Goal: Task Accomplishment & Management: Manage account settings

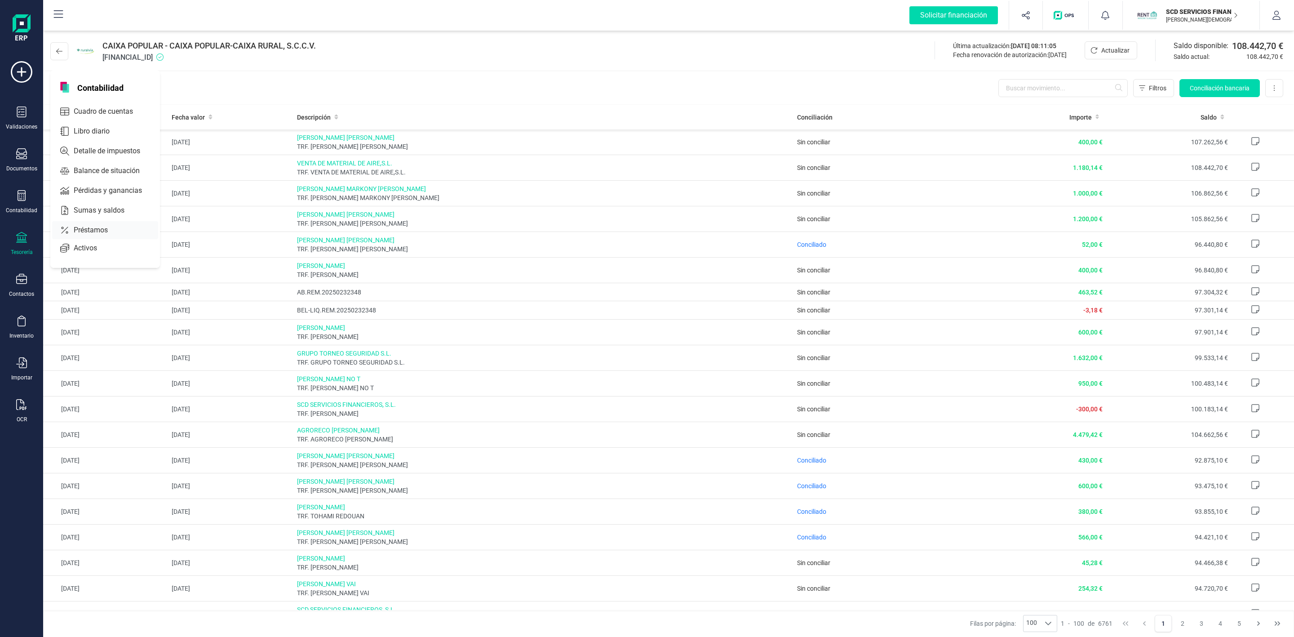
click at [102, 231] on span "Préstamos" at bounding box center [97, 230] width 54 height 11
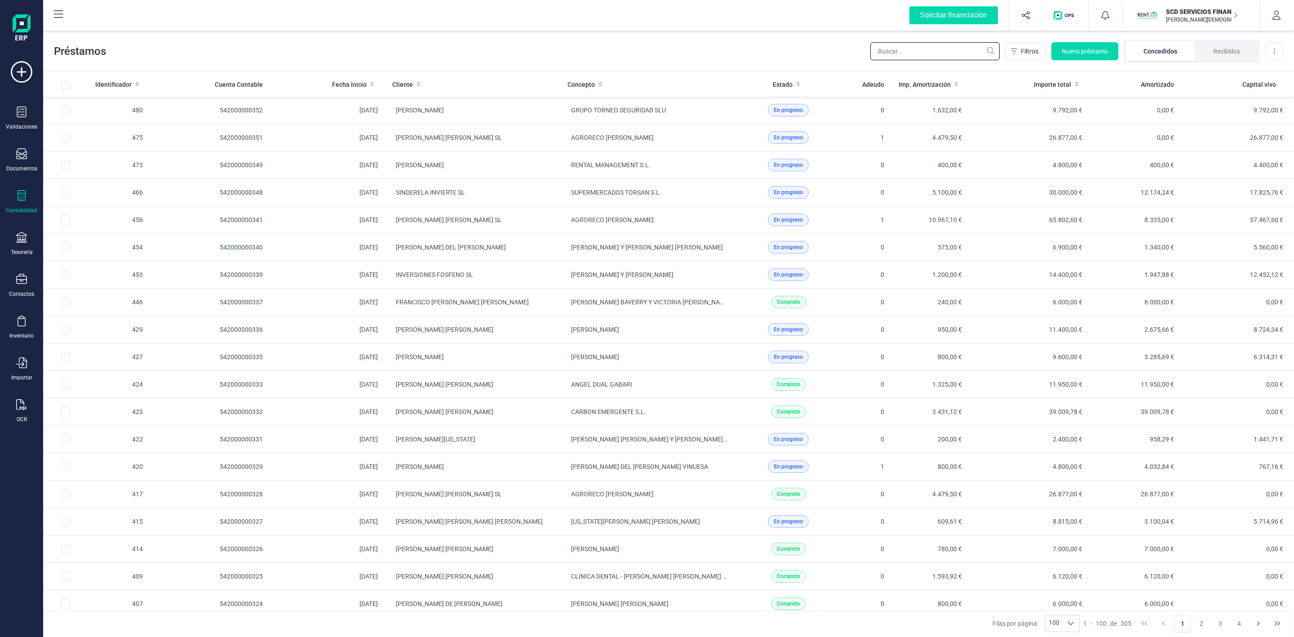
click at [955, 49] on input "text" at bounding box center [934, 51] width 129 height 18
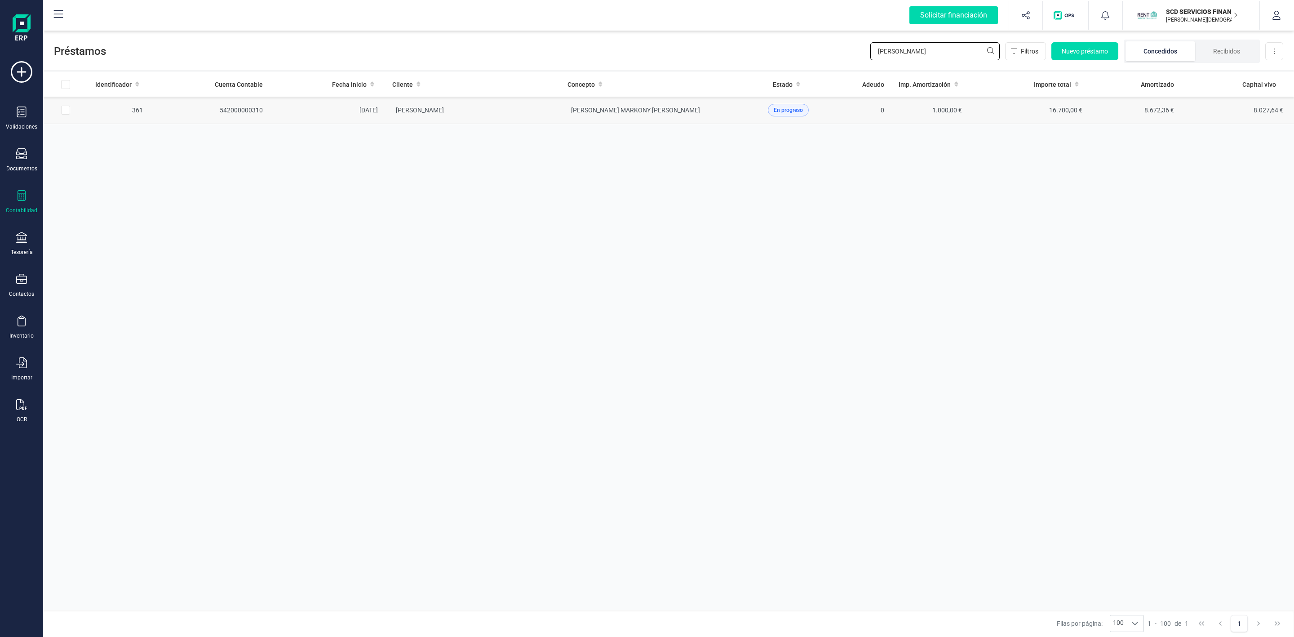
type input "alberto ramos"
click at [578, 119] on td "[PERSON_NAME] MARKONY [PERSON_NAME]" at bounding box center [647, 110] width 175 height 27
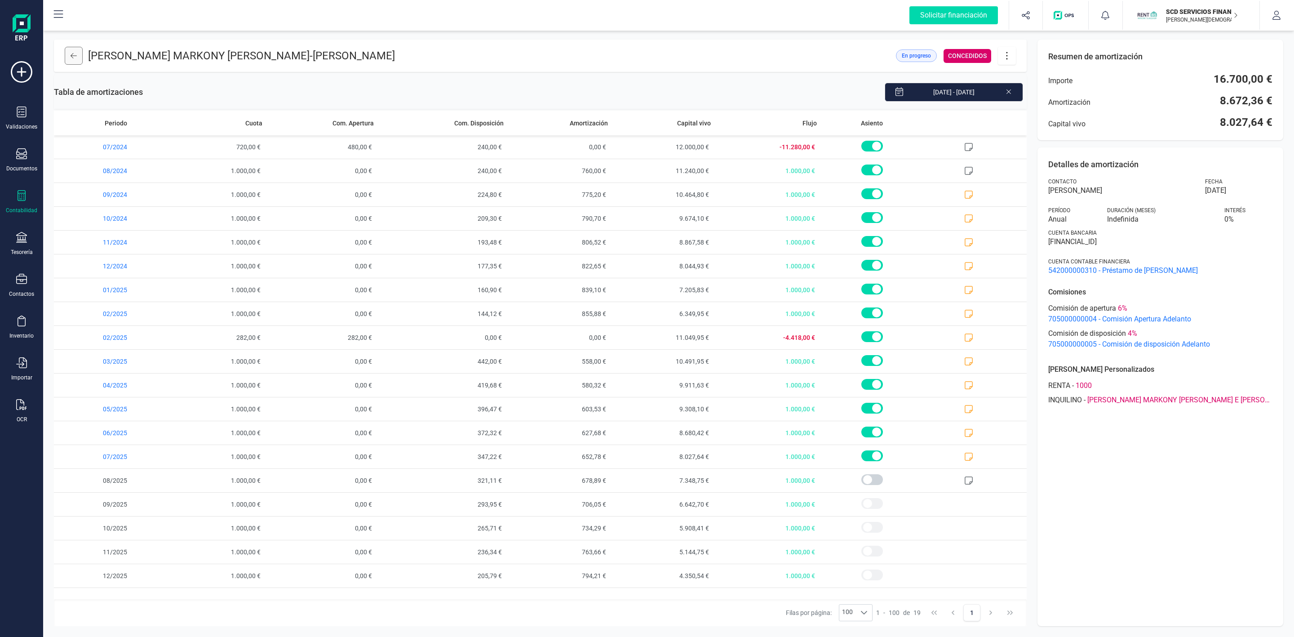
click at [75, 58] on icon at bounding box center [74, 55] width 6 height 7
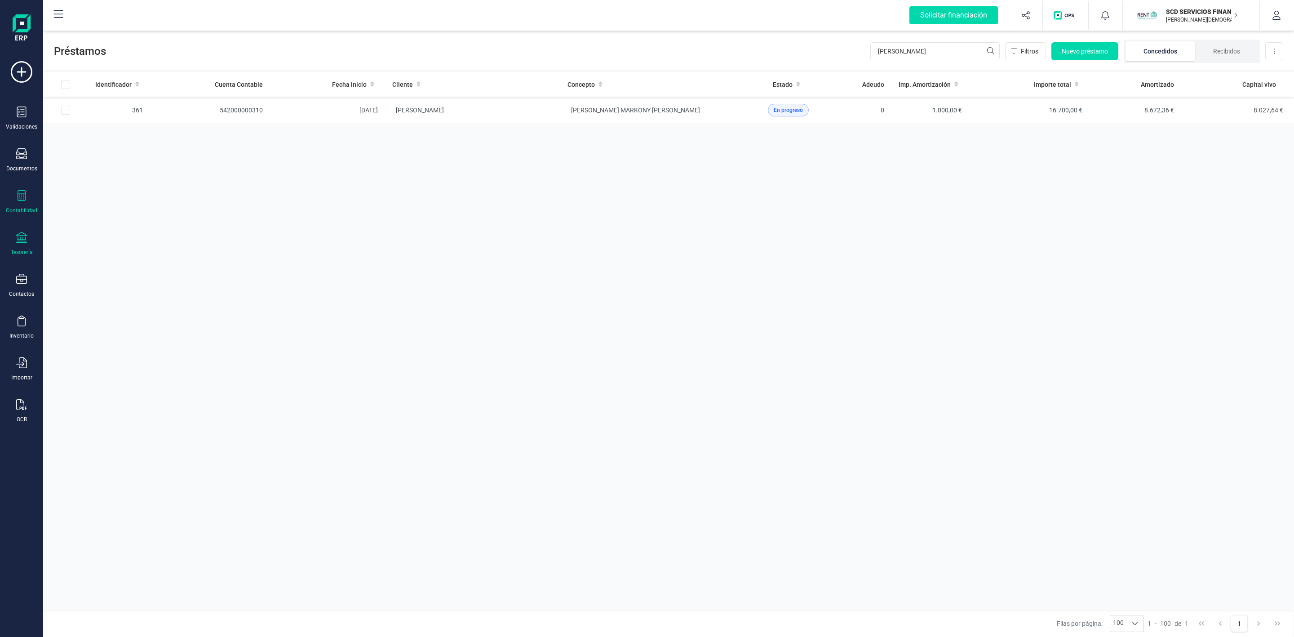
click at [21, 240] on icon at bounding box center [21, 237] width 11 height 11
click at [24, 242] on icon at bounding box center [21, 237] width 11 height 11
click at [23, 242] on icon at bounding box center [21, 237] width 11 height 11
click at [28, 240] on div "Tesorería" at bounding box center [22, 244] width 36 height 24
click at [22, 238] on icon at bounding box center [21, 237] width 11 height 11
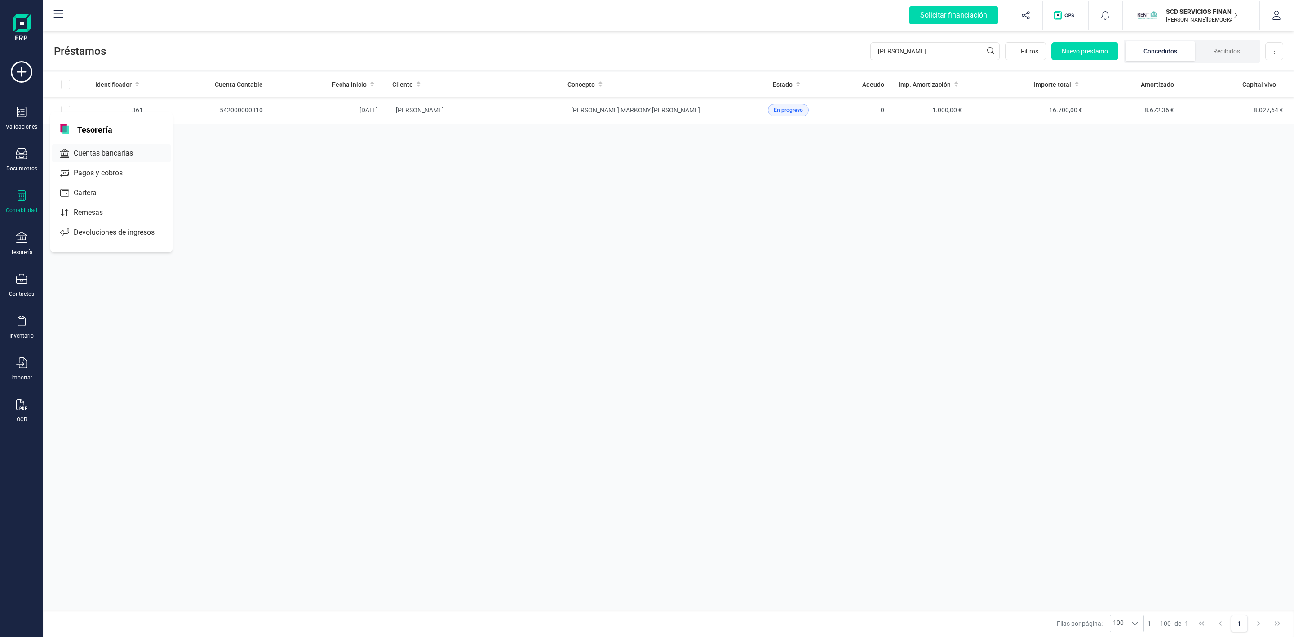
click at [119, 155] on span "Cuentas bancarias" at bounding box center [109, 153] width 79 height 11
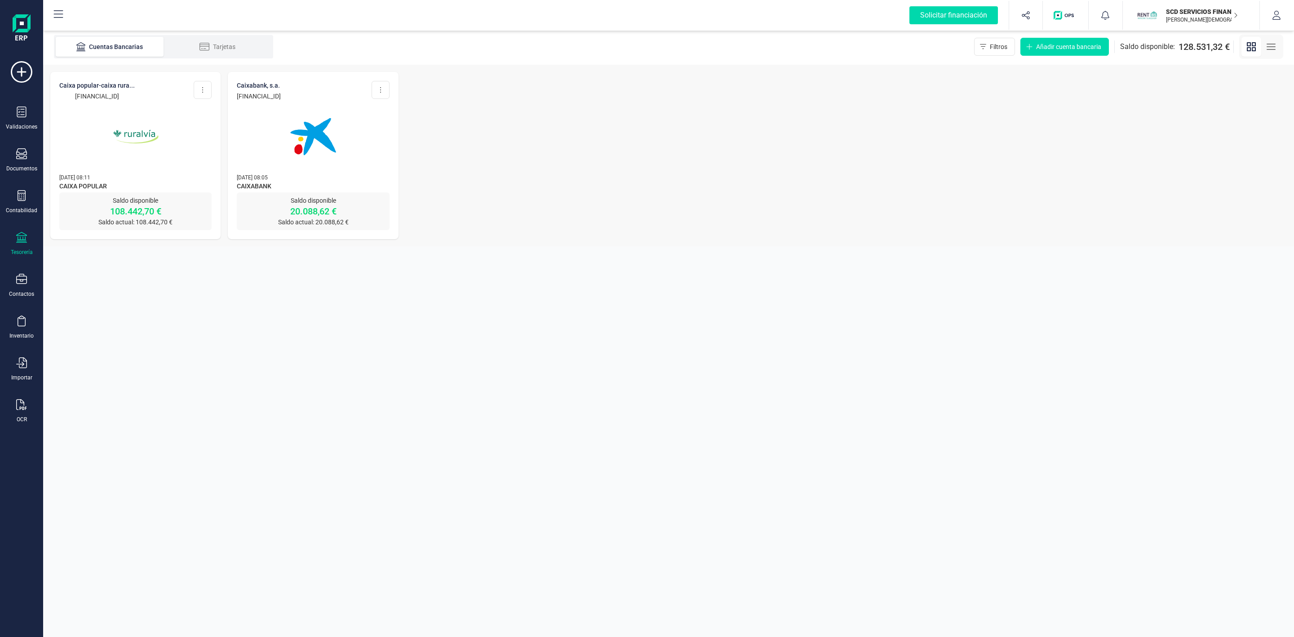
click at [143, 201] on p "Saldo disponible" at bounding box center [135, 200] width 152 height 9
click at [110, 95] on p "ES45 3159 0078 5928 8290 9423" at bounding box center [96, 96] width 75 height 9
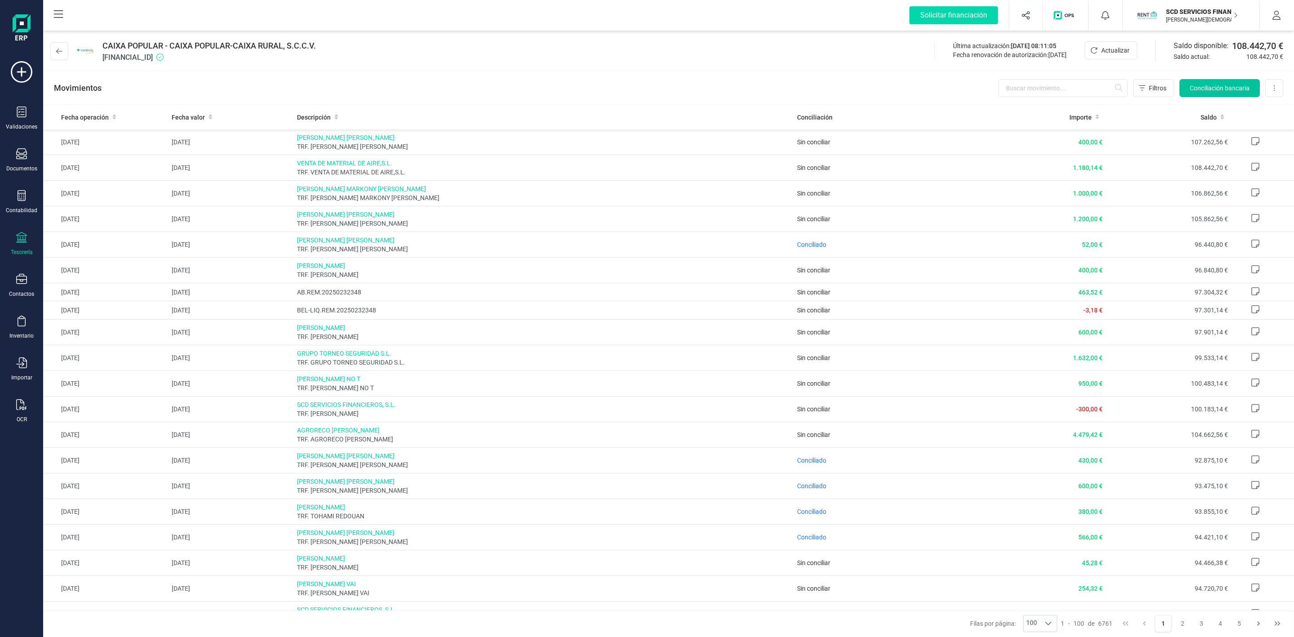
click at [1226, 88] on span "Conciliación bancaria" at bounding box center [1220, 88] width 60 height 9
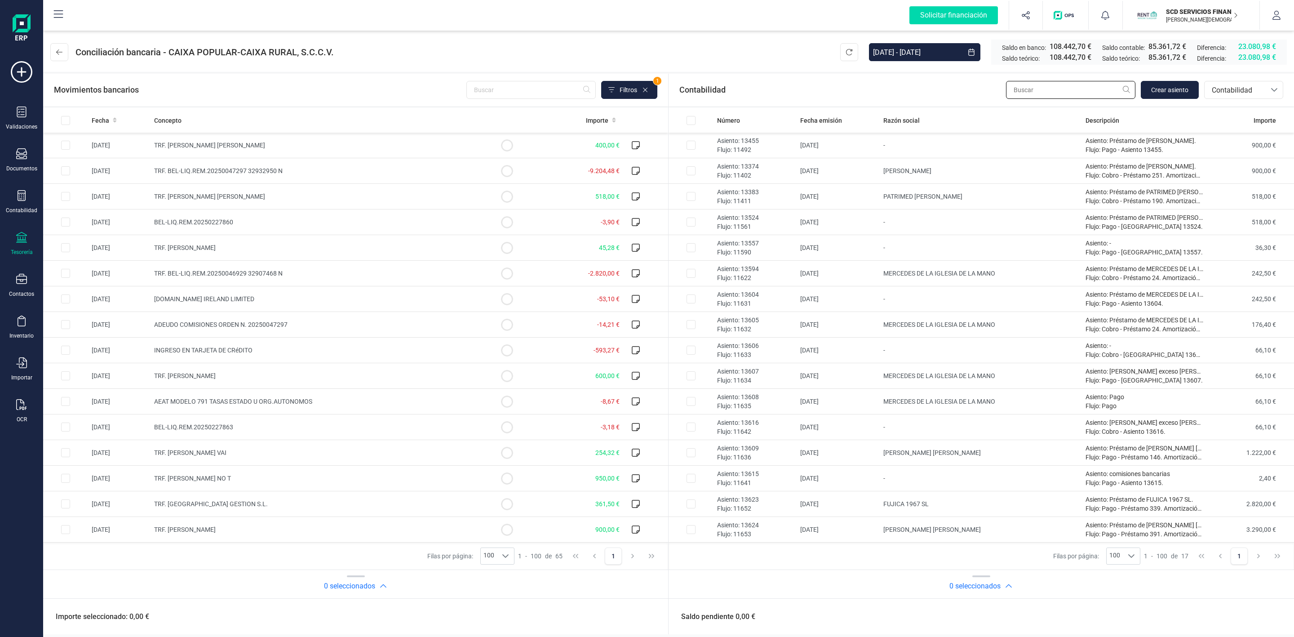
click at [1082, 86] on input "text" at bounding box center [1070, 90] width 129 height 18
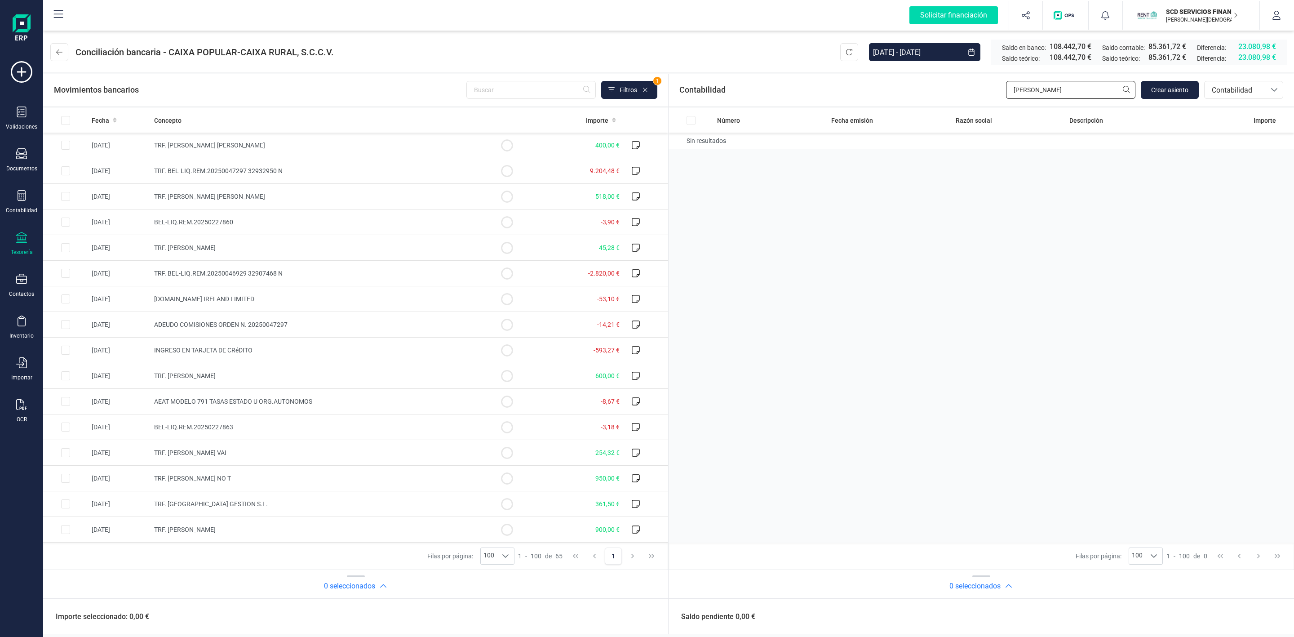
type input "maria pilar"
drag, startPoint x: 1078, startPoint y: 80, endPoint x: 1069, endPoint y: 84, distance: 10.0
click at [1069, 84] on div "Contabilidad maria pilar Crear asiento bancos.conciliacion.modal.headerAccounti…" at bounding box center [981, 90] width 625 height 32
drag, startPoint x: 1067, startPoint y: 89, endPoint x: 960, endPoint y: 85, distance: 106.6
click at [961, 85] on div "Contabilidad maria pilar Crear asiento bancos.conciliacion.modal.headerAccounti…" at bounding box center [981, 90] width 625 height 32
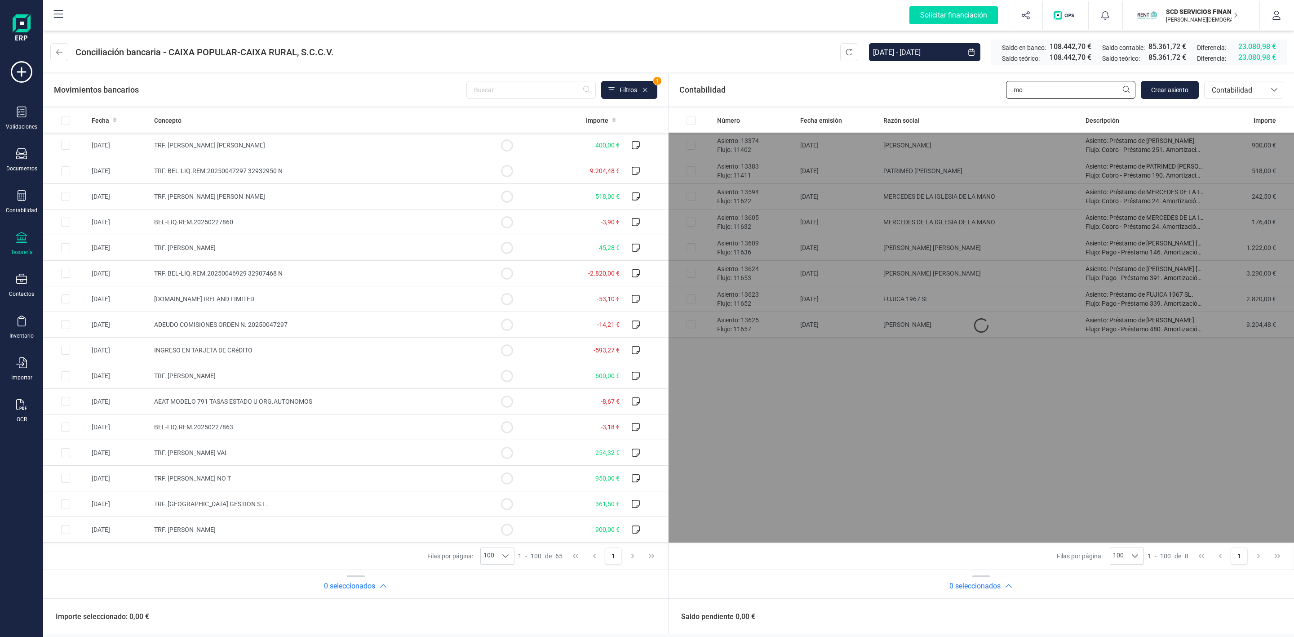
type input "m"
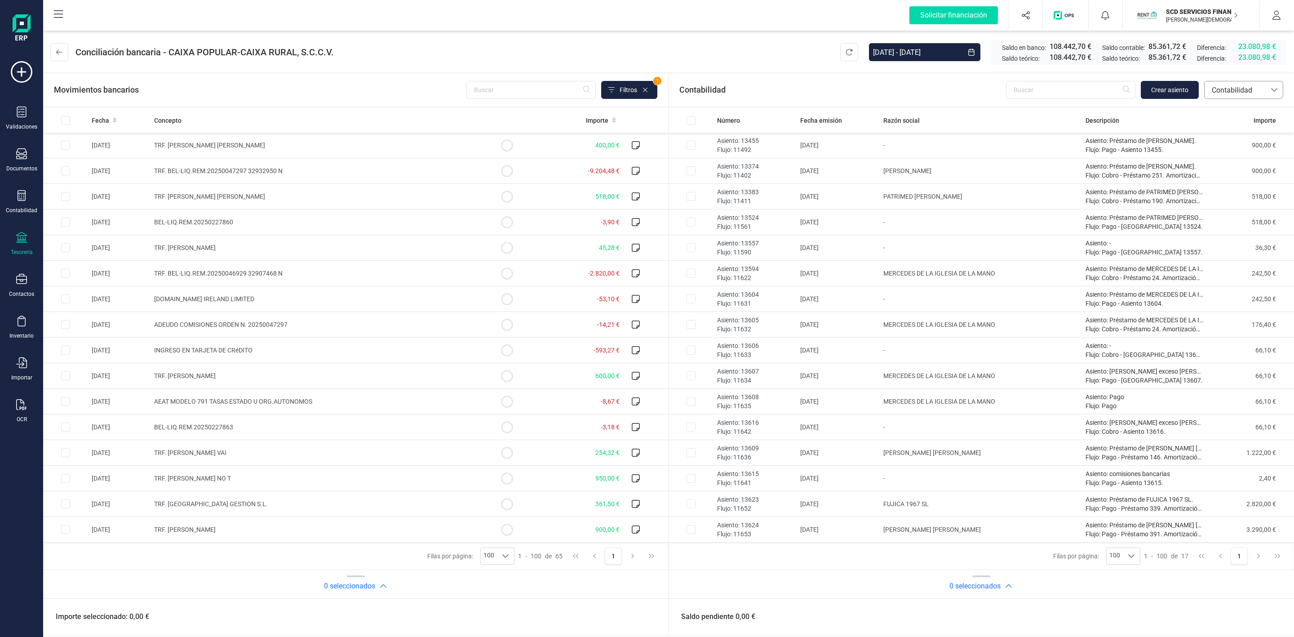
click at [1235, 88] on span "Contabilidad" at bounding box center [1235, 90] width 54 height 11
click at [1238, 186] on span "Préstamos" at bounding box center [1228, 187] width 34 height 11
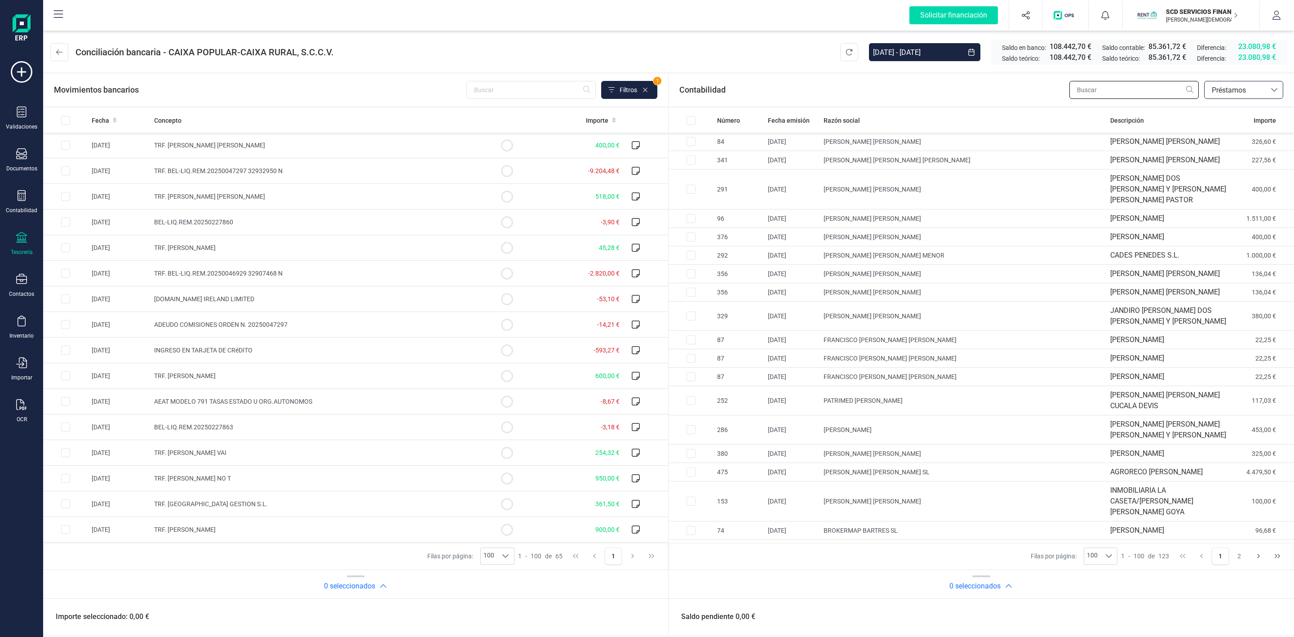
click at [1115, 89] on input "text" at bounding box center [1133, 90] width 129 height 18
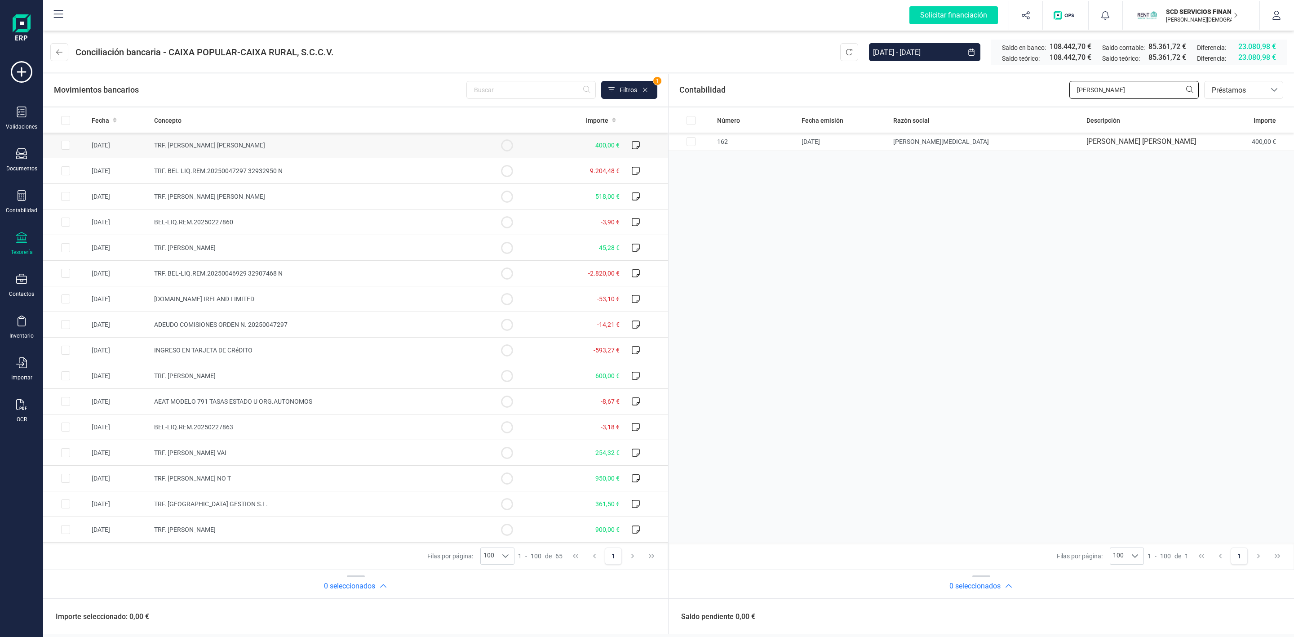
type input "maria p"
click at [66, 147] on input "Row Selected 0210bc17-e2c8-4008-8387-00f95b07703a" at bounding box center [65, 145] width 9 height 9
checkbox input "true"
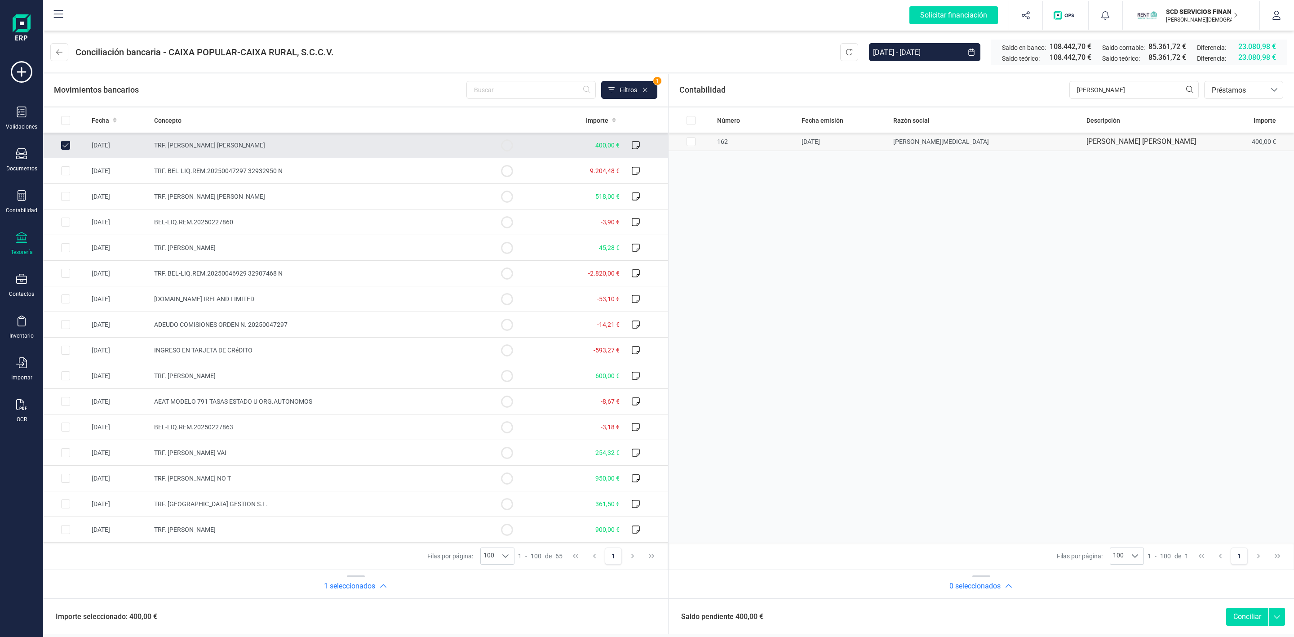
click at [689, 143] on input "Row Selected e661d0c9-b49f-4df3-8da0-d57746295f84" at bounding box center [691, 141] width 9 height 9
checkbox input "true"
click at [1245, 620] on button "Conciliar" at bounding box center [1247, 616] width 42 height 18
checkbox input "false"
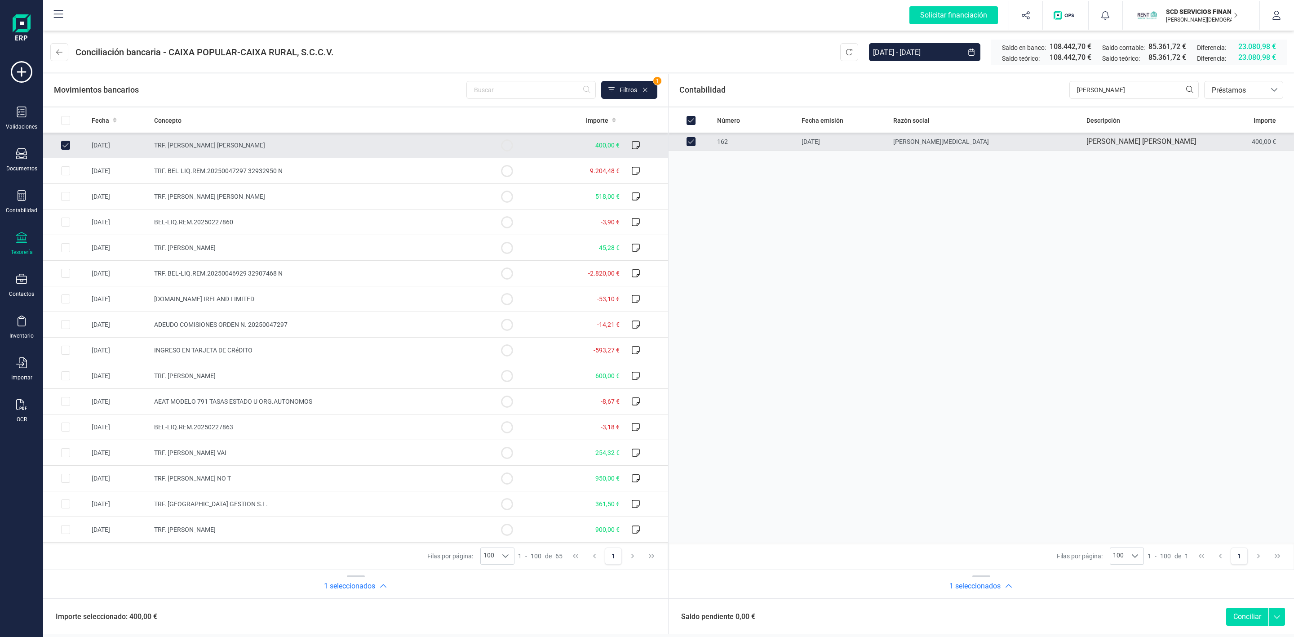
checkbox input "false"
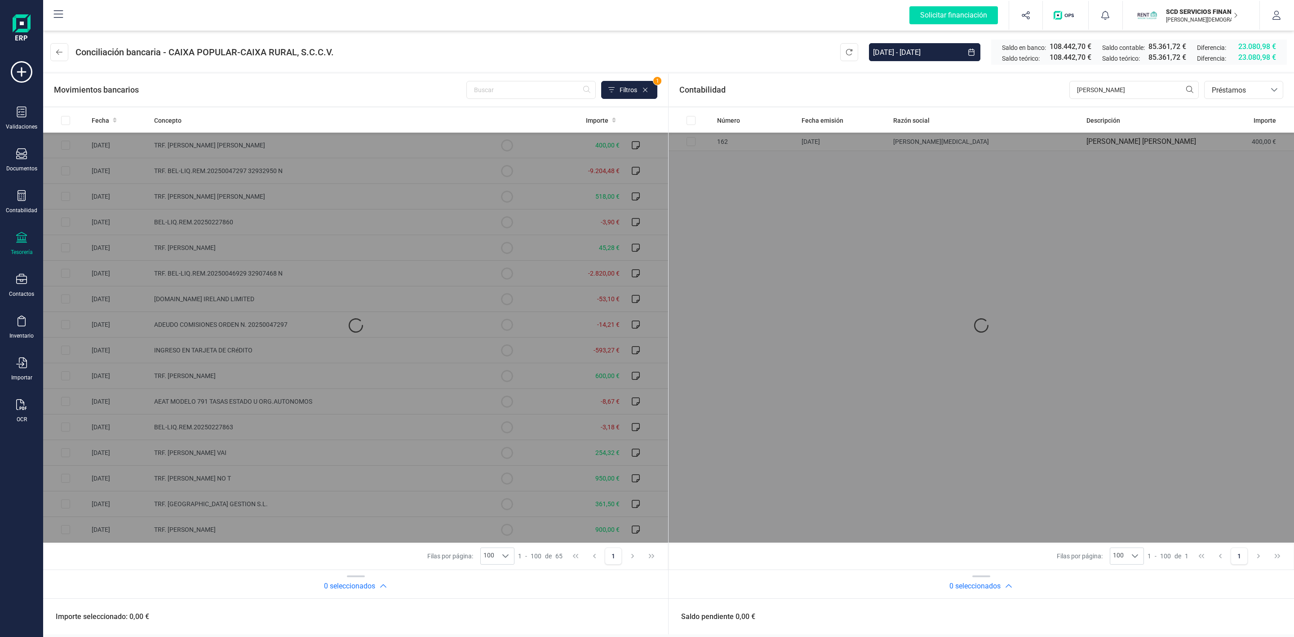
click at [1245, 619] on div "Saldo pendiente 0,00 €" at bounding box center [981, 616] width 625 height 36
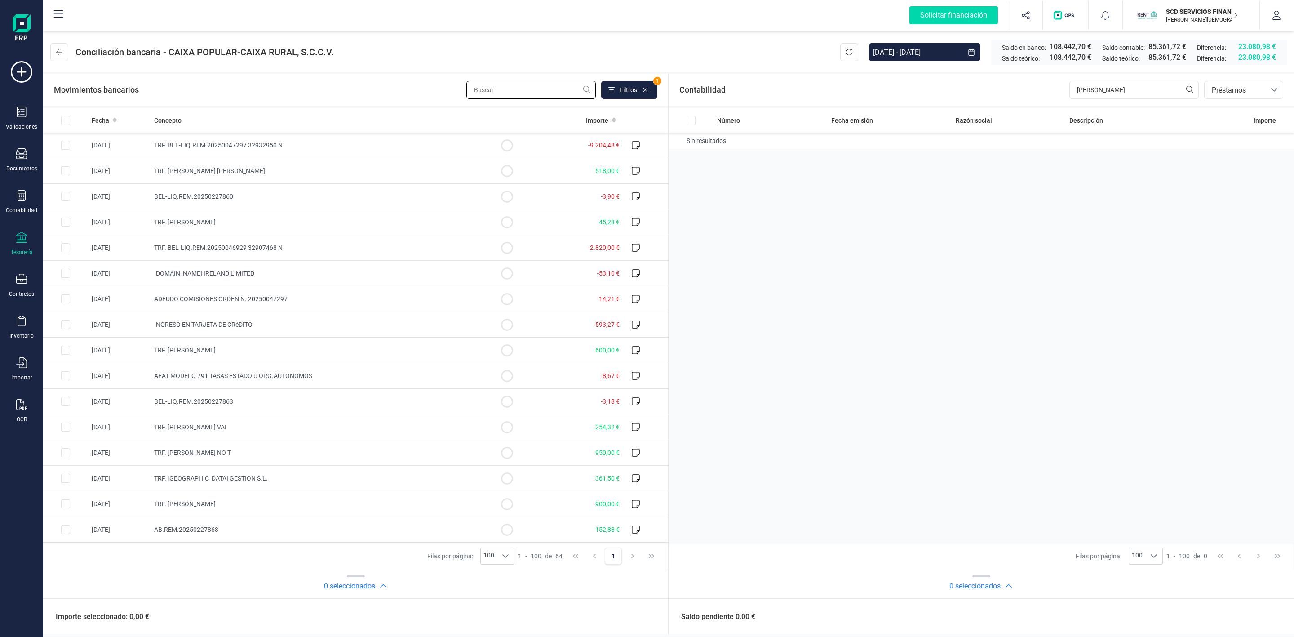
click at [509, 89] on input "text" at bounding box center [530, 90] width 129 height 18
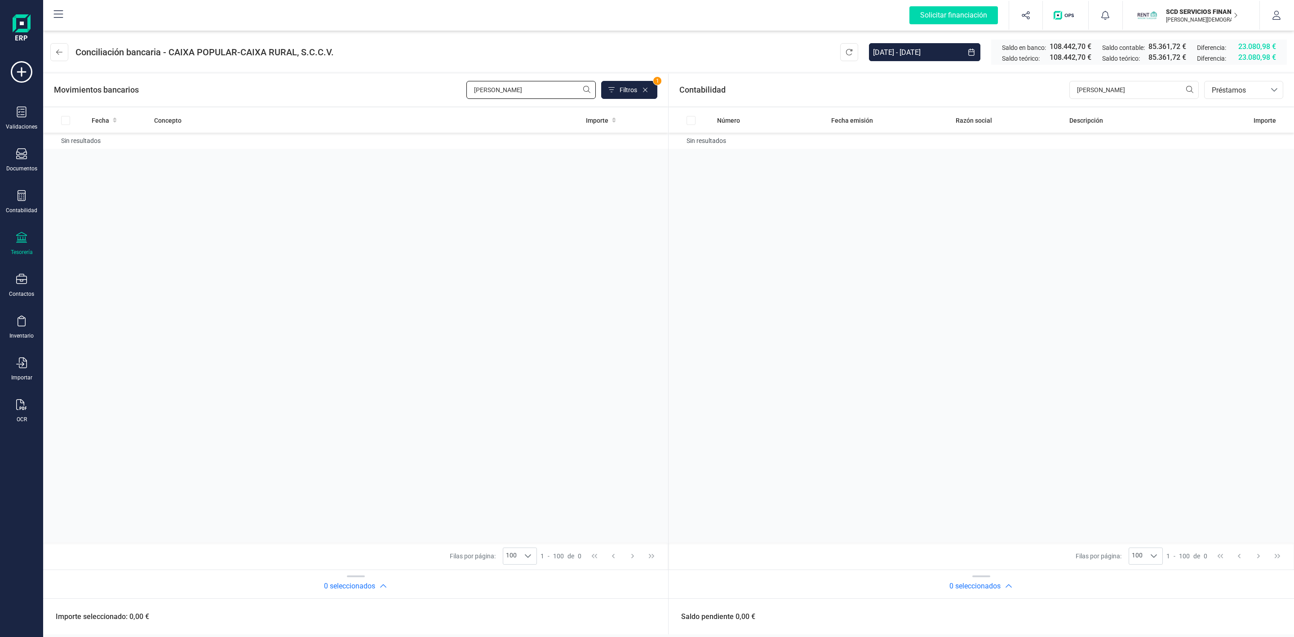
drag, startPoint x: 523, startPoint y: 89, endPoint x: 394, endPoint y: 92, distance: 129.0
click at [394, 92] on div "Movimientos bancarios pinzon Filtros 1" at bounding box center [355, 90] width 603 height 18
type input "pinzon"
click at [519, 94] on input "pinzon" at bounding box center [530, 90] width 129 height 18
click at [519, 93] on input "pinzon" at bounding box center [530, 90] width 129 height 18
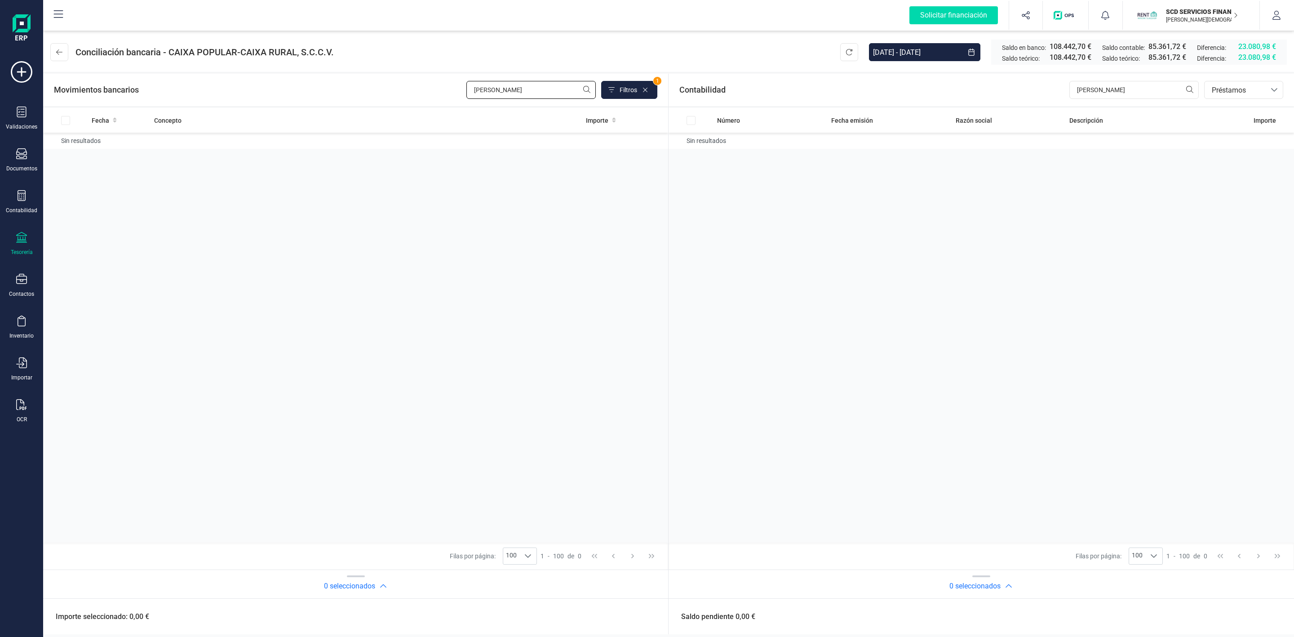
drag, startPoint x: 519, startPoint y: 92, endPoint x: 450, endPoint y: 93, distance: 69.2
click at [450, 93] on div "Movimientos bancarios pinzon Filtros 1" at bounding box center [355, 90] width 603 height 18
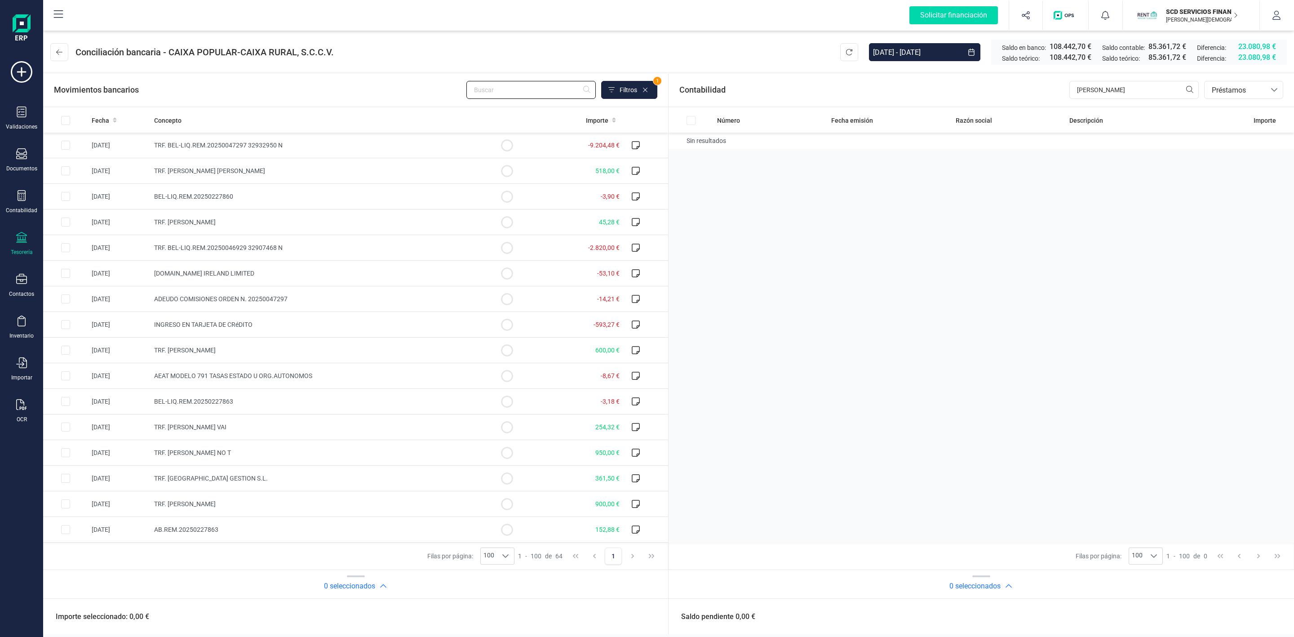
paste input "laura katerine pinzon espinosa"
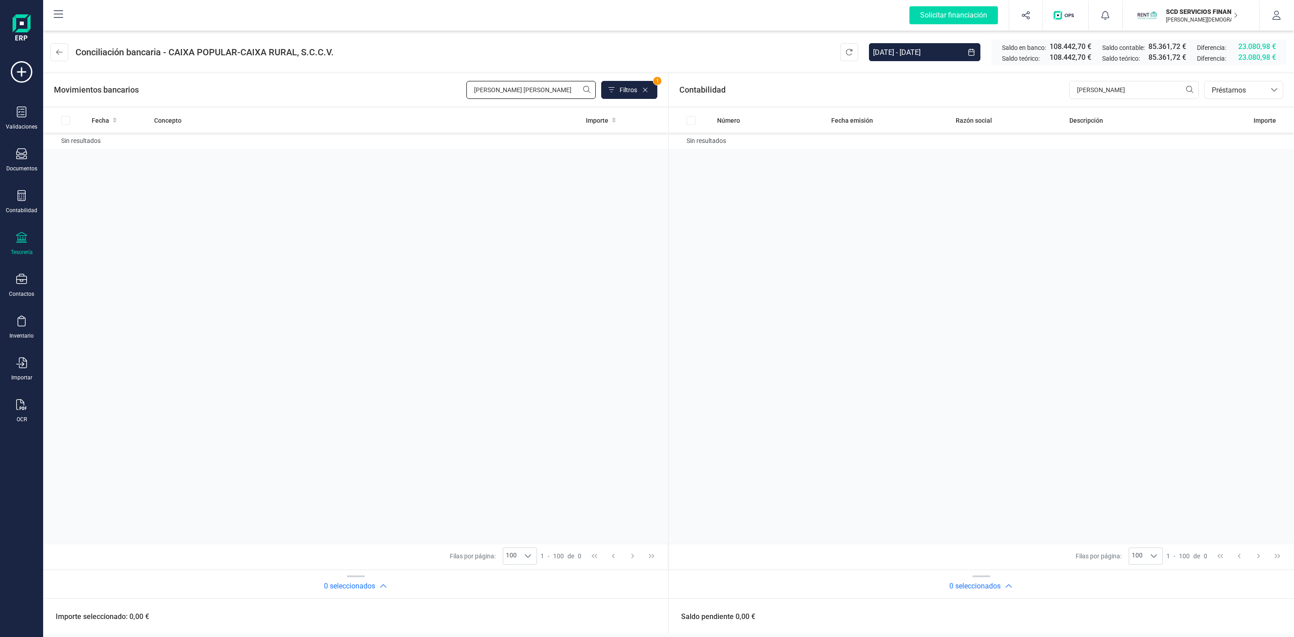
drag, startPoint x: 511, startPoint y: 90, endPoint x: 452, endPoint y: 90, distance: 59.3
click at [452, 90] on div "Movimientos bancarios laura katerine pinzon espinosa Filtros 1" at bounding box center [355, 90] width 603 height 18
type input "pinzon espinosa"
click at [14, 198] on div "Contabilidad" at bounding box center [22, 202] width 36 height 24
click at [102, 230] on span "Préstamos" at bounding box center [97, 230] width 54 height 11
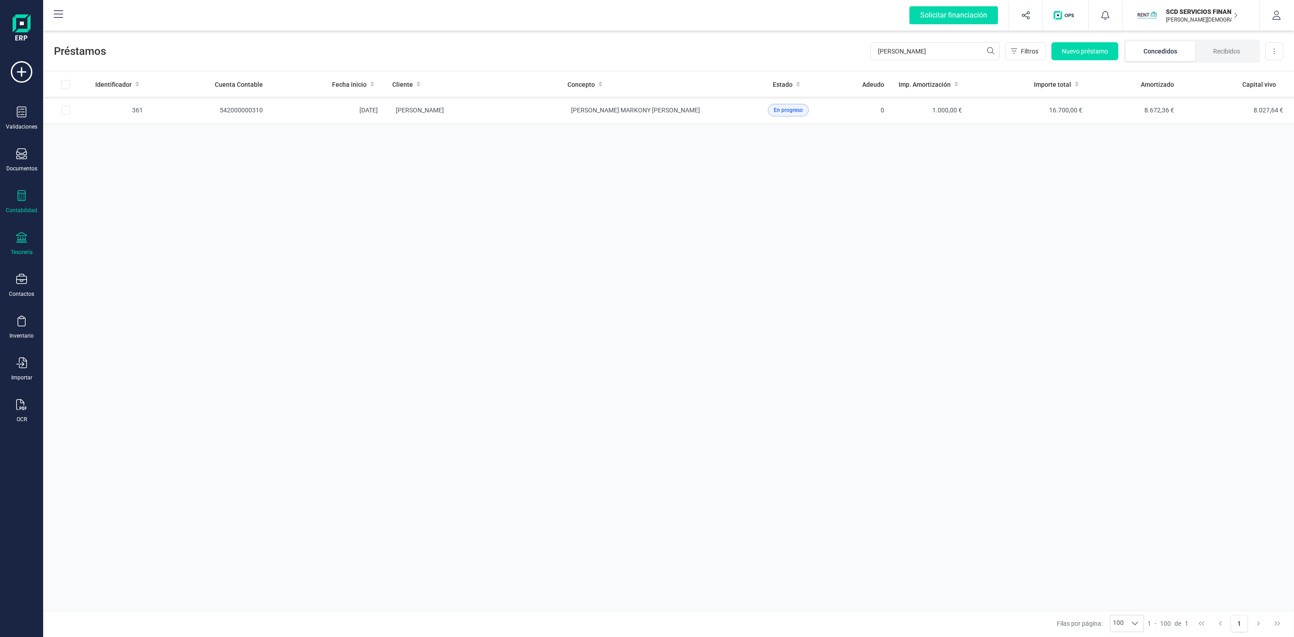
click at [21, 236] on icon at bounding box center [21, 237] width 11 height 11
click at [131, 155] on span "Cuentas bancarias" at bounding box center [109, 153] width 79 height 11
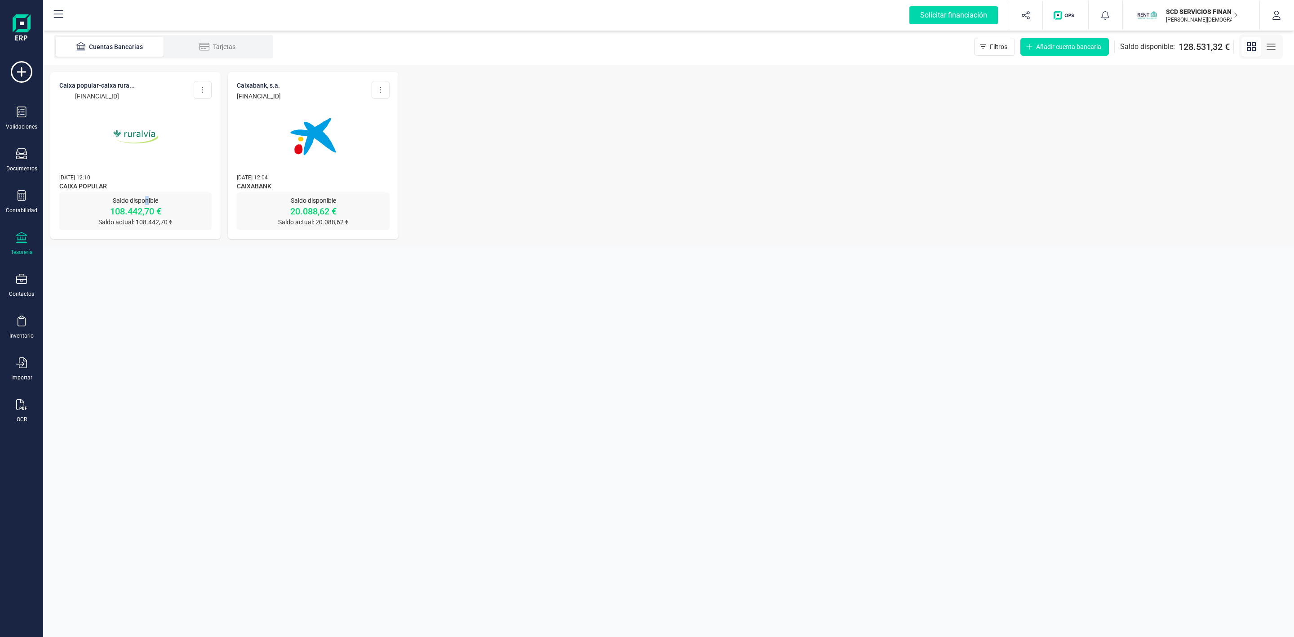
click at [147, 204] on p "Saldo disponible" at bounding box center [135, 200] width 152 height 9
click at [119, 222] on p "Saldo actual: 108.442,70 €" at bounding box center [135, 221] width 152 height 9
click at [111, 93] on p "ES45 3159 0078 5928 8290 9423" at bounding box center [96, 96] width 75 height 9
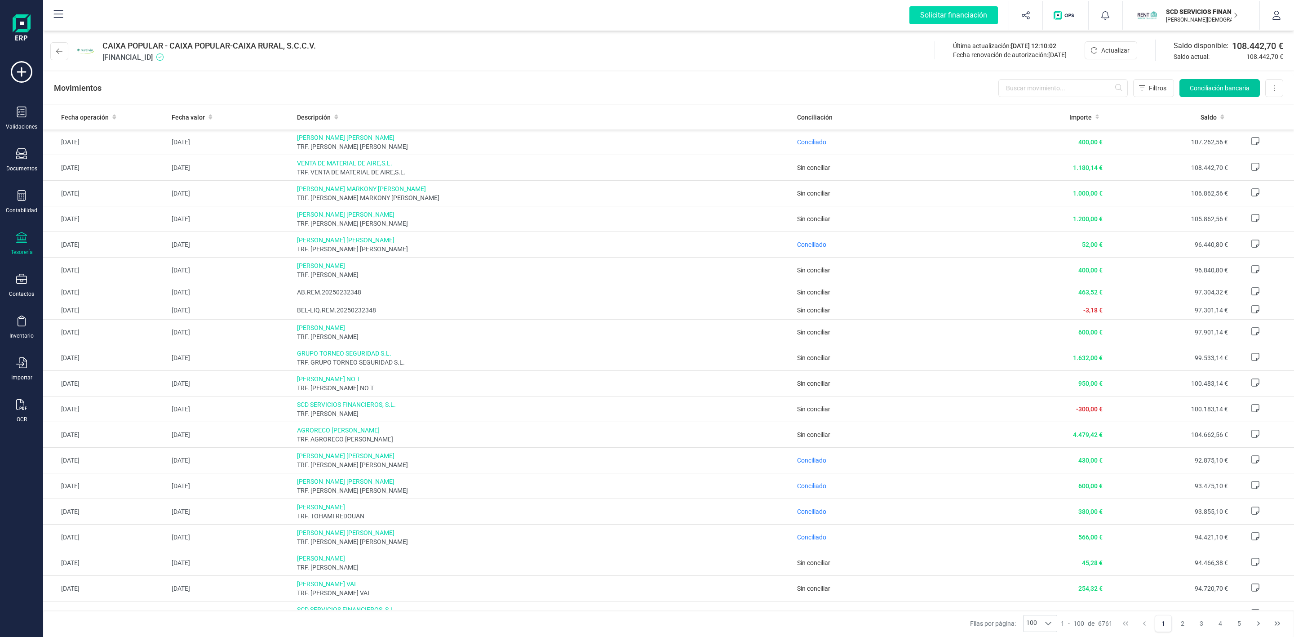
click at [1218, 96] on button "Conciliación bancaria" at bounding box center [1219, 88] width 80 height 18
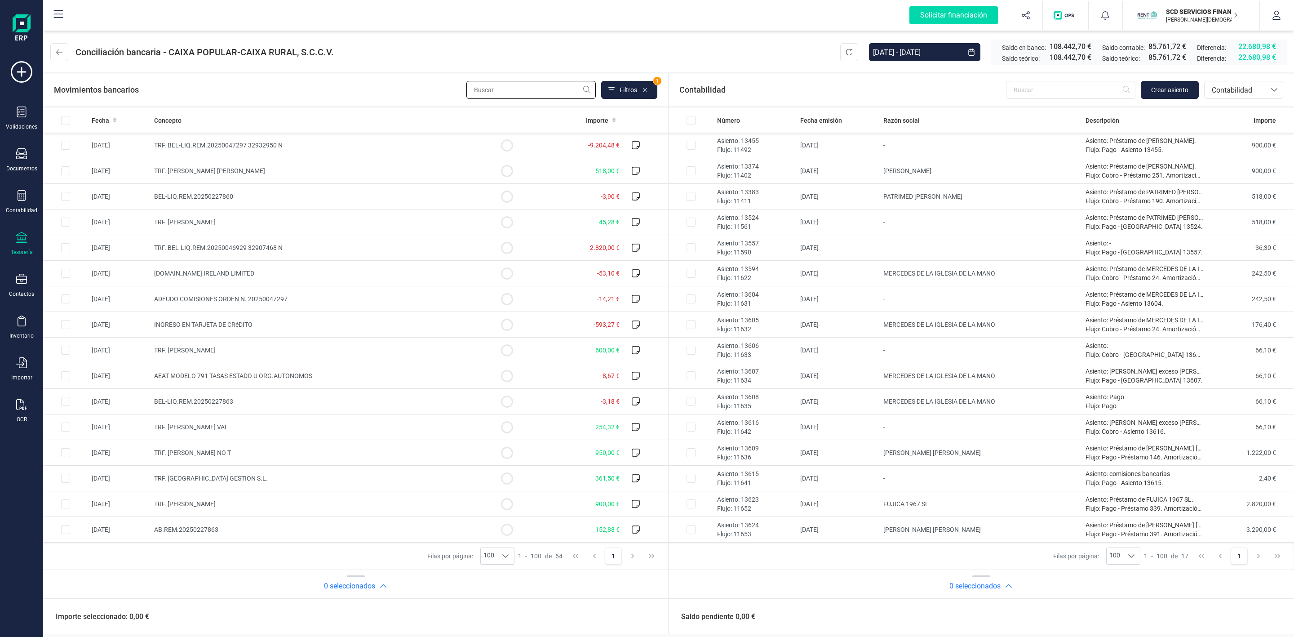
click at [514, 92] on input "text" at bounding box center [530, 90] width 129 height 18
type input "eri"
click at [1245, 92] on span "Contabilidad" at bounding box center [1235, 90] width 54 height 11
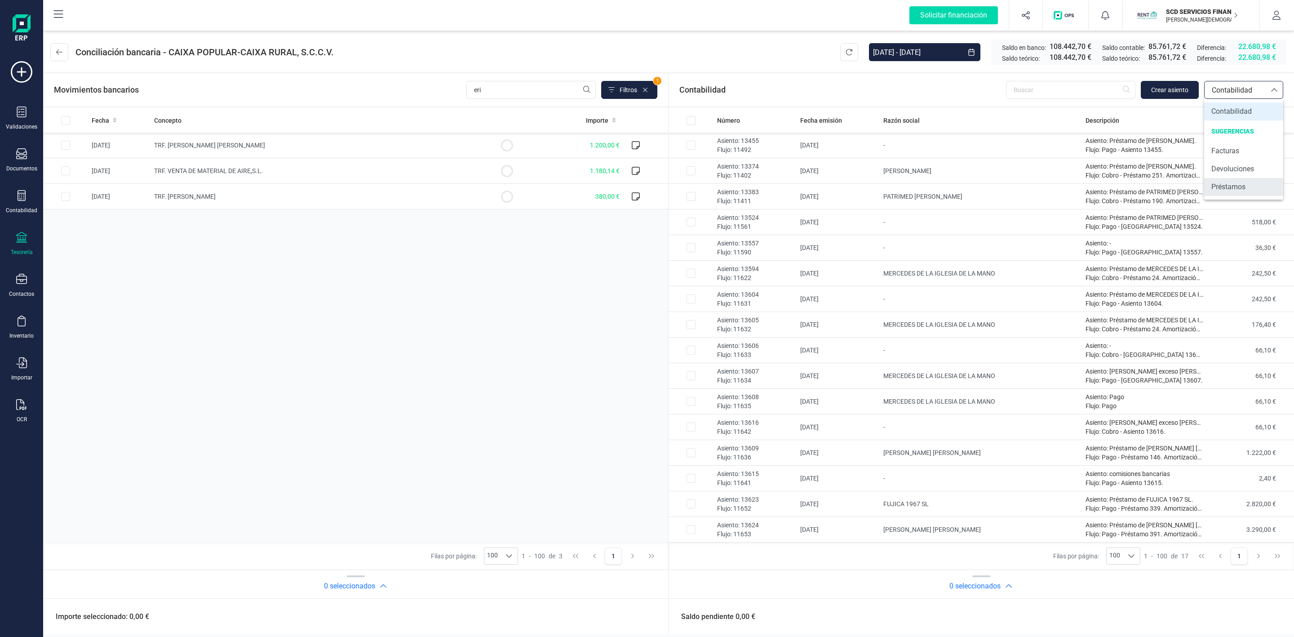
click at [1241, 188] on span "Préstamos" at bounding box center [1228, 187] width 34 height 11
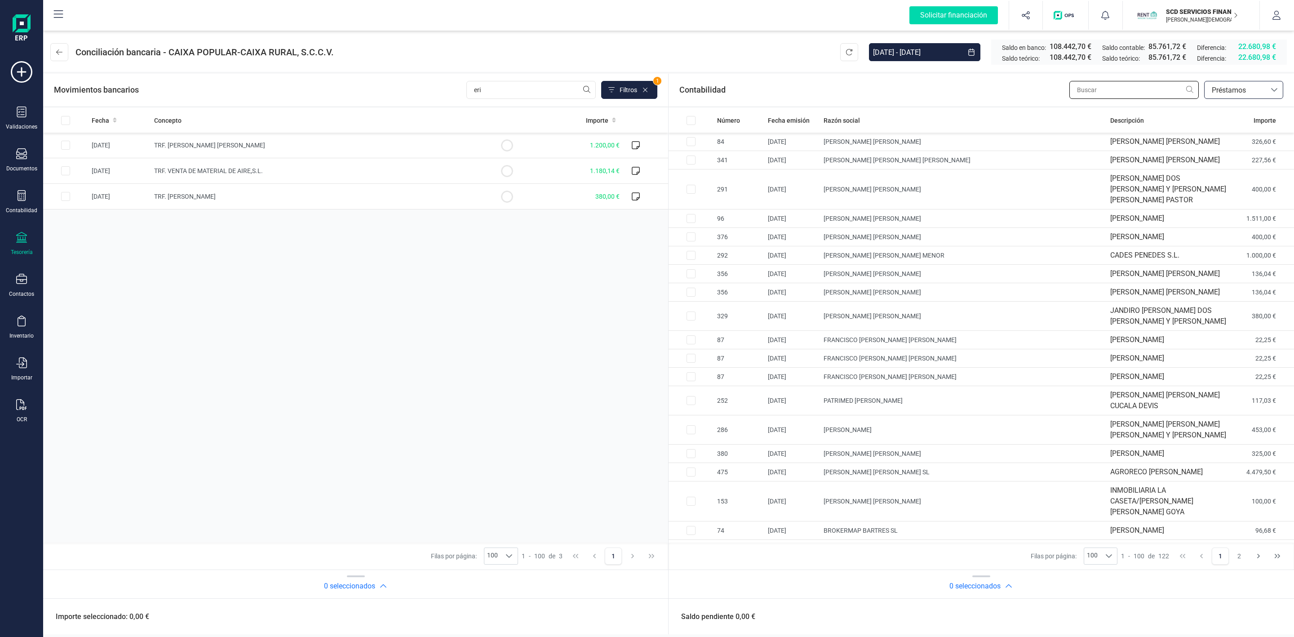
click at [1100, 91] on input "text" at bounding box center [1133, 90] width 129 height 18
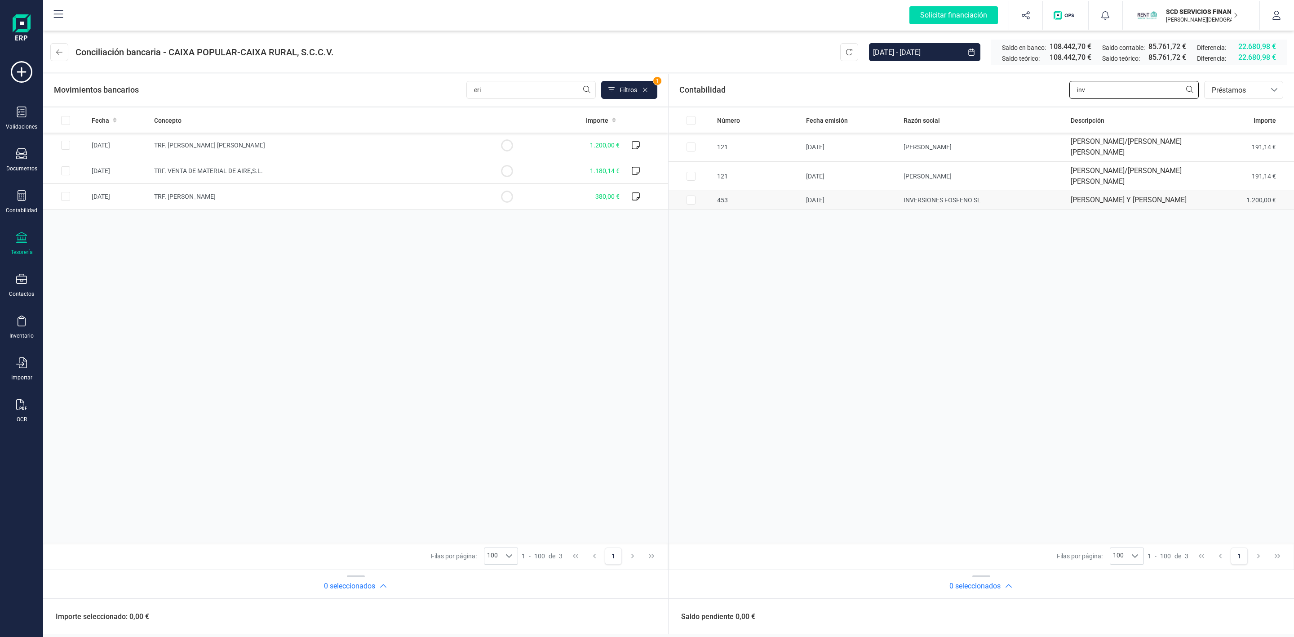
type input "inv"
click at [691, 204] on input "Row Selected c90bbcf4-5d91-4e2a-af61-95b1e177da24" at bounding box center [691, 199] width 9 height 9
checkbox input "true"
click at [62, 146] on input "Row Selected 859e14bc-d5d3-4cfe-b91f-7a29cacbf131" at bounding box center [65, 145] width 9 height 9
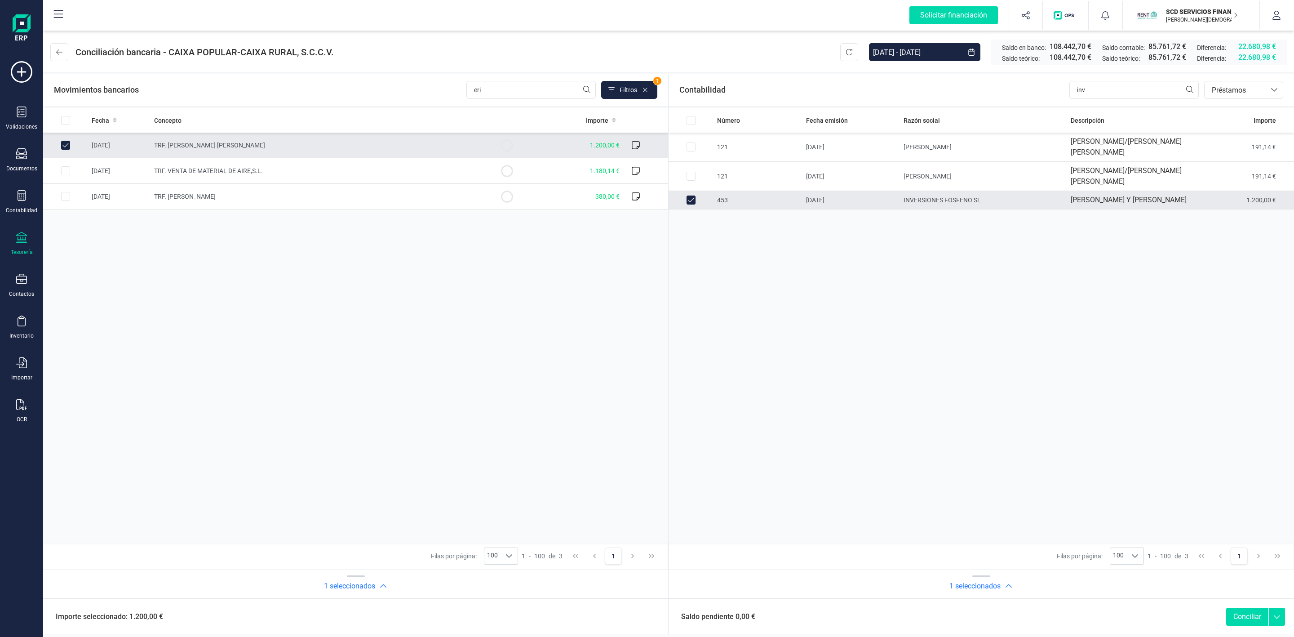
click at [1255, 620] on button "Conciliar" at bounding box center [1247, 616] width 42 height 18
checkbox input "false"
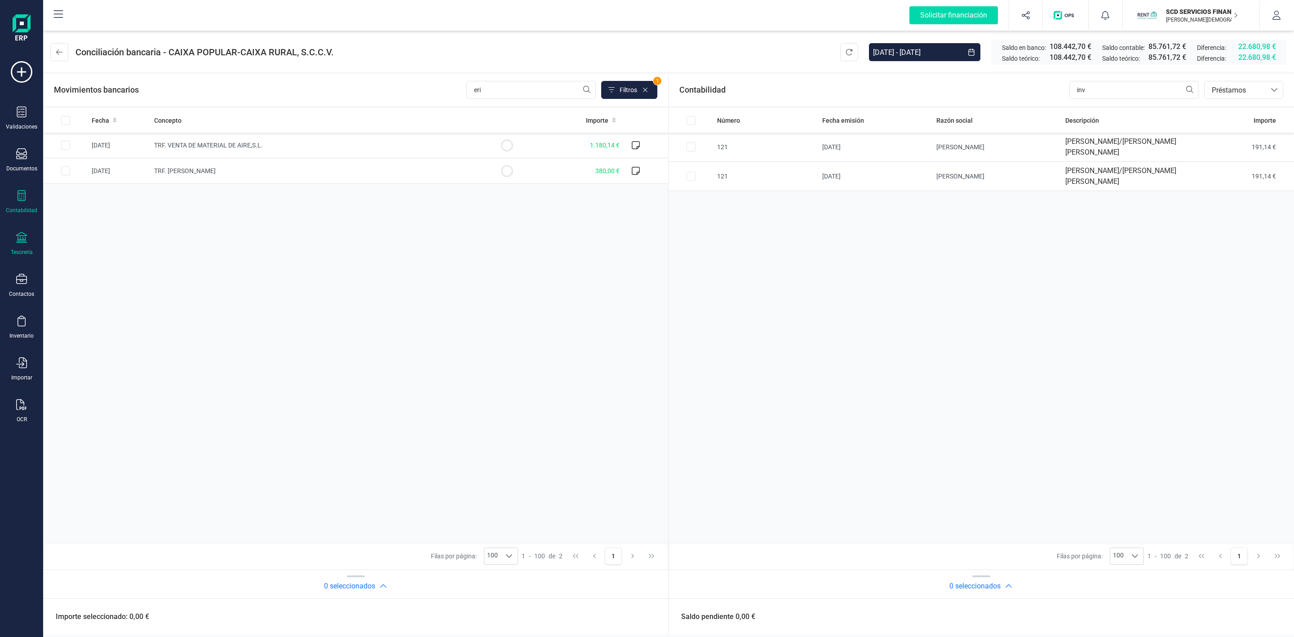
click at [28, 191] on div "Contabilidad" at bounding box center [22, 202] width 36 height 24
click at [91, 234] on span "Préstamos" at bounding box center [97, 230] width 54 height 11
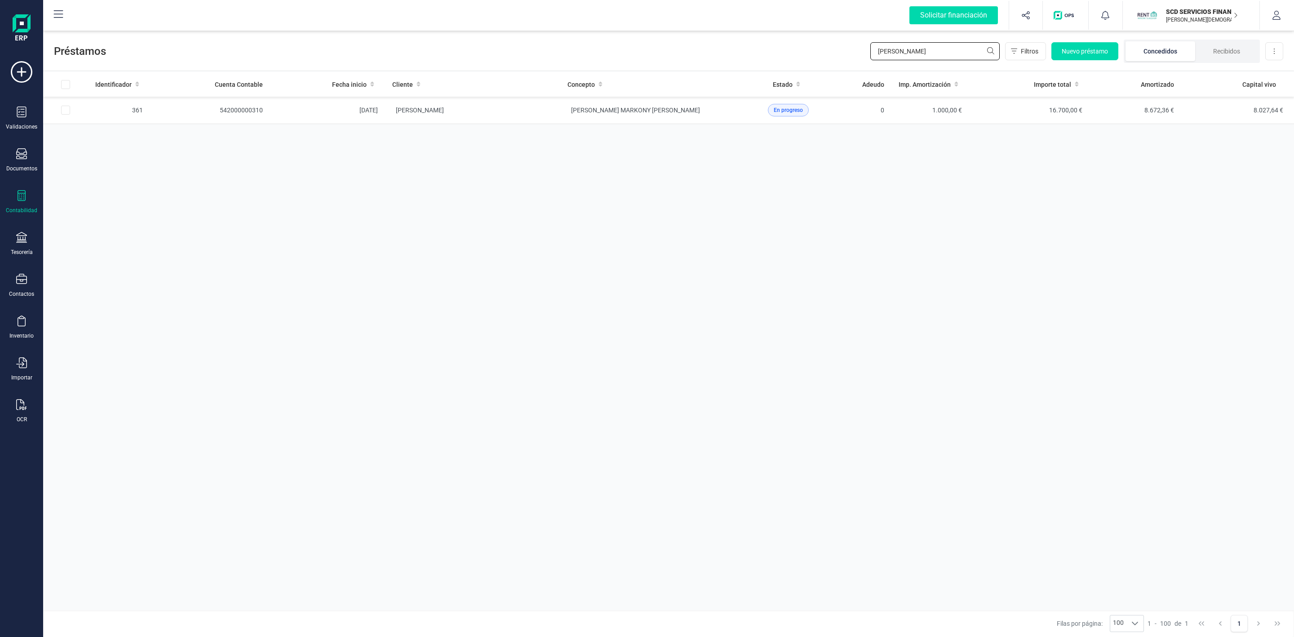
drag, startPoint x: 936, startPoint y: 47, endPoint x: 863, endPoint y: 49, distance: 72.8
click at [863, 49] on div "Préstamos alberto ramos Filtros Nuevo préstamo Concedidos Recibidos Descargar E…" at bounding box center [668, 49] width 1251 height 41
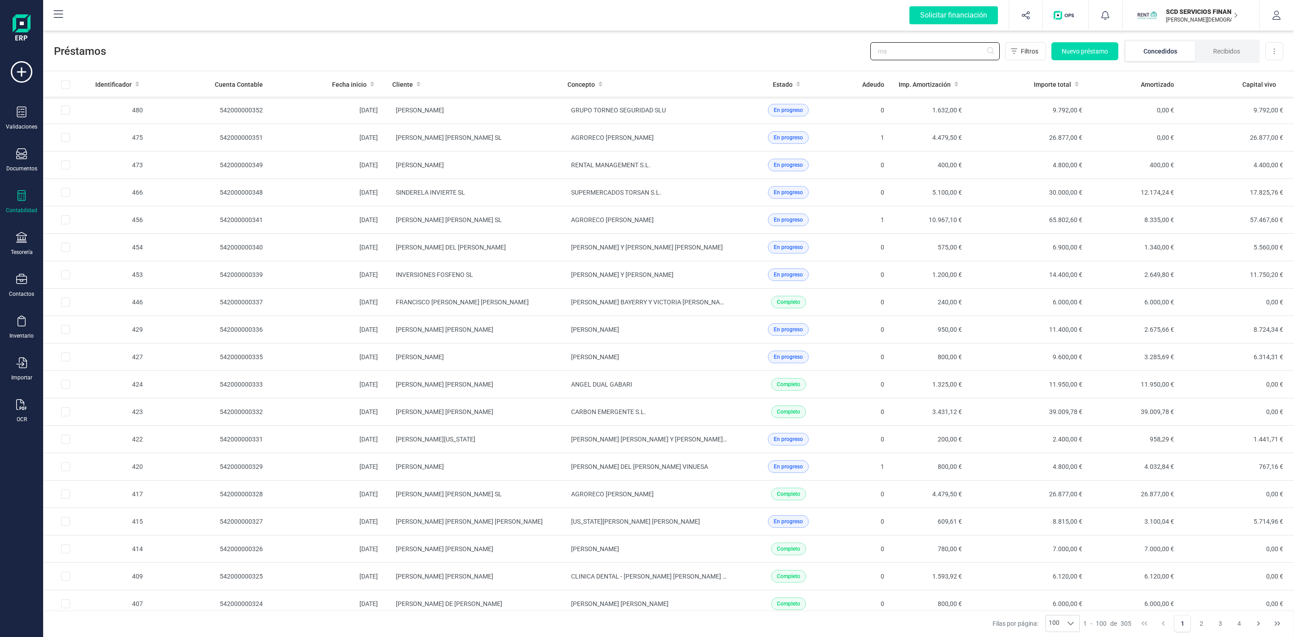
type input "m"
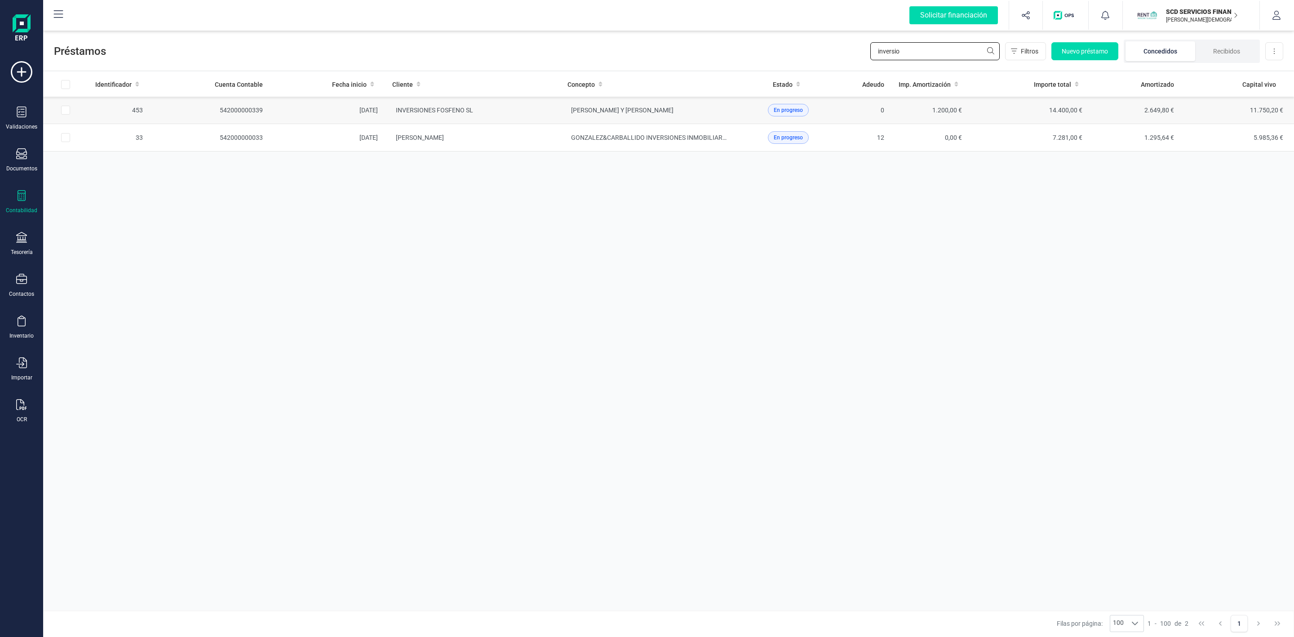
type input "inversio"
click at [487, 116] on td "INVERSIONES FOSFENO SL" at bounding box center [472, 110] width 175 height 27
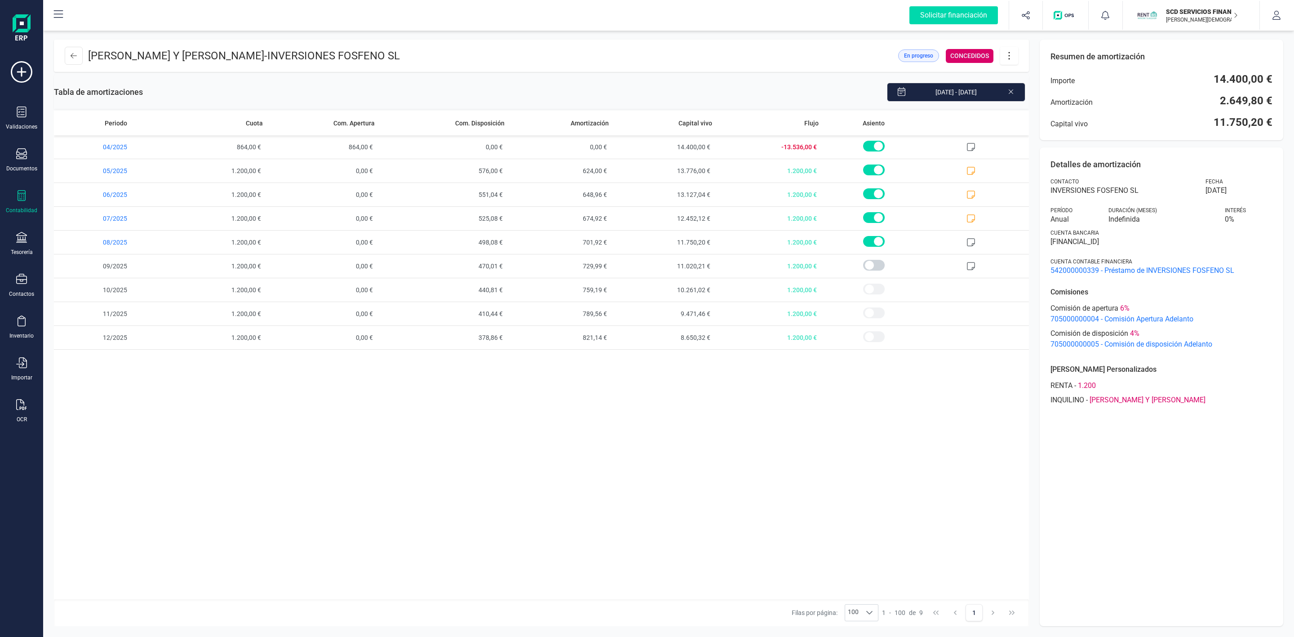
click at [1010, 57] on icon at bounding box center [1009, 56] width 17 height 10
drag, startPoint x: 1035, startPoint y: 77, endPoint x: 1032, endPoint y: 88, distance: 10.9
click at [1035, 79] on span "Editar préstamo" at bounding box center [1059, 82] width 83 height 7
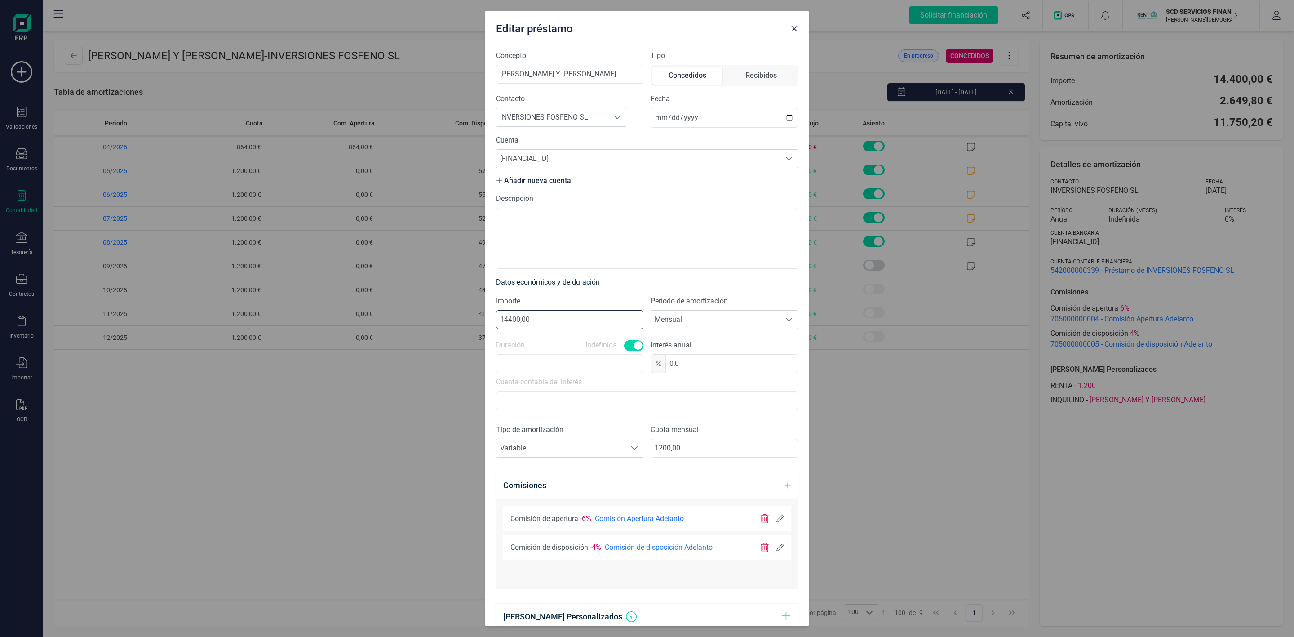
click at [511, 319] on input "14400,00" at bounding box center [569, 319] width 147 height 19
click at [507, 318] on input "14900,00" at bounding box center [569, 319] width 147 height 19
type input "16900,00"
click at [776, 546] on icon at bounding box center [779, 547] width 7 height 7
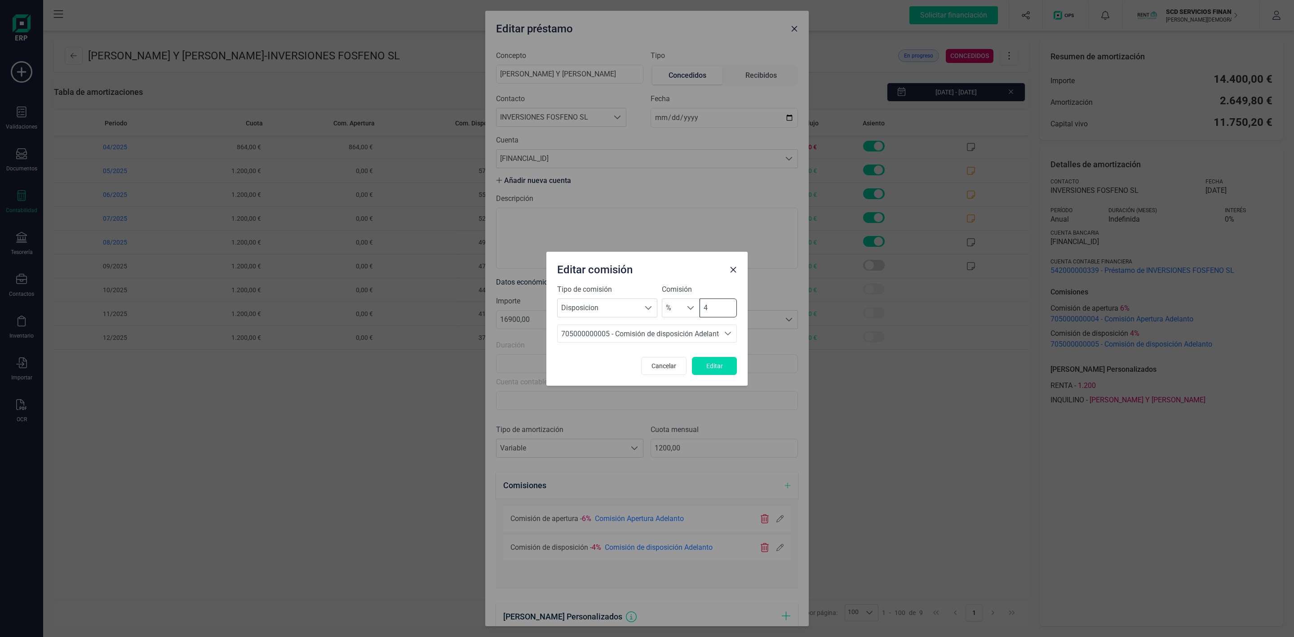
click at [720, 313] on input "4" at bounding box center [718, 307] width 37 height 19
type input "0"
click at [712, 371] on button "Editar" at bounding box center [714, 366] width 45 height 18
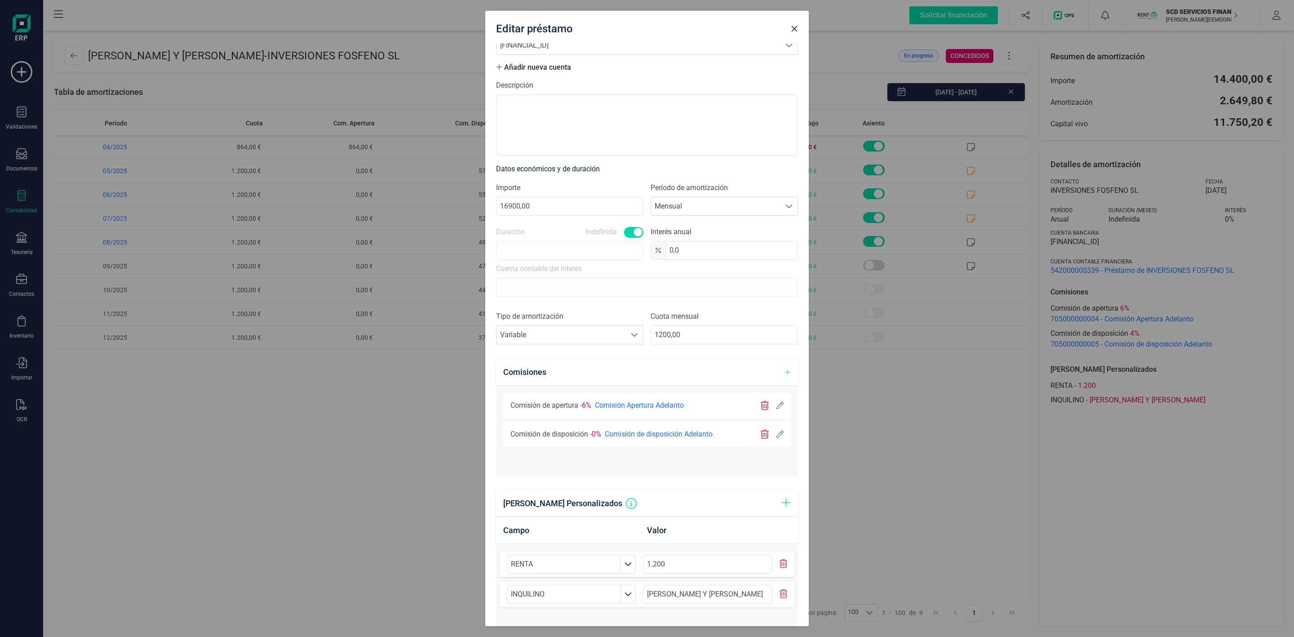
scroll to position [224, 0]
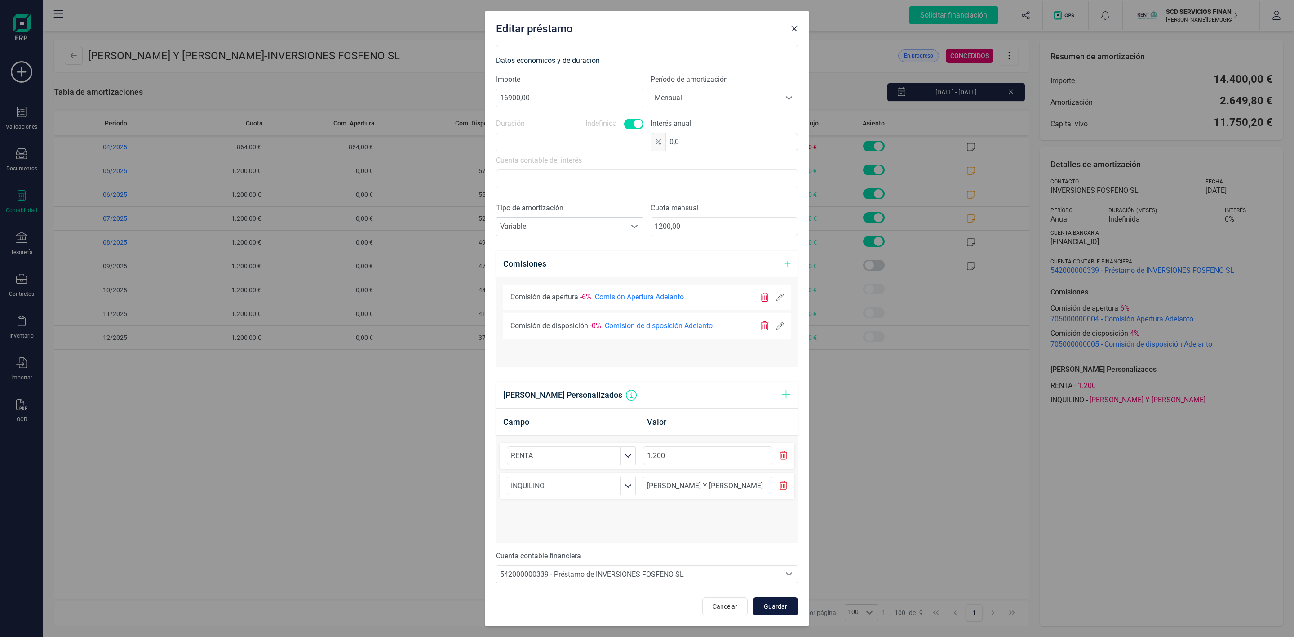
click at [764, 609] on span "Guardar" at bounding box center [775, 606] width 24 height 9
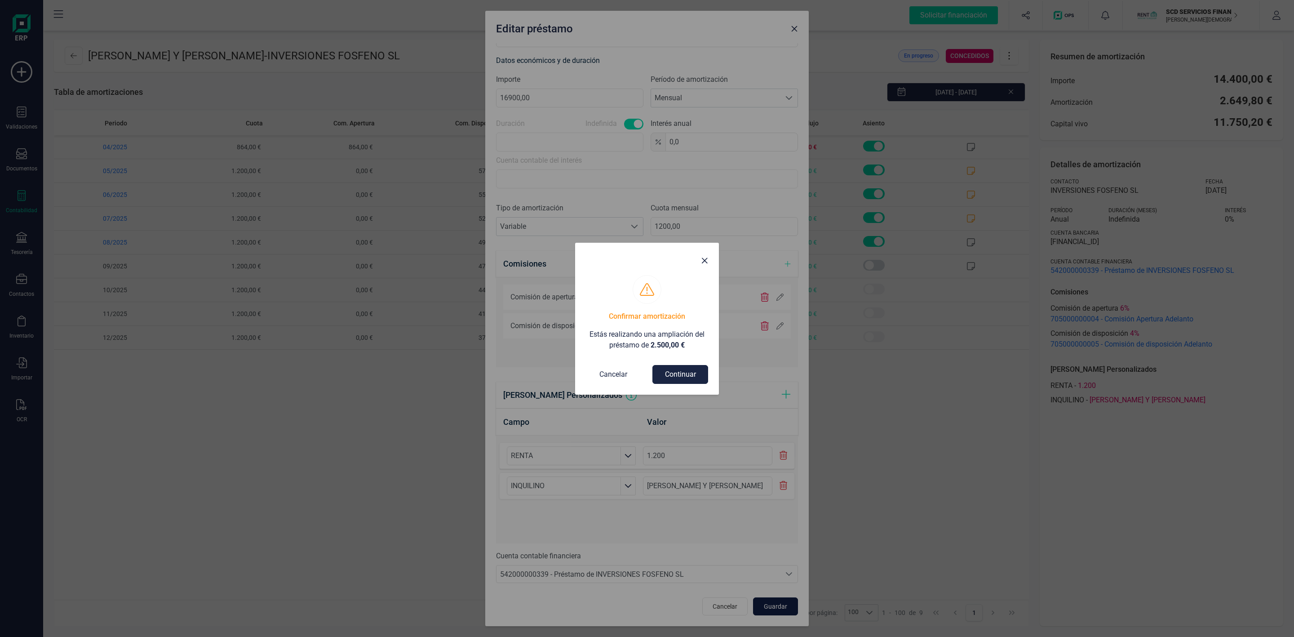
scroll to position [0, 0]
drag, startPoint x: 691, startPoint y: 348, endPoint x: 585, endPoint y: 322, distance: 108.8
click at [585, 322] on div "Confirmar amortización Estás realizando una ampliación del préstamo de 2.500,00…" at bounding box center [647, 335] width 144 height 120
copy p "Estás realizando una ampliación del préstamo de 2.500,00 €"
click at [674, 369] on button "Continuar" at bounding box center [680, 374] width 56 height 19
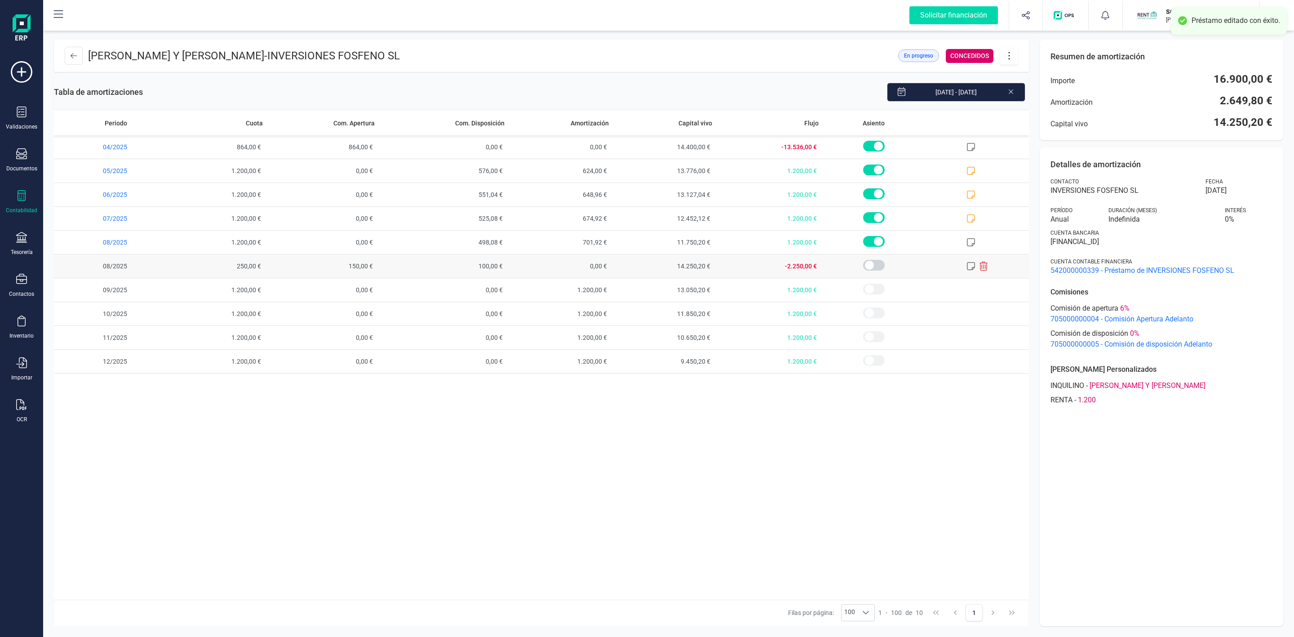
click at [984, 270] on icon at bounding box center [983, 265] width 8 height 9
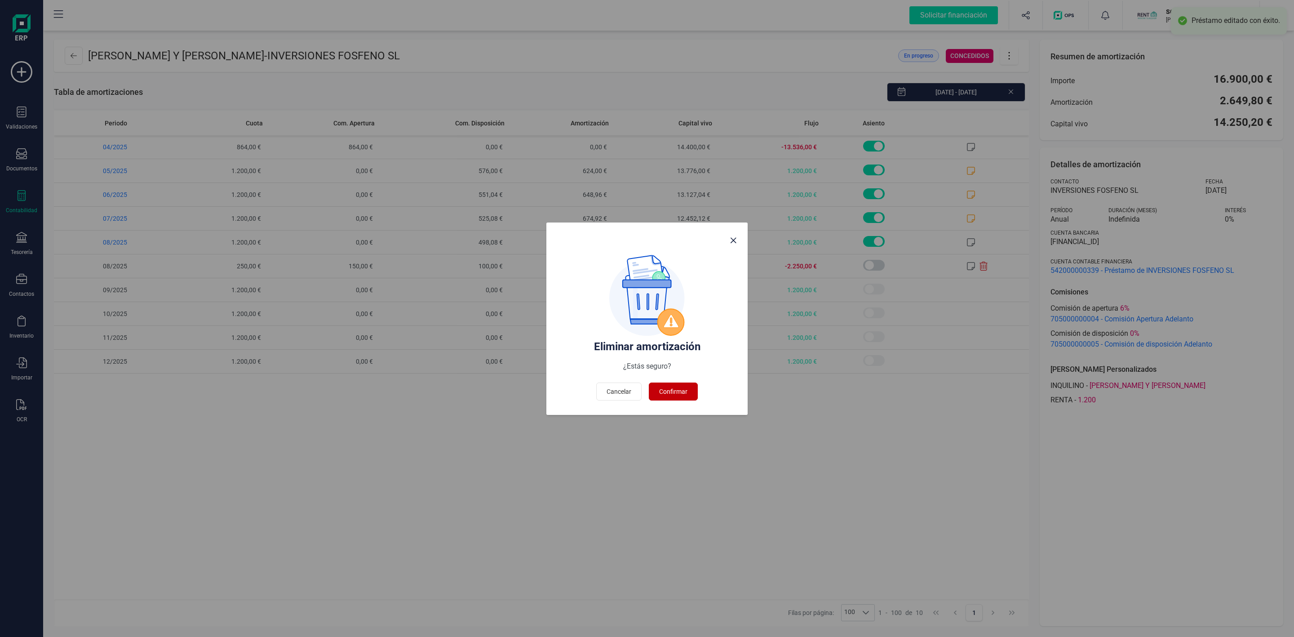
click at [688, 395] on button "Confirmar" at bounding box center [673, 391] width 49 height 18
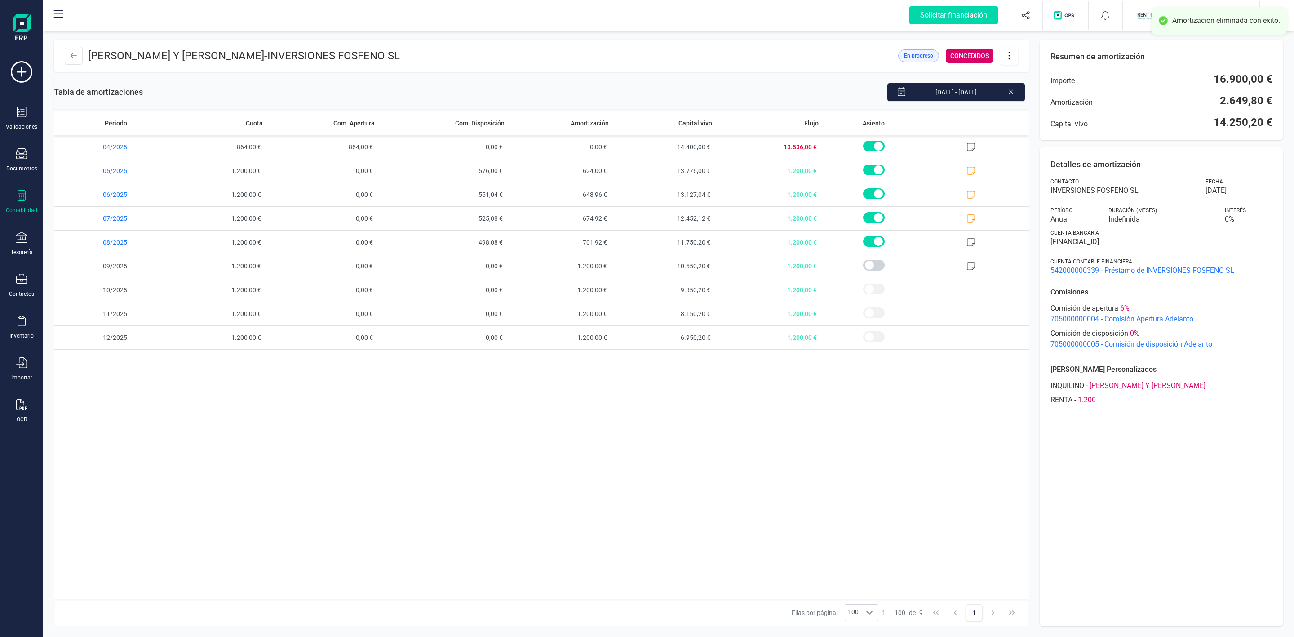
click at [1010, 54] on icon at bounding box center [1009, 56] width 17 height 10
click at [1026, 81] on span "Editar préstamo" at bounding box center [1059, 82] width 83 height 7
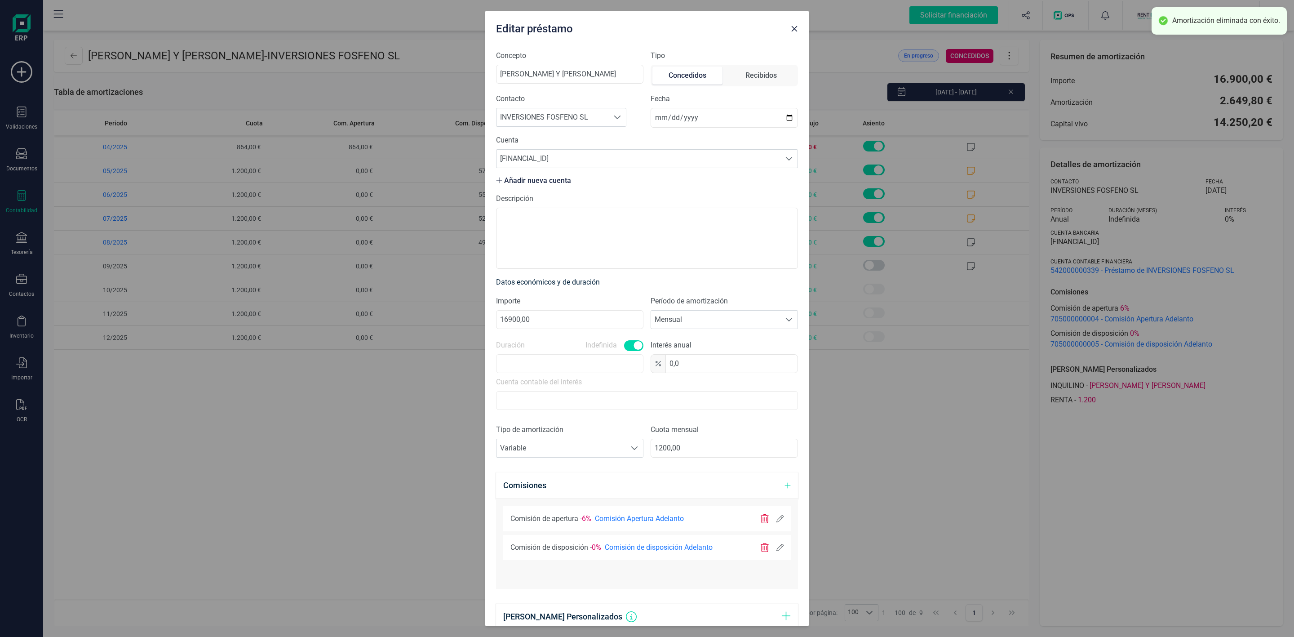
scroll to position [224, 0]
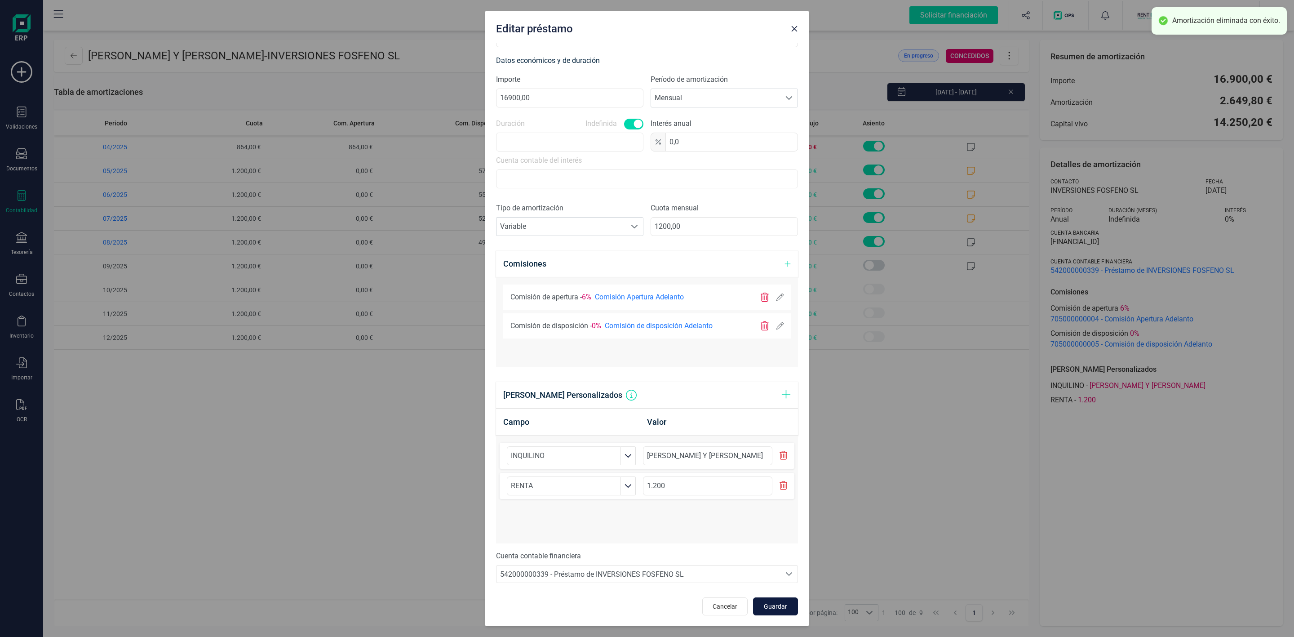
click at [763, 602] on span "Guardar" at bounding box center [775, 606] width 24 height 9
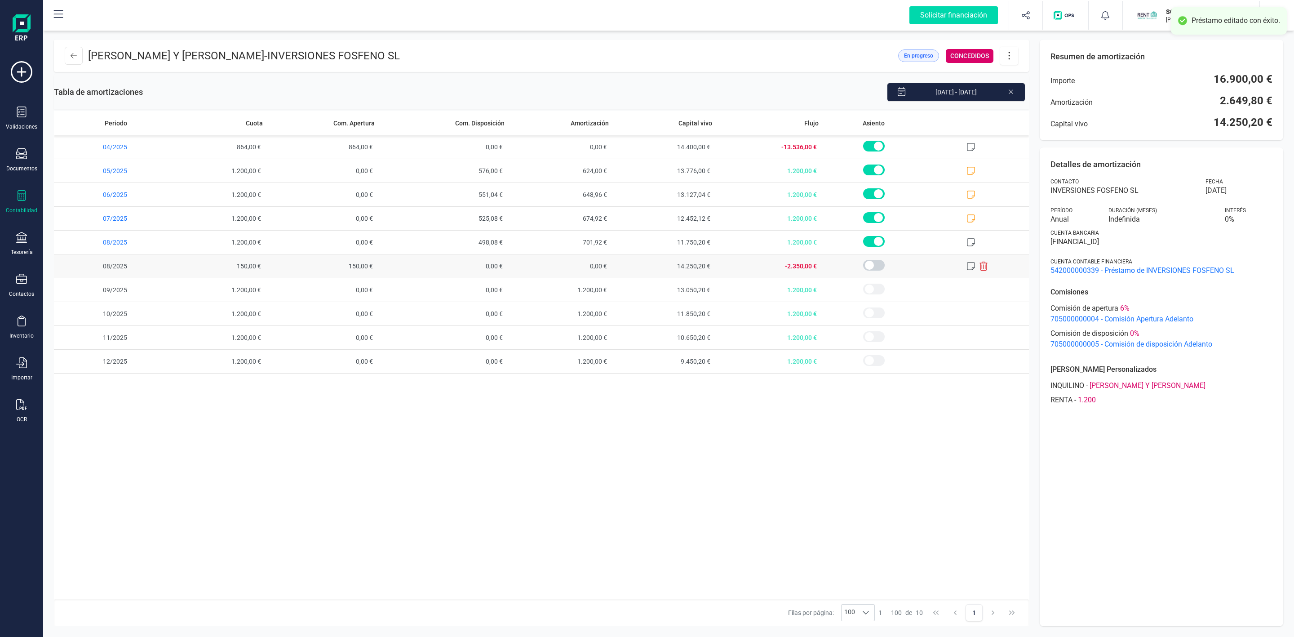
click at [970, 266] on icon at bounding box center [970, 265] width 9 height 9
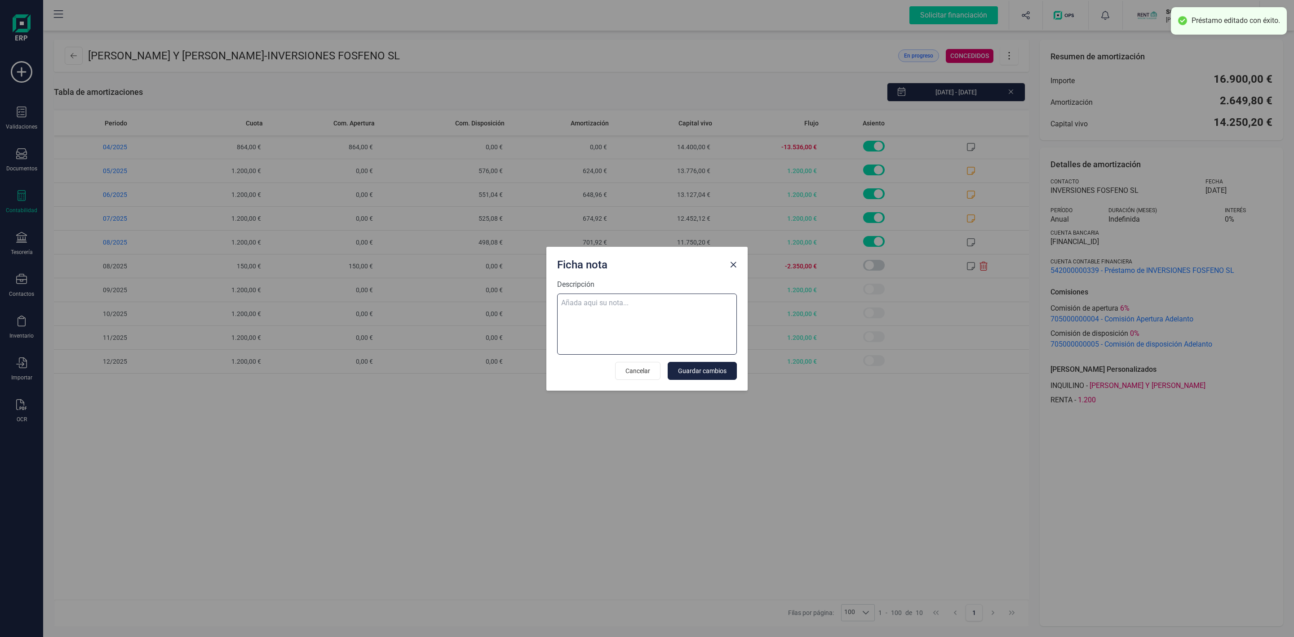
click at [661, 329] on textarea "Descripción" at bounding box center [647, 323] width 180 height 61
paste textarea "Estás realizando una ampliación del préstamo de 2.500,00 €"
type textarea "Estás realizando una ampliación del préstamo de 2.500,00 €"
click at [701, 375] on span "Guardar cambios" at bounding box center [702, 370] width 49 height 9
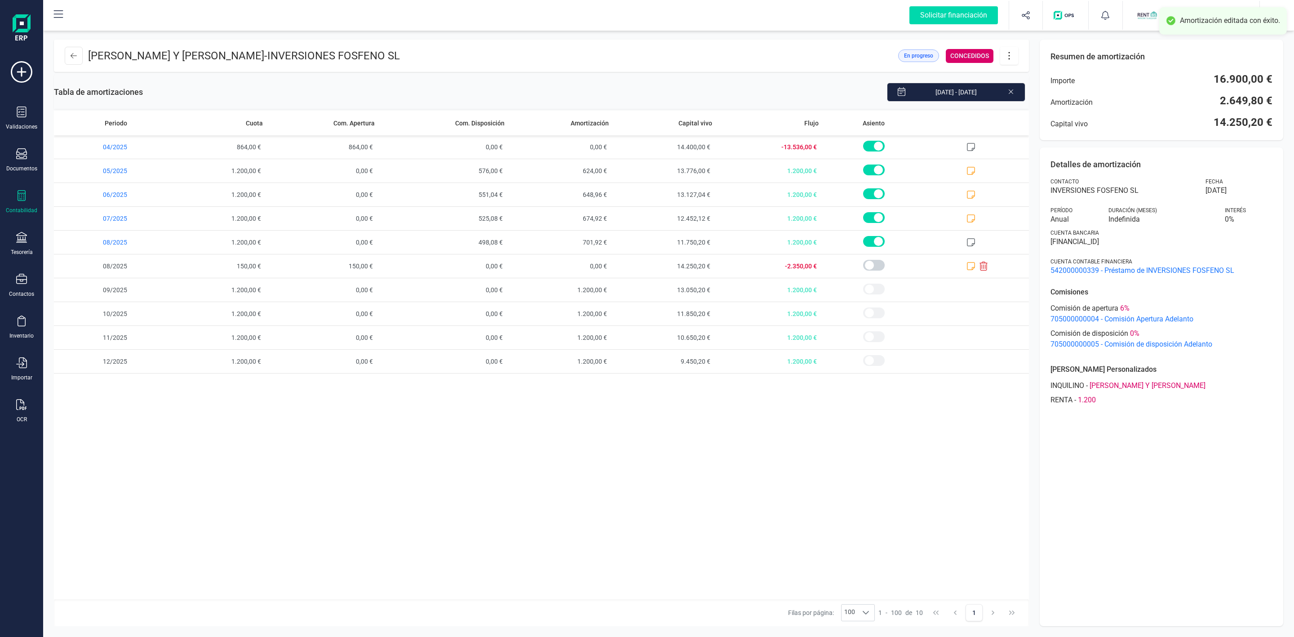
drag, startPoint x: 1131, startPoint y: 241, endPoint x: 1152, endPoint y: 238, distance: 20.5
click at [1152, 238] on span "[FINANCIAL_ID]" at bounding box center [1161, 241] width 222 height 11
click at [590, 490] on div "Periodo Cuota Com. Apertura Com. Disposición Amortización Capital vivo Flujo As…" at bounding box center [541, 355] width 975 height 488
click at [1017, 495] on div "Periodo Cuota Com. Apertura Com. Disposición Amortización Capital vivo Flujo As…" at bounding box center [541, 355] width 975 height 488
click at [15, 199] on div "Contabilidad" at bounding box center [22, 202] width 36 height 24
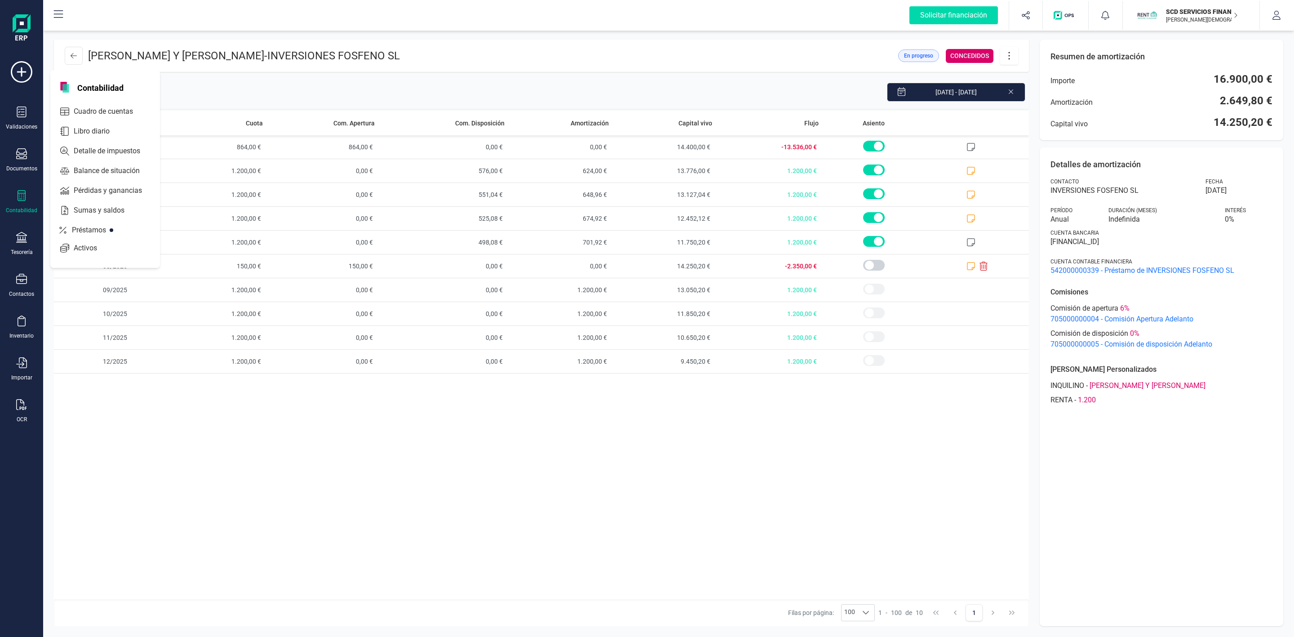
drag, startPoint x: 377, startPoint y: 456, endPoint x: 149, endPoint y: 182, distance: 356.9
click at [377, 453] on div "Periodo Cuota Com. Apertura Com. Disposición Amortización Capital vivo Flujo As…" at bounding box center [541, 355] width 975 height 488
click at [77, 57] on button at bounding box center [74, 56] width 18 height 18
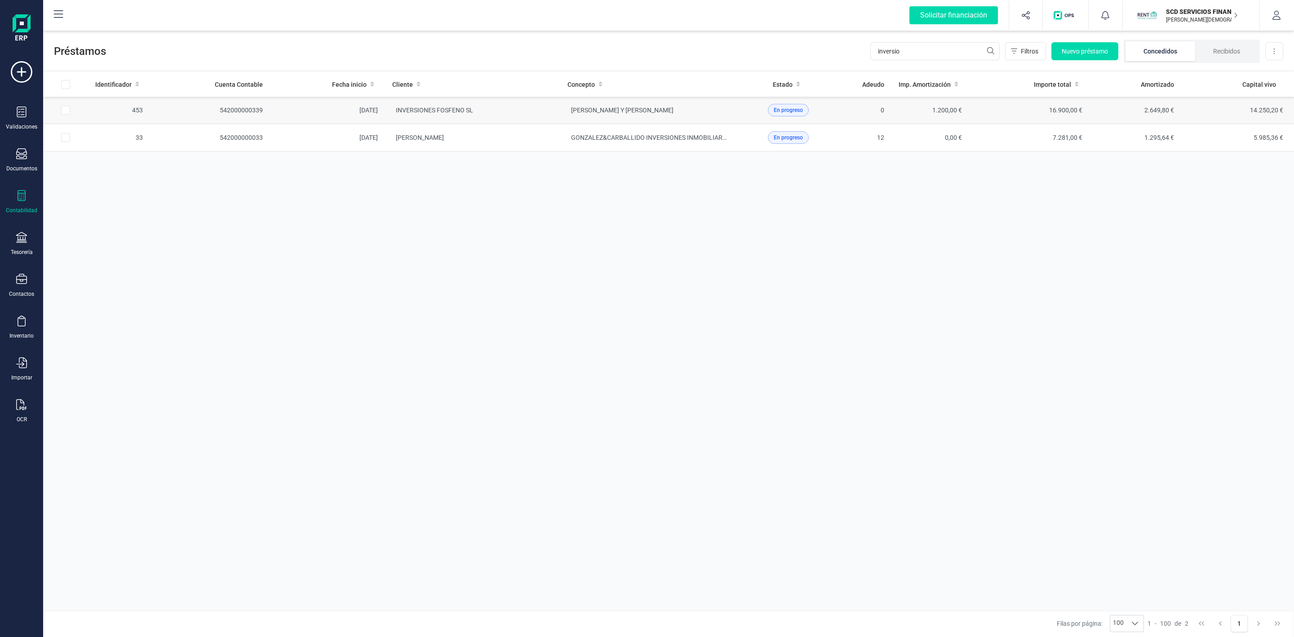
click at [65, 111] on input "Row Selected 7a880ed2-b66b-4fc8-979e-7292b8fe155d" at bounding box center [65, 110] width 9 height 9
checkbox input "true"
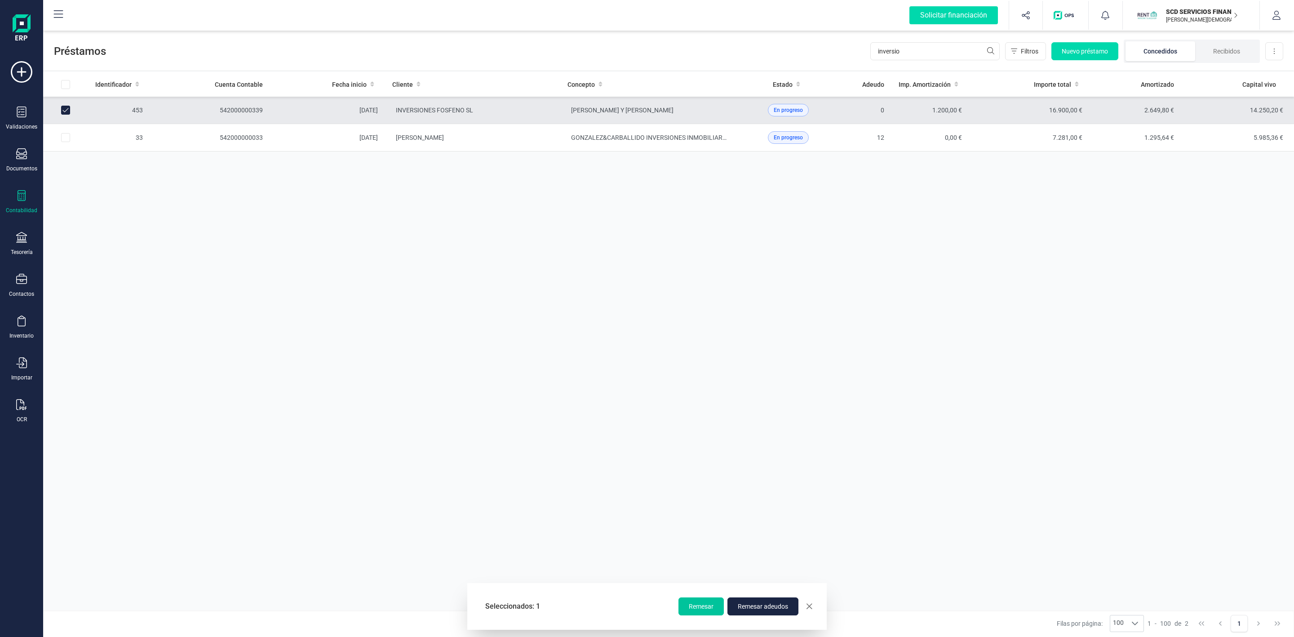
click at [702, 607] on span "Remesar" at bounding box center [701, 606] width 25 height 9
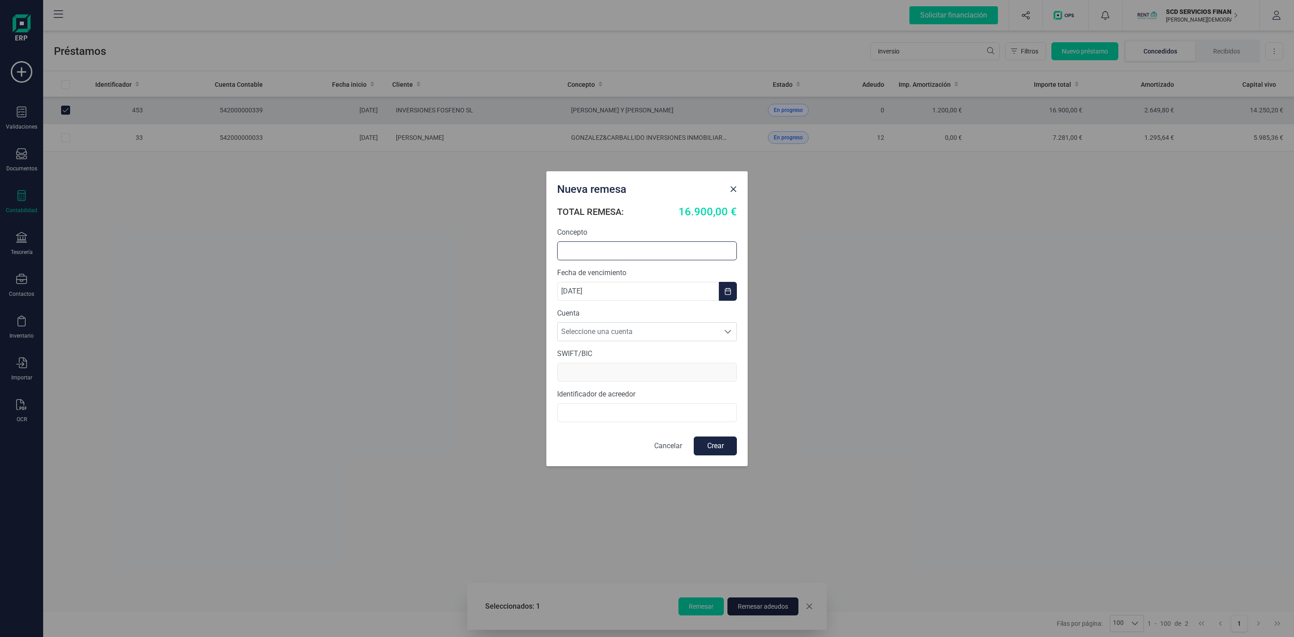
click at [687, 247] on input "text" at bounding box center [647, 250] width 180 height 19
click at [732, 186] on span "Close" at bounding box center [733, 189] width 7 height 7
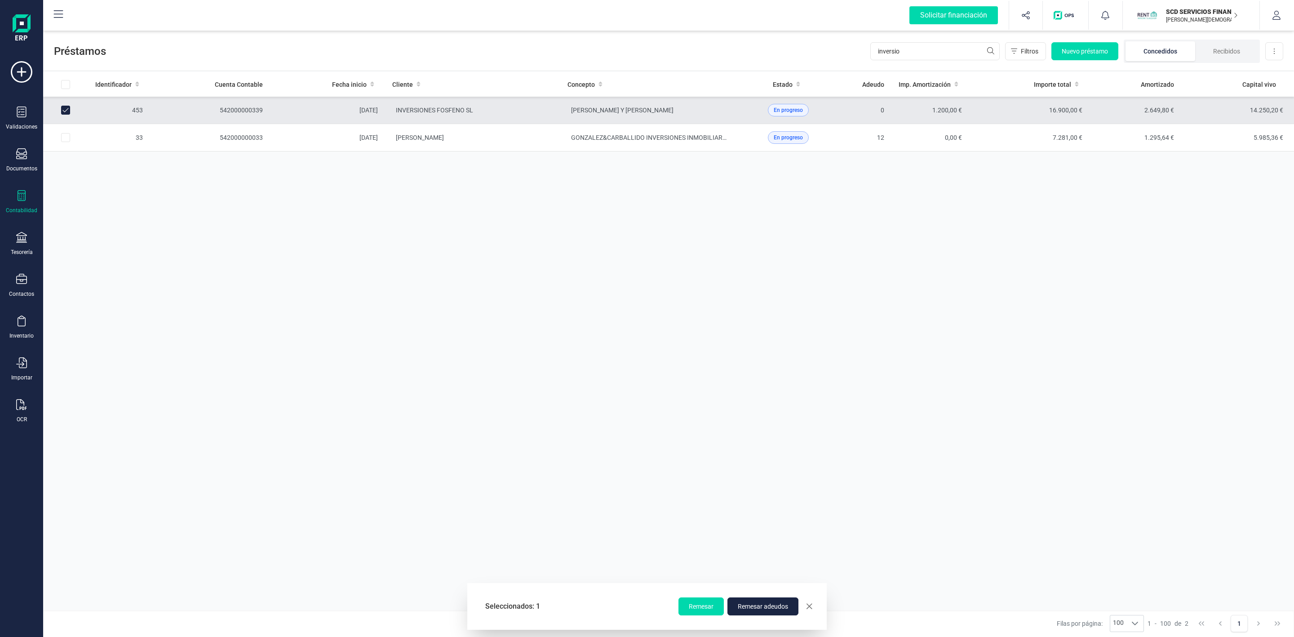
click at [854, 315] on div "Identificador Cuenta Contable Fecha inicio Cliente Concepto Estado Adeudo Imp. …" at bounding box center [668, 341] width 1251 height 538
drag, startPoint x: 925, startPoint y: 49, endPoint x: 830, endPoint y: 56, distance: 95.0
click at [830, 56] on div "Préstamos inversio Filtros Nuevo préstamo Concedidos Recibidos Descargar Excel" at bounding box center [668, 49] width 1251 height 41
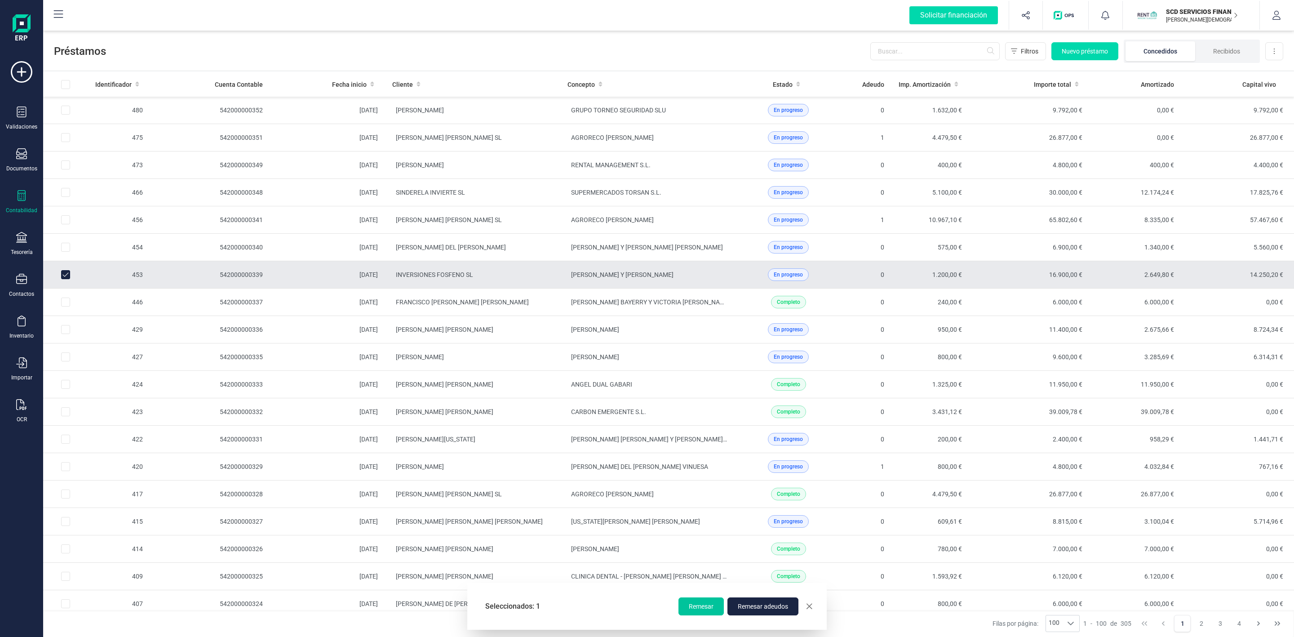
click at [704, 609] on span "Remesar" at bounding box center [701, 606] width 25 height 9
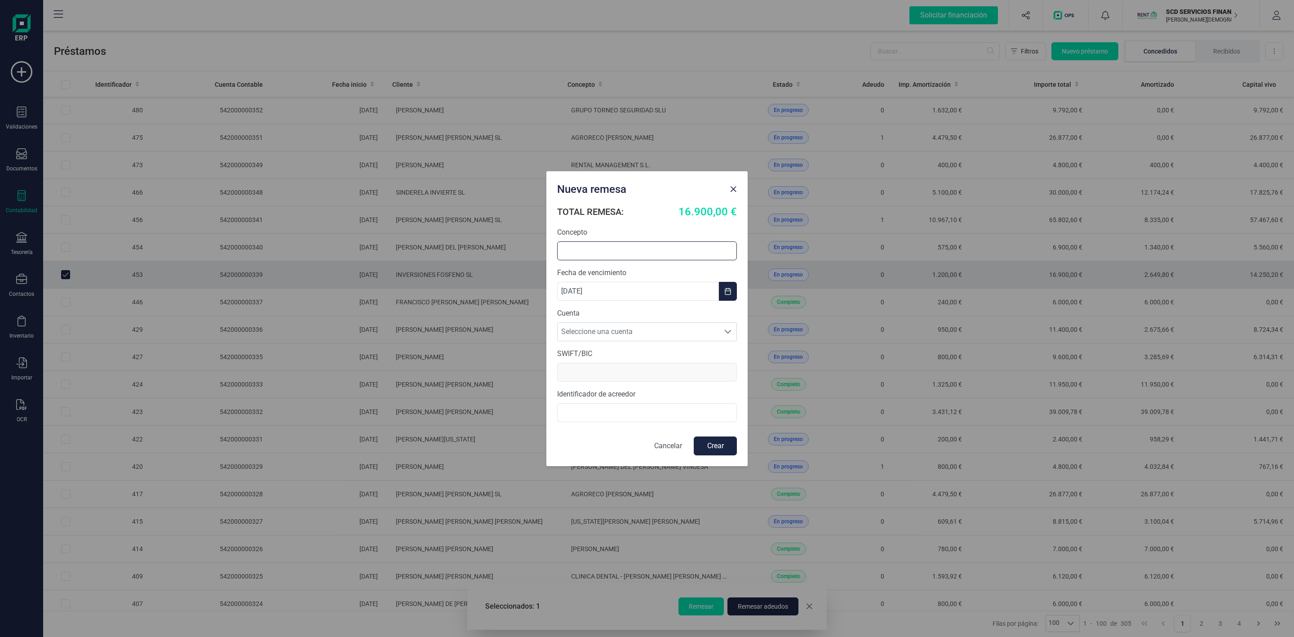
click at [596, 244] on input "text" at bounding box center [647, 250] width 180 height 19
type input "r"
type input "RENOVACION ADELANTO"
click at [621, 334] on span "Seleccione una cuenta" at bounding box center [639, 332] width 162 height 18
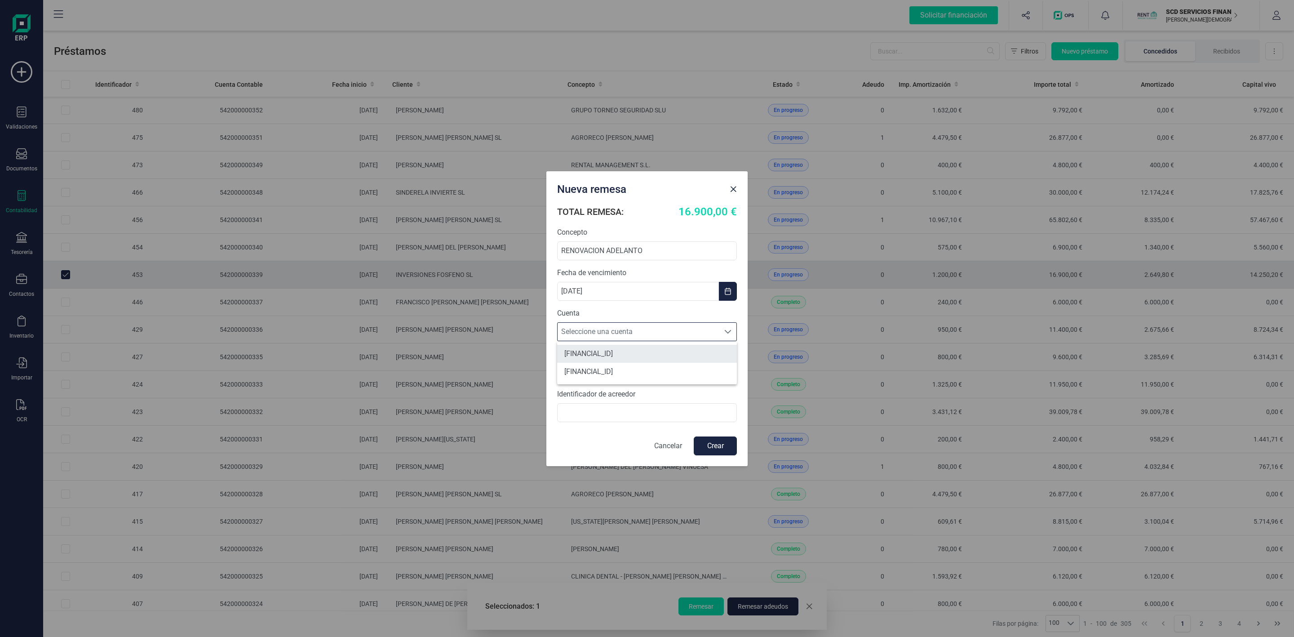
click at [629, 355] on li "[FINANCIAL_ID]" at bounding box center [647, 354] width 180 height 18
type input "BCOEESMM159"
type input "B72840242"
click at [636, 414] on input "B72840242" at bounding box center [647, 412] width 180 height 19
click at [716, 445] on button "Crear" at bounding box center [715, 445] width 43 height 19
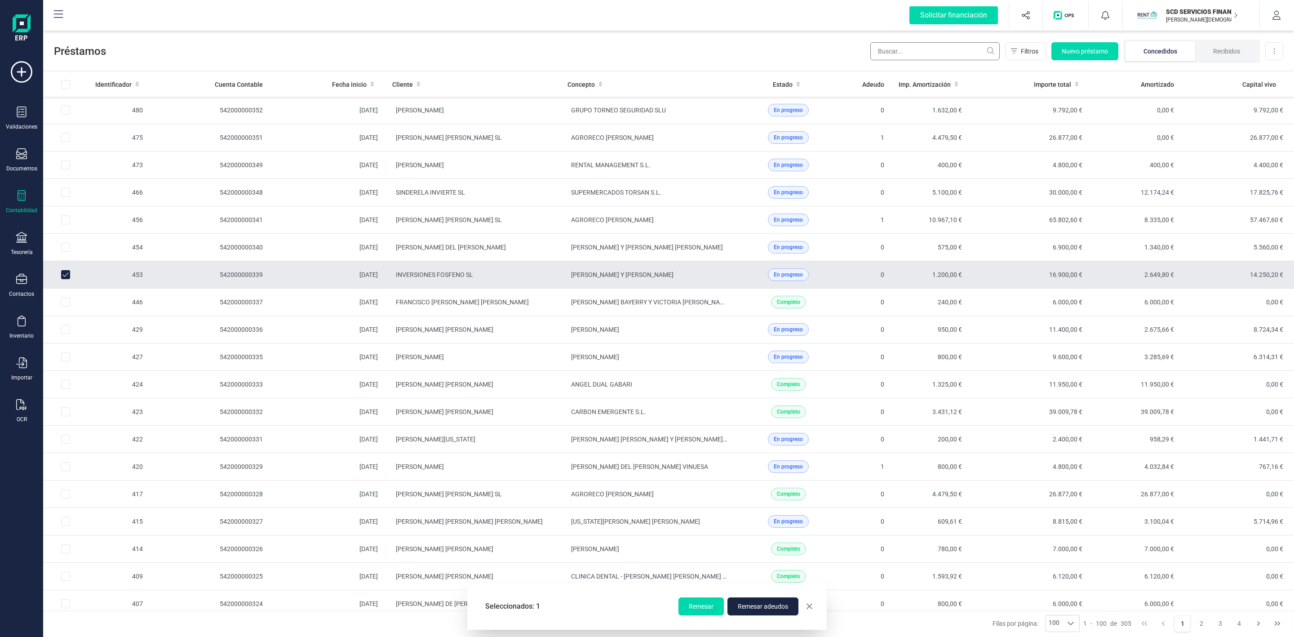
checkbox input "false"
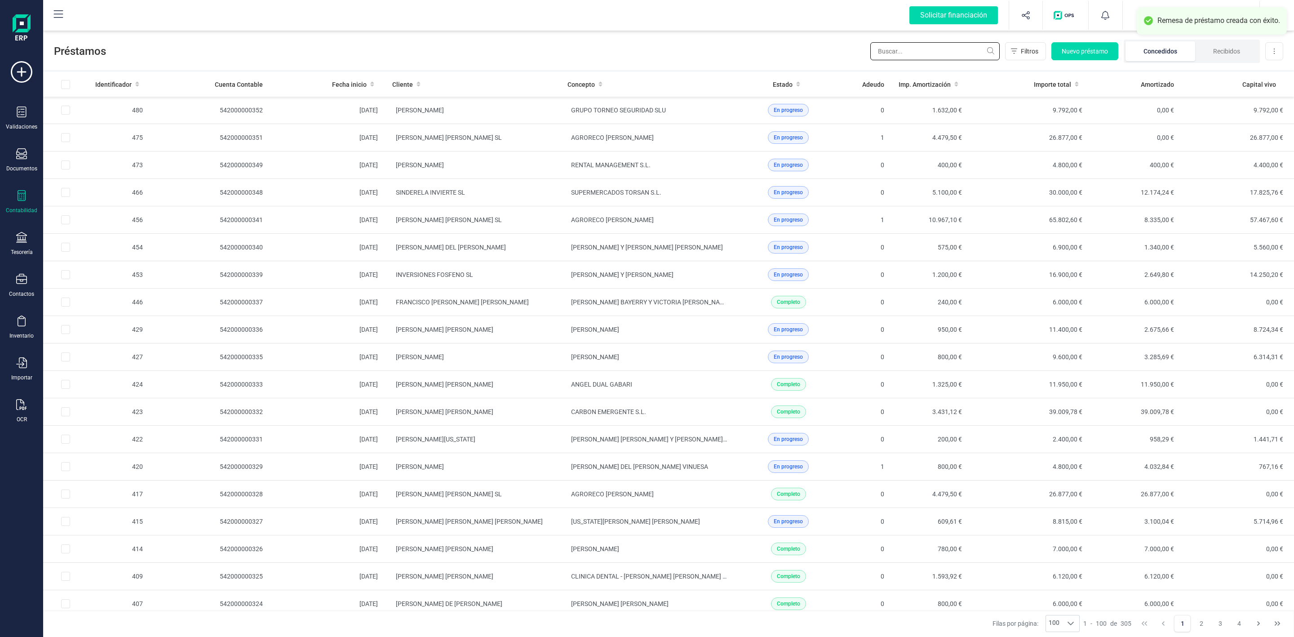
click at [911, 53] on input "text" at bounding box center [934, 51] width 129 height 18
type input "R"
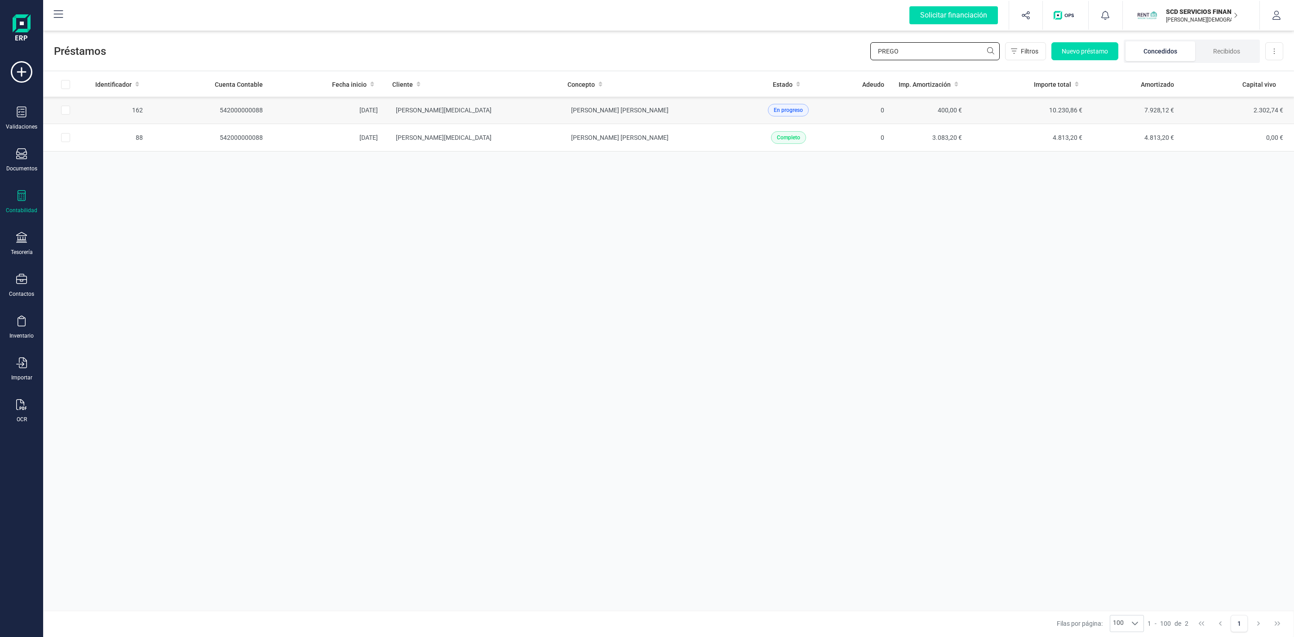
type input "PREGO"
click at [697, 114] on td "[PERSON_NAME] [PERSON_NAME]" at bounding box center [647, 110] width 175 height 27
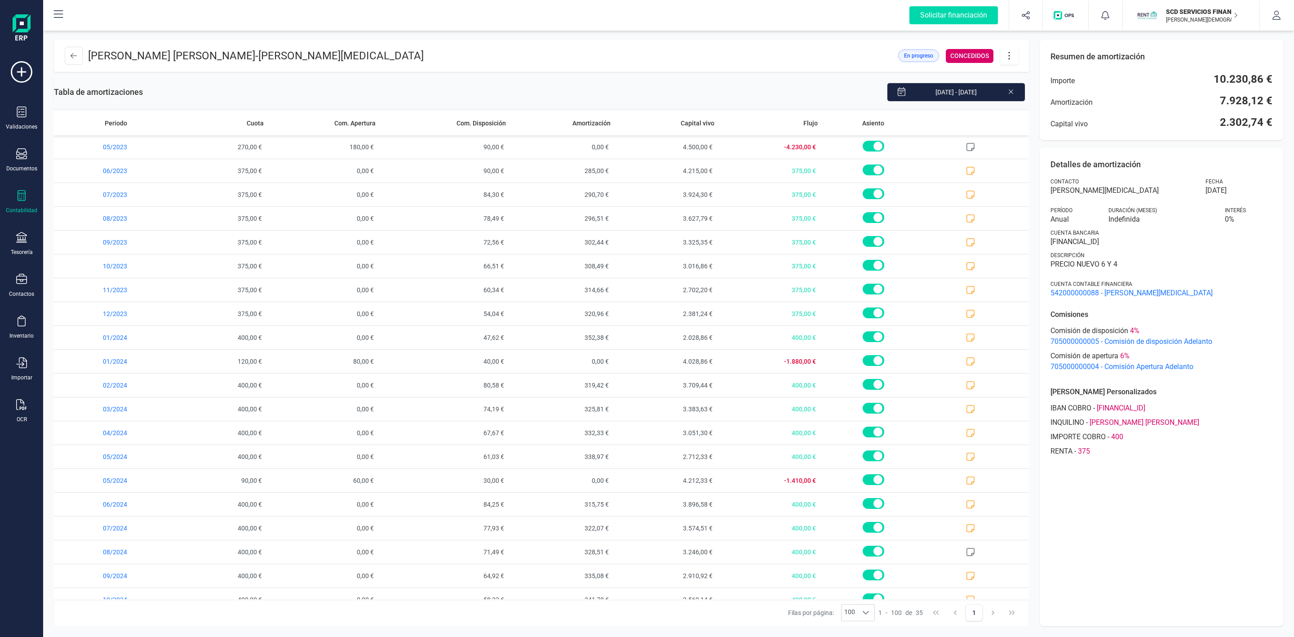
click at [1012, 57] on icon at bounding box center [1009, 56] width 17 height 10
click at [1037, 75] on link "Editar préstamo" at bounding box center [1054, 83] width 108 height 18
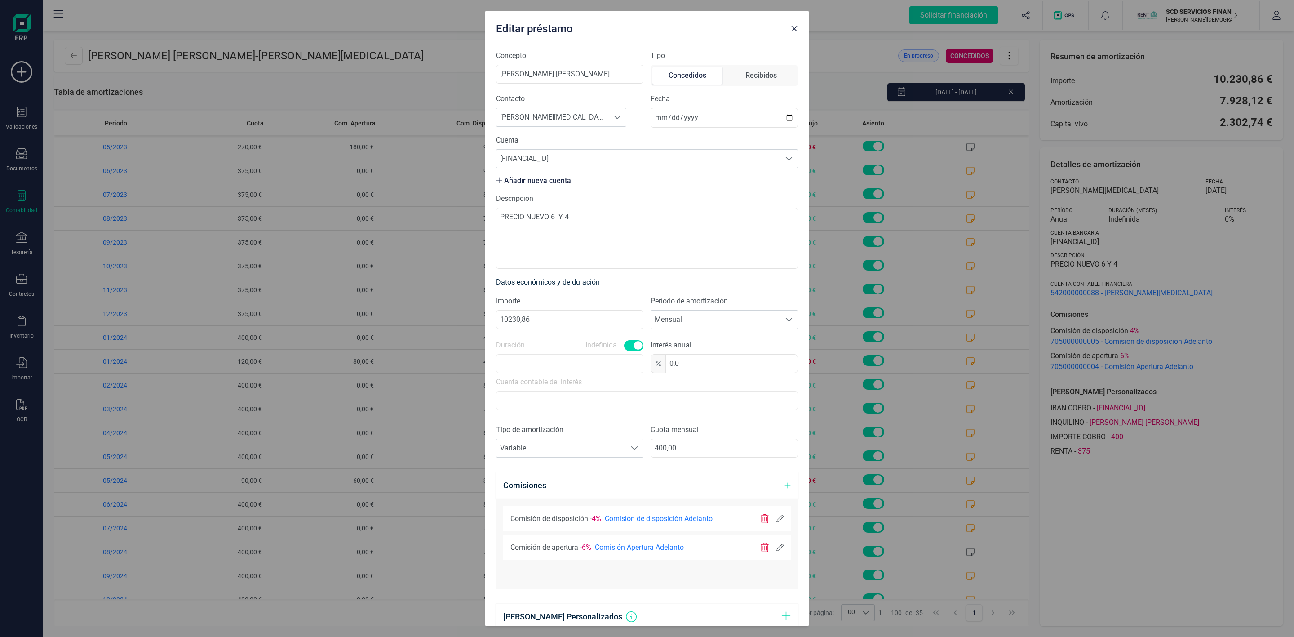
click at [776, 522] on icon at bounding box center [779, 518] width 7 height 7
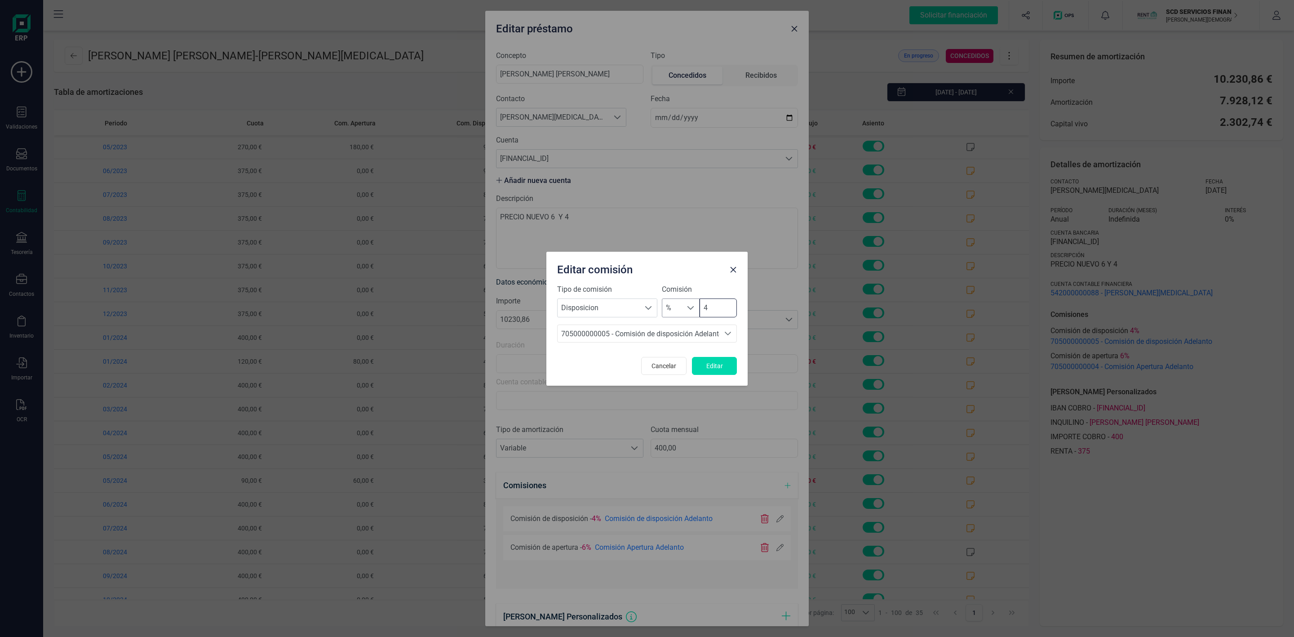
drag, startPoint x: 706, startPoint y: 307, endPoint x: 691, endPoint y: 309, distance: 14.9
click at [691, 309] on div "% % 4" at bounding box center [699, 307] width 75 height 19
type input "0"
click at [724, 370] on span "Editar" at bounding box center [714, 365] width 24 height 9
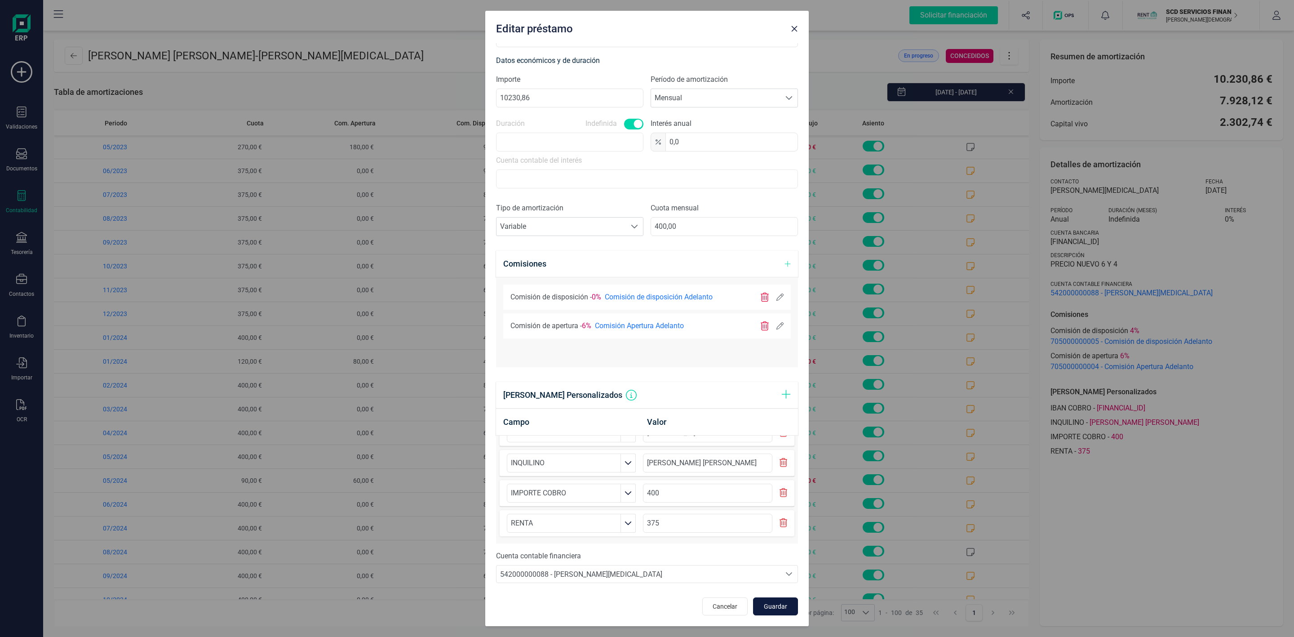
scroll to position [224, 0]
click at [768, 609] on span "Guardar" at bounding box center [775, 606] width 24 height 9
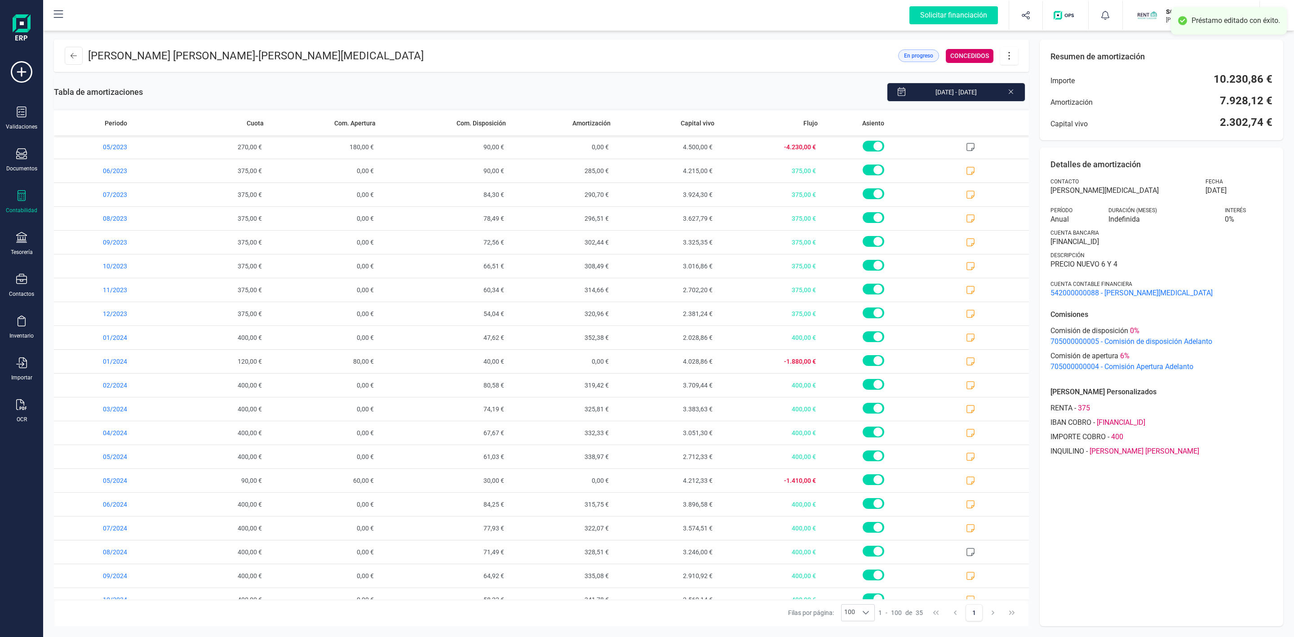
click at [1014, 57] on icon at bounding box center [1009, 56] width 17 height 10
click at [1047, 83] on span "Editar préstamo" at bounding box center [1059, 82] width 83 height 7
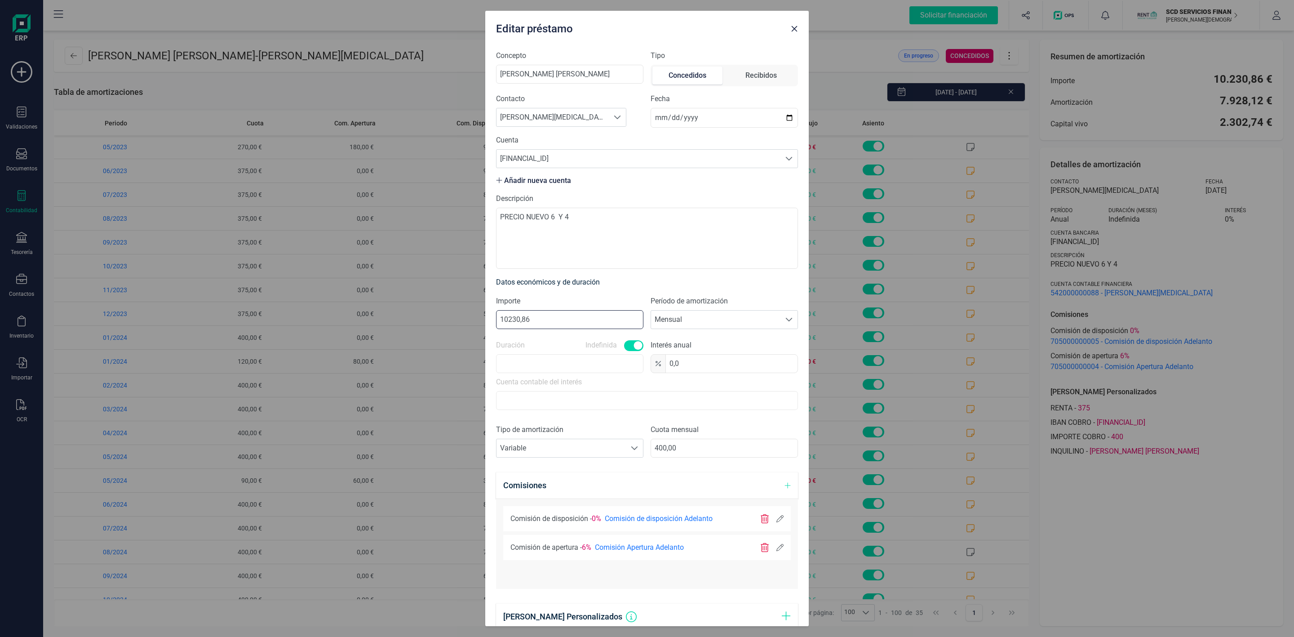
click at [513, 317] on input "10230,86" at bounding box center [569, 319] width 147 height 19
type input "11330,86"
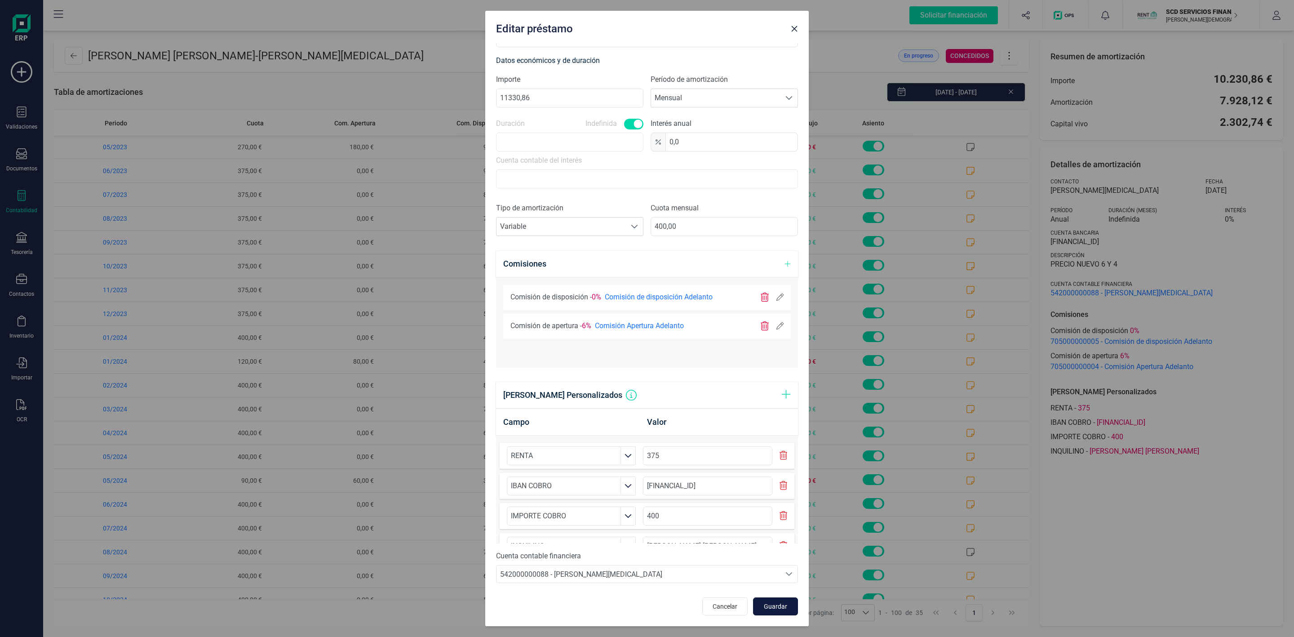
click at [775, 603] on span "Guardar" at bounding box center [775, 606] width 24 height 9
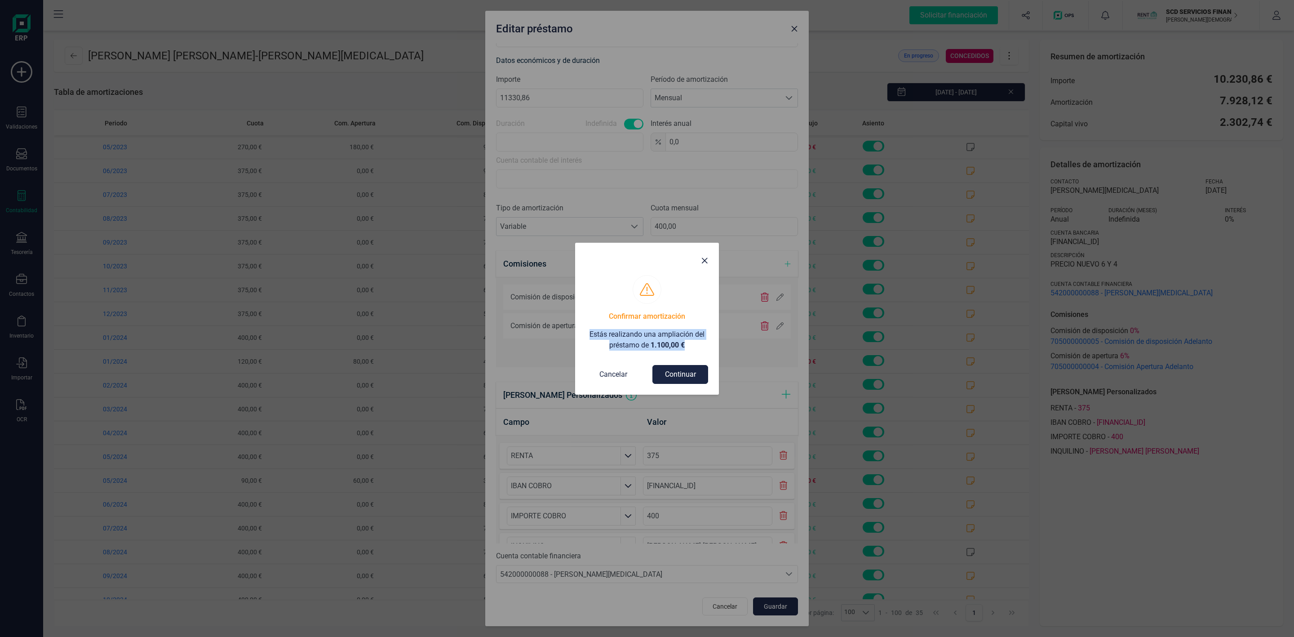
drag, startPoint x: 656, startPoint y: 348, endPoint x: 577, endPoint y: 329, distance: 81.6
click at [577, 329] on div "Confirmar amortización Estás realizando una ampliación del préstamo de 1.100,00…" at bounding box center [647, 335] width 144 height 120
copy p "Estás realizando una ampliación del préstamo de 1.100,00 €"
click at [674, 379] on button "Continuar" at bounding box center [680, 374] width 56 height 19
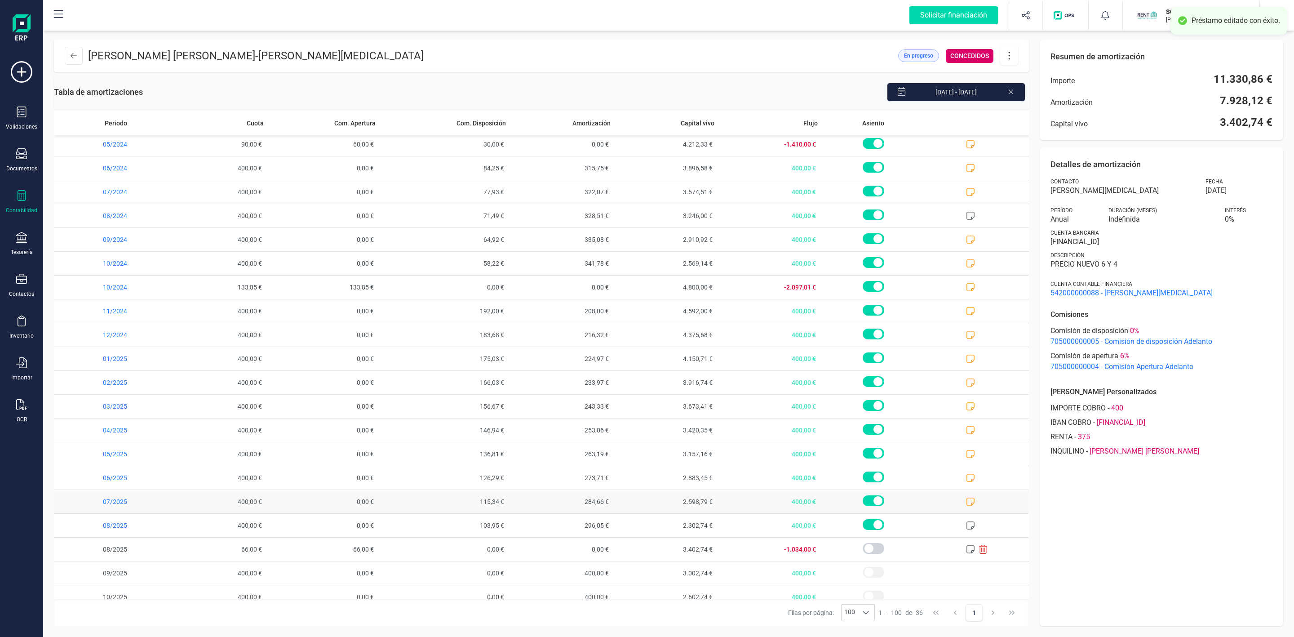
scroll to position [401, 0]
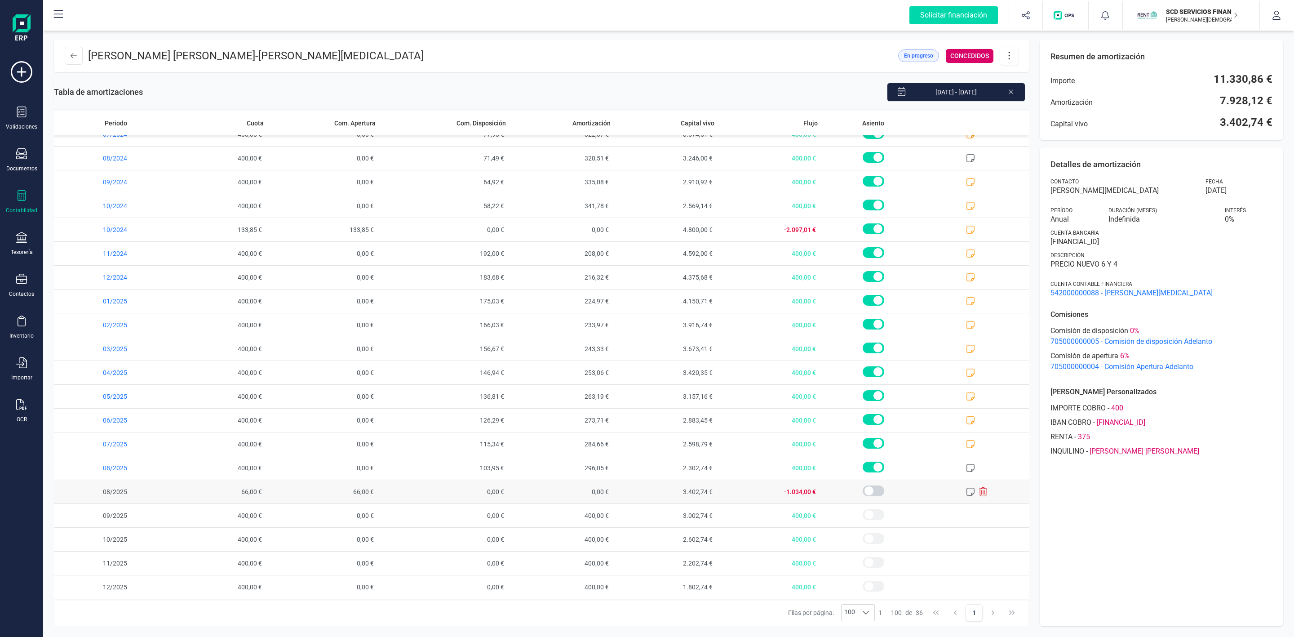
click at [966, 492] on icon at bounding box center [970, 491] width 9 height 9
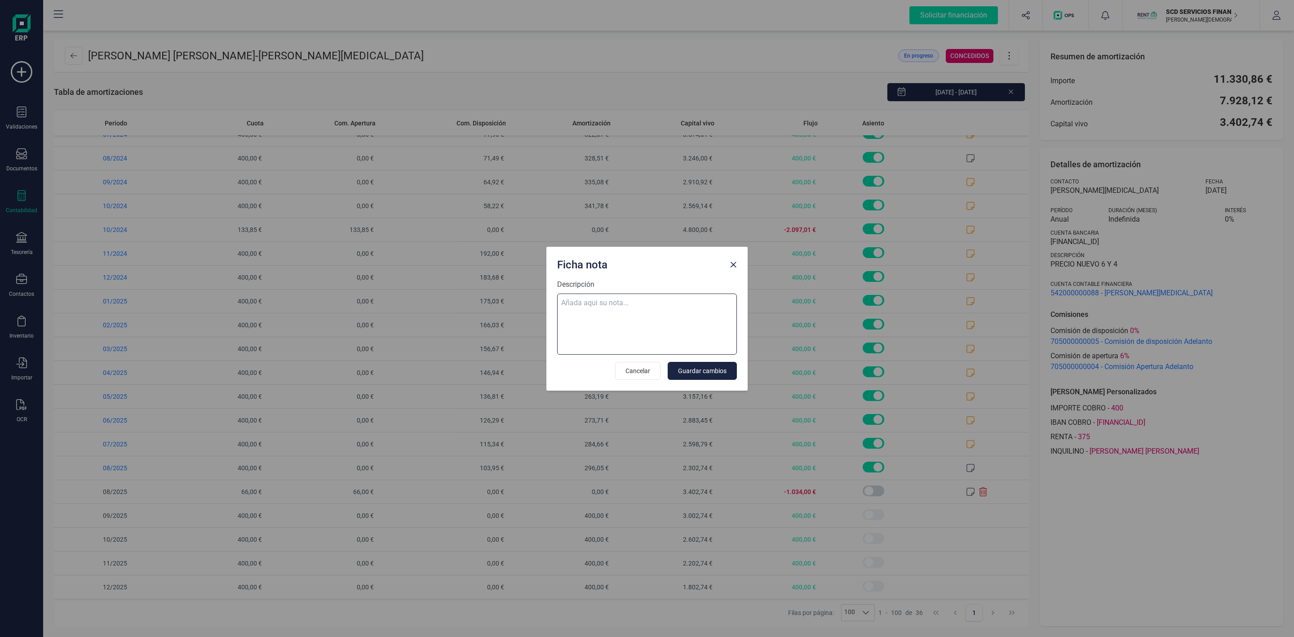
click at [664, 322] on textarea "Descripción" at bounding box center [647, 323] width 180 height 61
paste textarea "Estás realizando una ampliación del préstamo de 1.100,00 €"
type textarea "Estás realizando una ampliación del préstamo de 1.100,00 €"
click at [687, 360] on form "Descripción Estás realizando una ampliación del préstamo de 1.100,00 € Cancelar…" at bounding box center [647, 329] width 180 height 101
click at [716, 365] on button "Guardar cambios" at bounding box center [702, 371] width 69 height 18
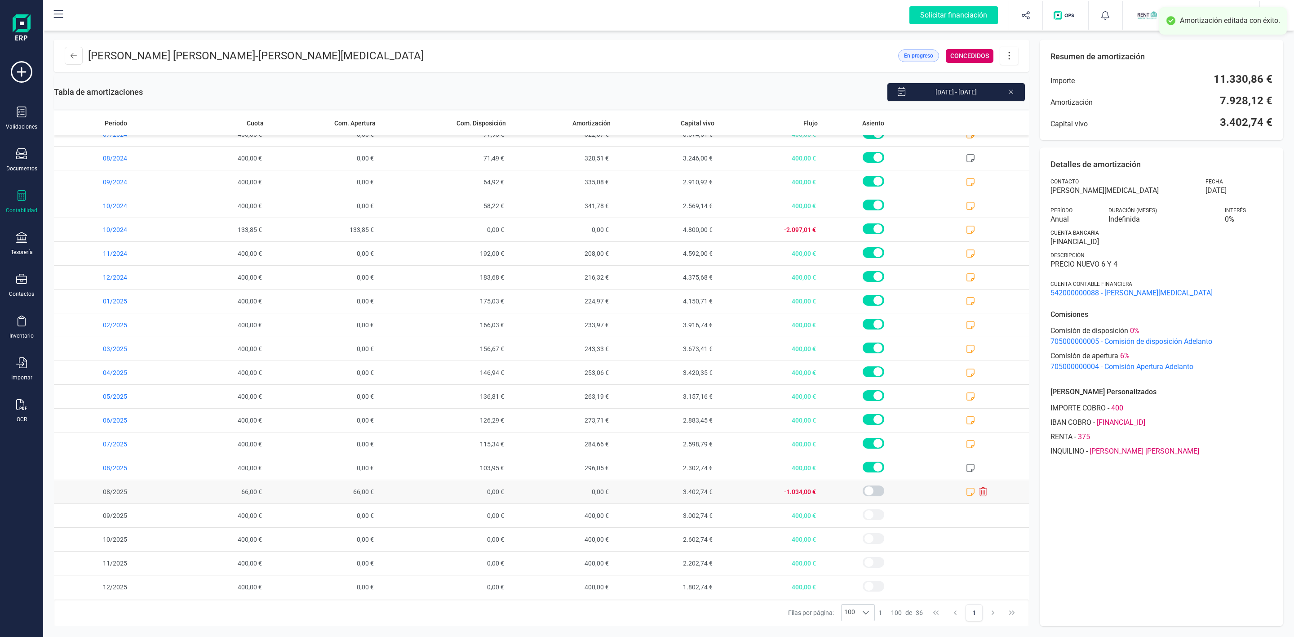
click at [799, 493] on span "-1.034,00 €" at bounding box center [770, 491] width 104 height 23
click at [784, 494] on span "-1.034,00 €" at bounding box center [770, 491] width 104 height 23
drag, startPoint x: 784, startPoint y: 494, endPoint x: 787, endPoint y: 491, distance: 4.8
click at [784, 492] on span "-1.034,00 €" at bounding box center [770, 491] width 104 height 23
click at [787, 491] on span "-1.034,00 €" at bounding box center [770, 491] width 104 height 23
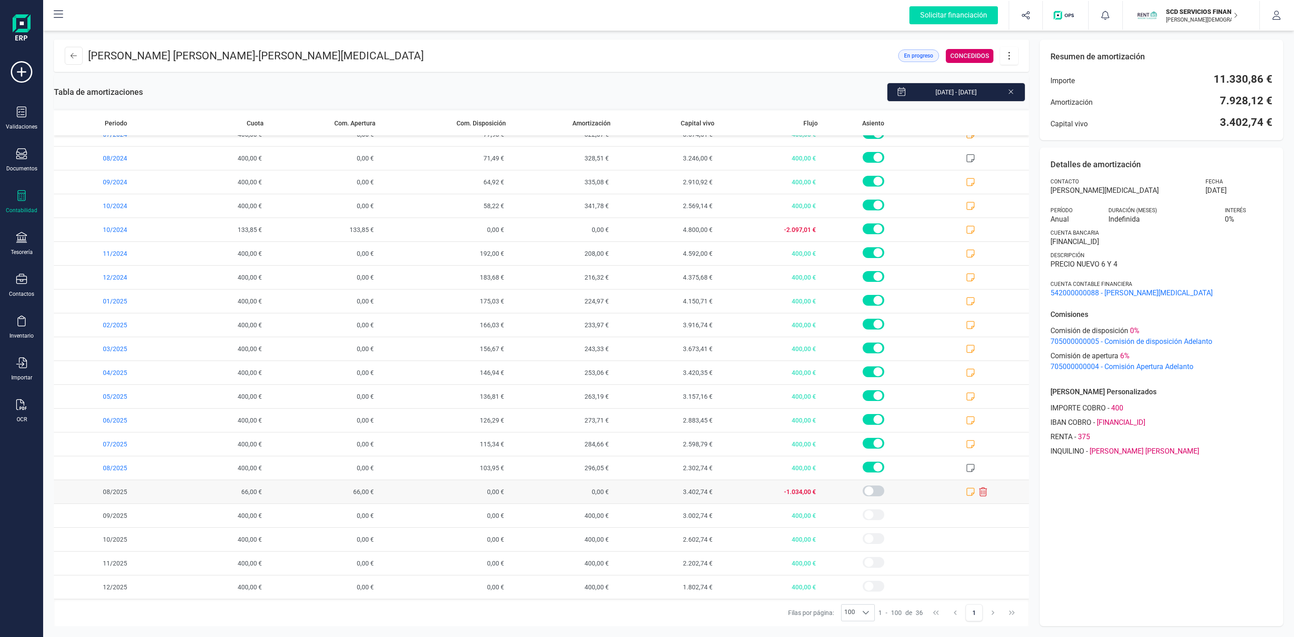
click at [791, 491] on span "-1.034,00 €" at bounding box center [770, 491] width 104 height 23
drag, startPoint x: 1068, startPoint y: 553, endPoint x: 2, endPoint y: 287, distance: 1098.4
click at [1068, 553] on div "Detalles de amortización Contacto PREGO FONTAN ROBERTO Fecha 17/05/2023 Período…" at bounding box center [1162, 386] width 244 height 478
click at [73, 56] on icon at bounding box center [74, 55] width 6 height 7
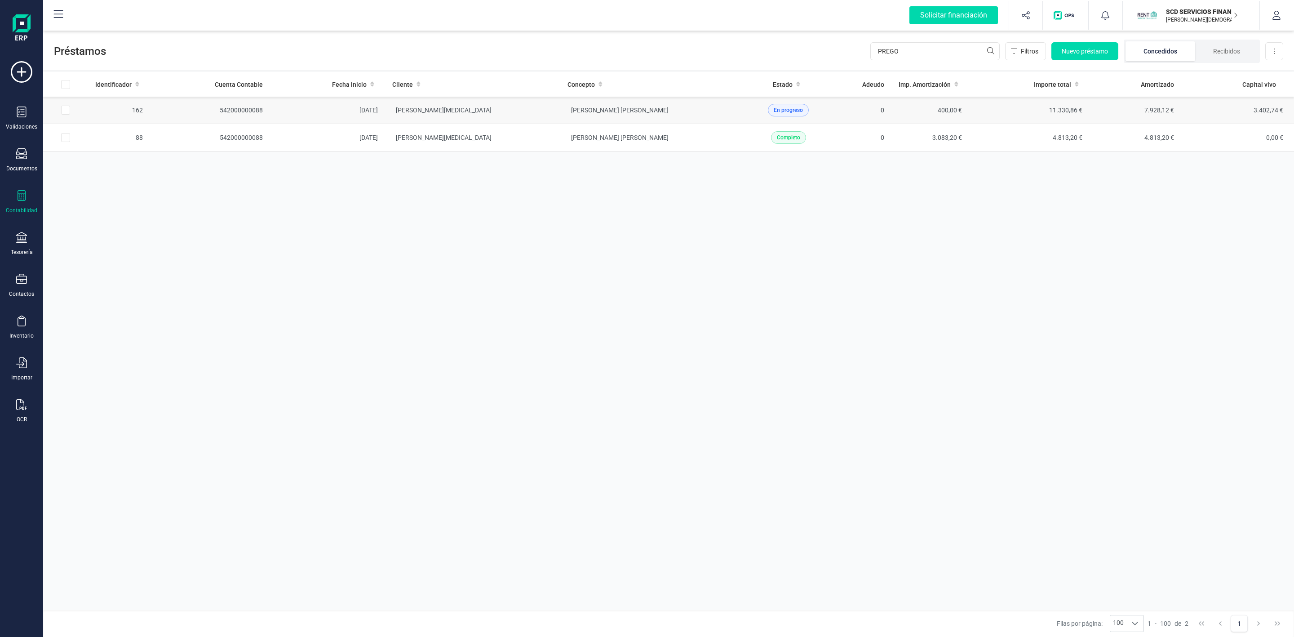
click at [63, 111] on input "Row Selected 5bcd0868-4552-4d22-91db-4d5453b80ecf" at bounding box center [65, 110] width 9 height 9
checkbox input "true"
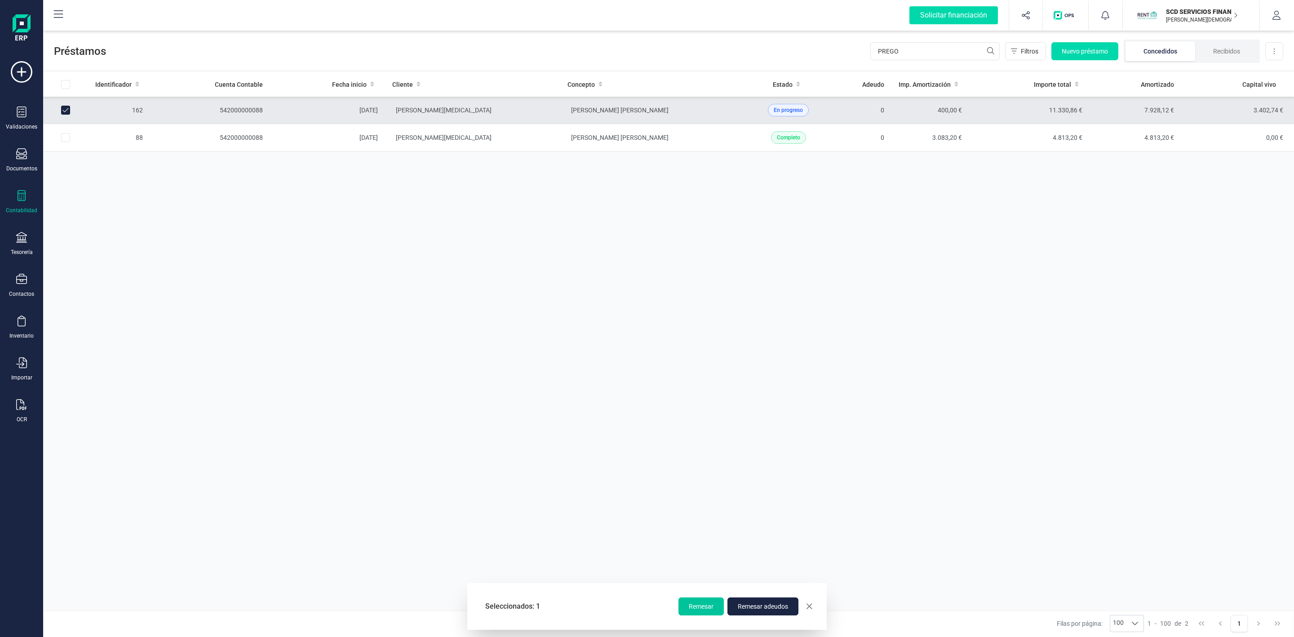
click at [702, 600] on button "Remesar" at bounding box center [700, 606] width 45 height 18
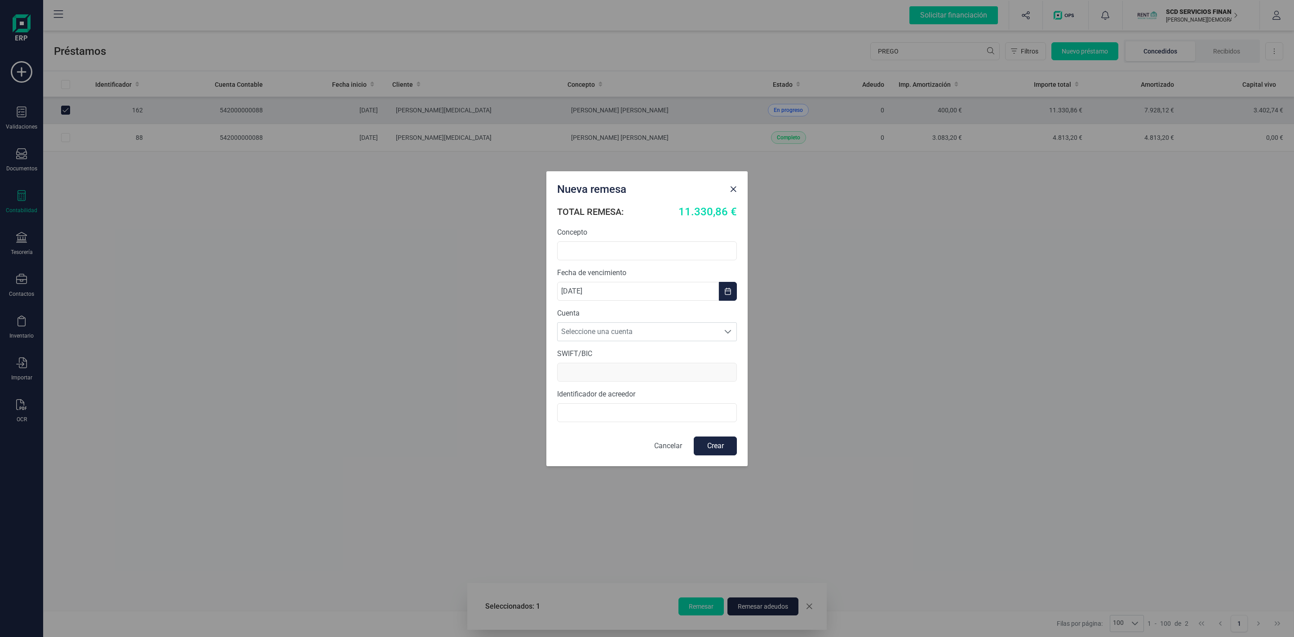
click at [636, 341] on form "TOTAL REMESA: 11.330,86 € Concepto Fecha de vencimiento 11/08/2025 Cuenta Selec…" at bounding box center [647, 330] width 180 height 252
click at [633, 332] on span "Seleccione una cuenta" at bounding box center [639, 332] width 162 height 18
click at [633, 354] on li "[FINANCIAL_ID]" at bounding box center [647, 354] width 180 height 18
type input "BCOEESMM159"
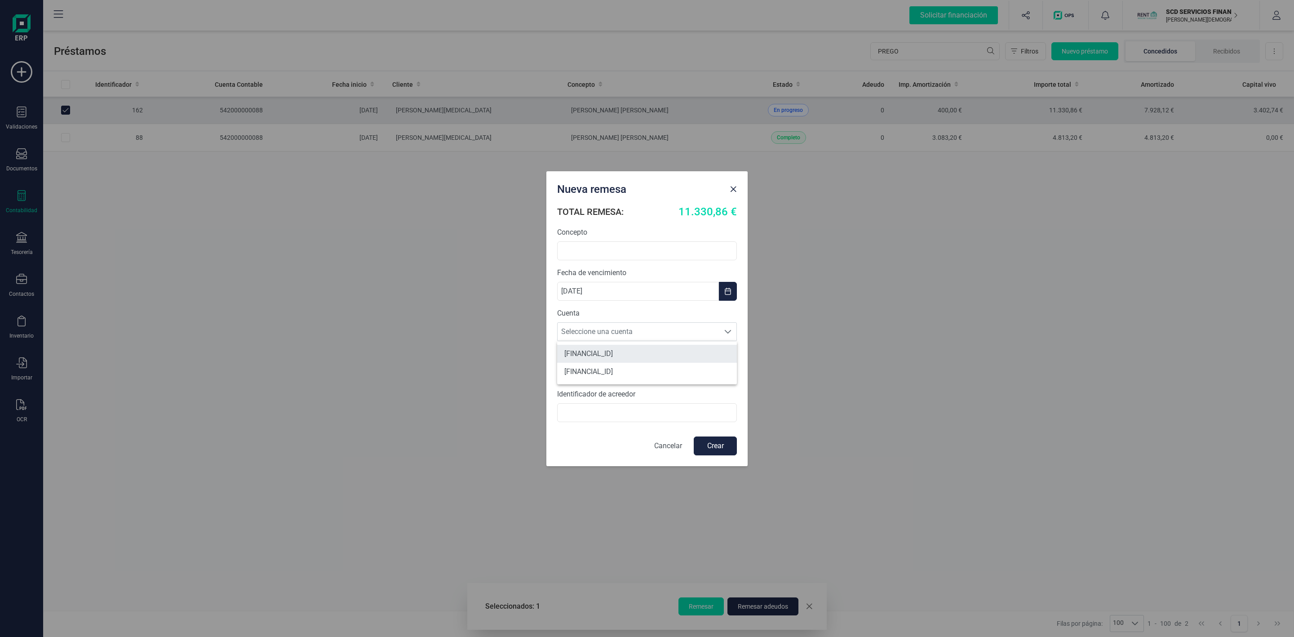
type input "B72840242"
click at [578, 242] on input "text" at bounding box center [647, 250] width 180 height 19
type input "a"
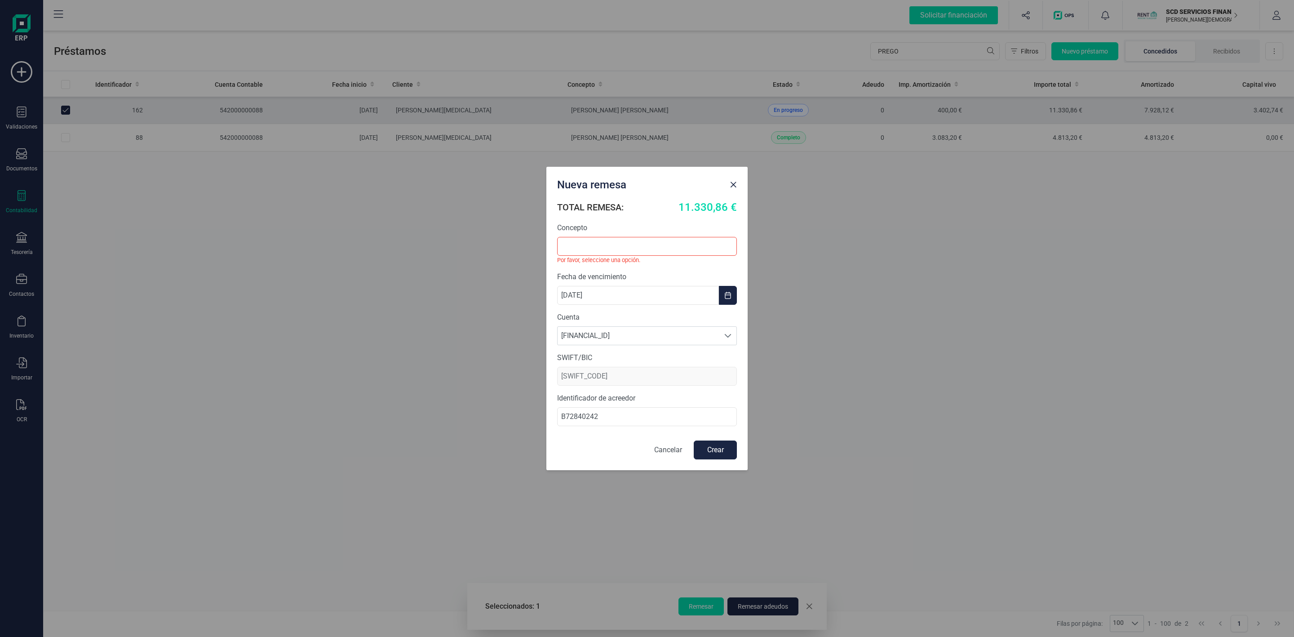
click at [1169, 332] on div "Nueva remesa TOTAL REMESA: 11.330,86 € Concepto Por favor, seleccione una opció…" at bounding box center [647, 318] width 1294 height 637
click at [674, 241] on input "text" at bounding box center [647, 246] width 180 height 19
click at [615, 251] on input "text" at bounding box center [647, 246] width 180 height 19
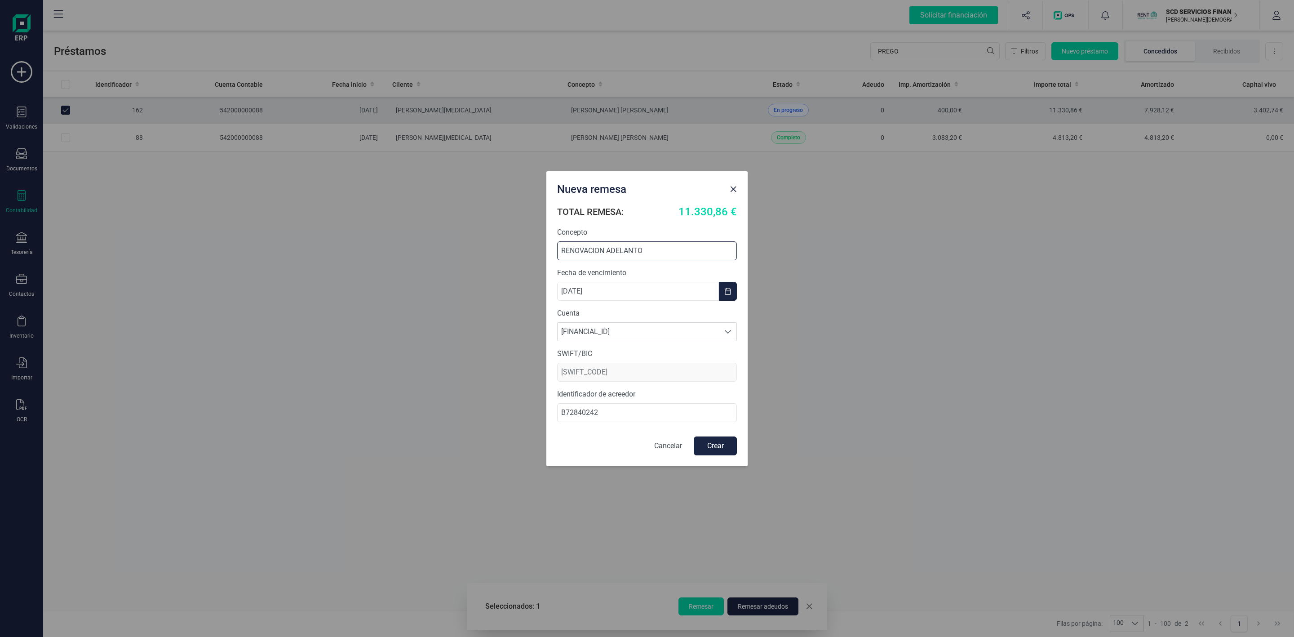
type input "RENOVACION ADELANTO"
click at [718, 447] on button "Crear" at bounding box center [715, 445] width 43 height 19
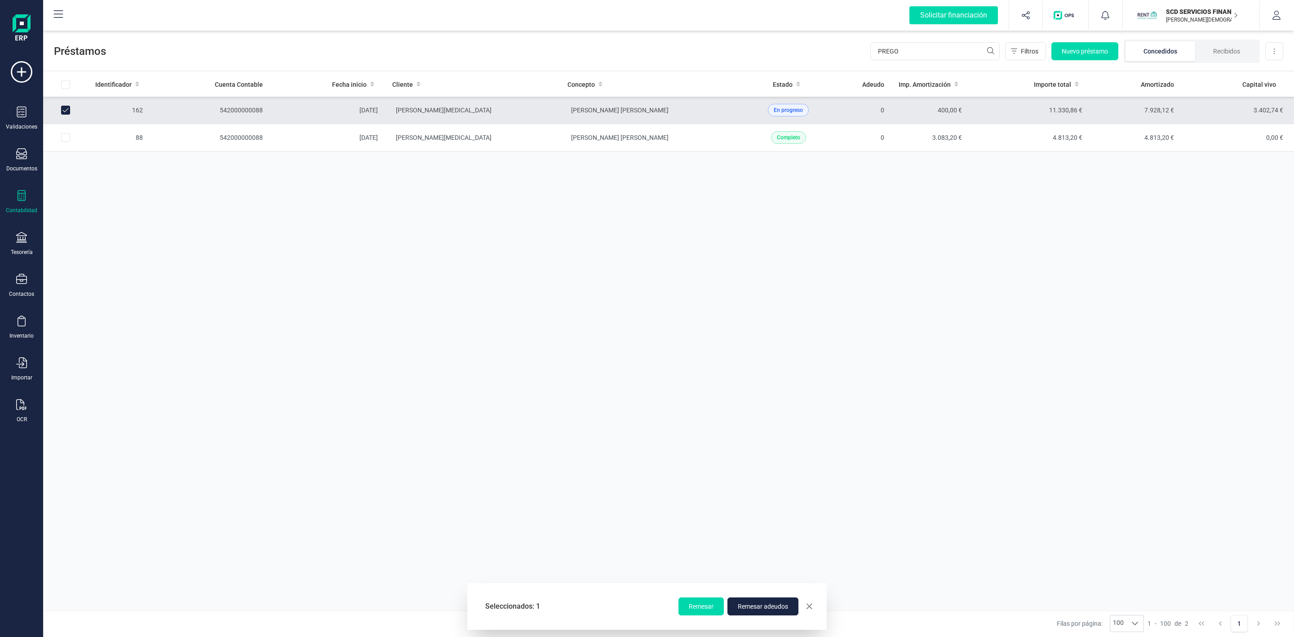
checkbox input "false"
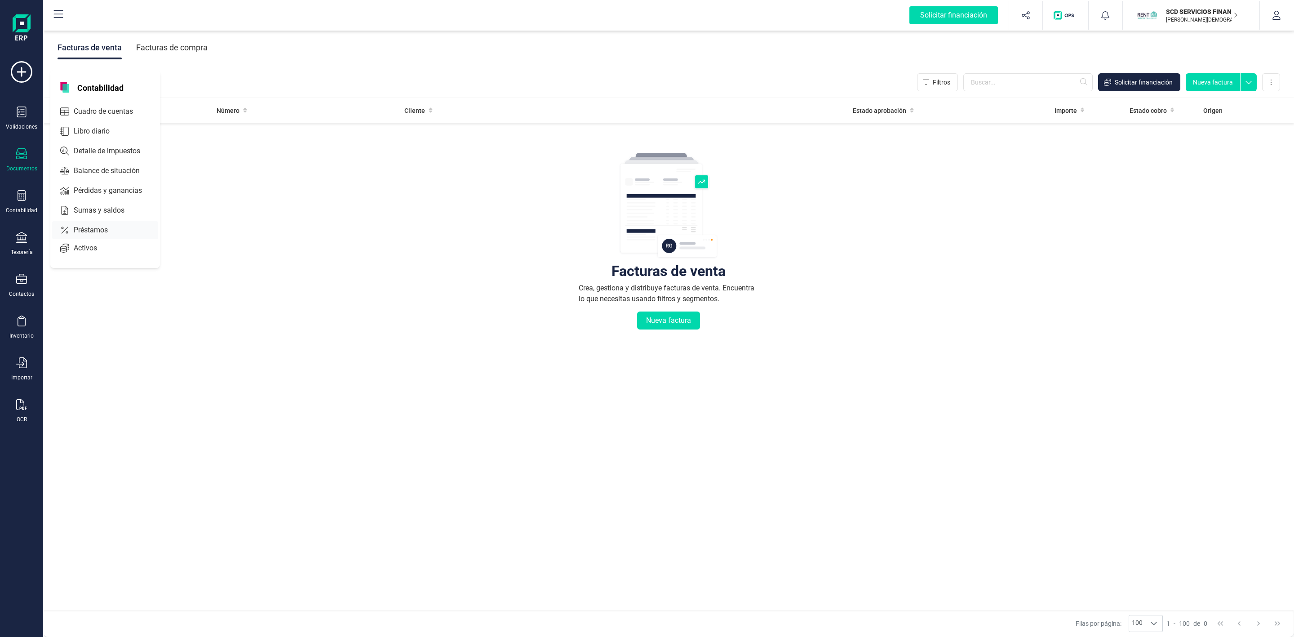
click at [91, 229] on span "Préstamos" at bounding box center [97, 230] width 54 height 11
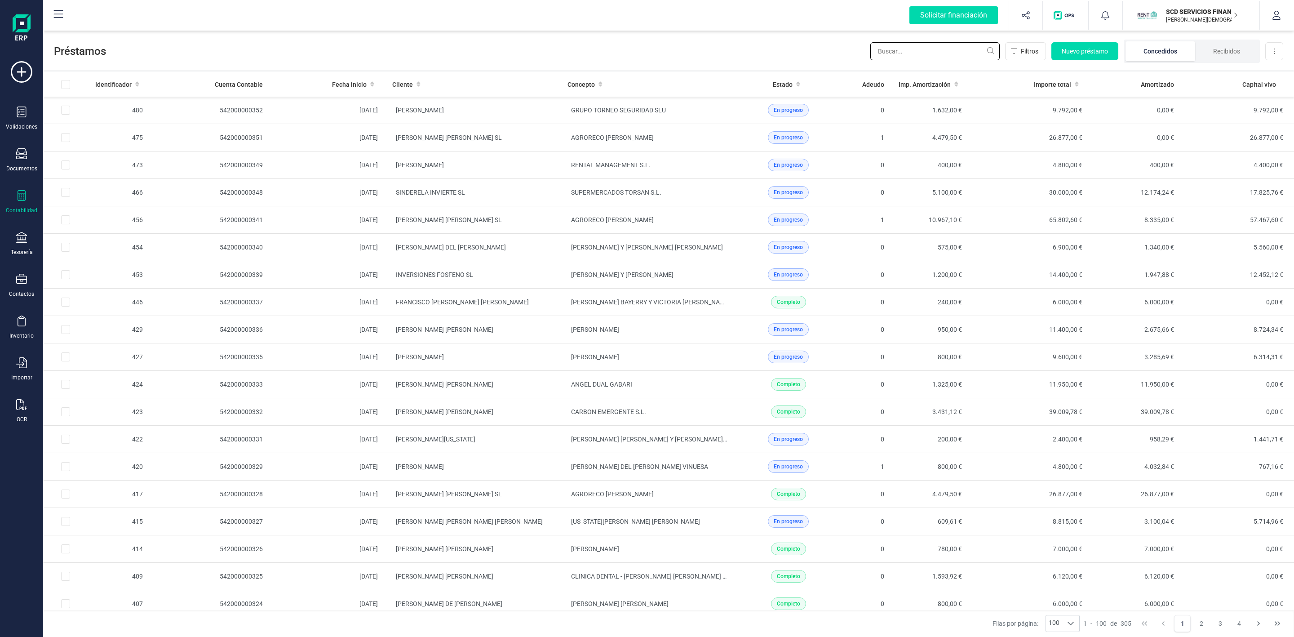
click at [960, 49] on input "text" at bounding box center [934, 51] width 129 height 18
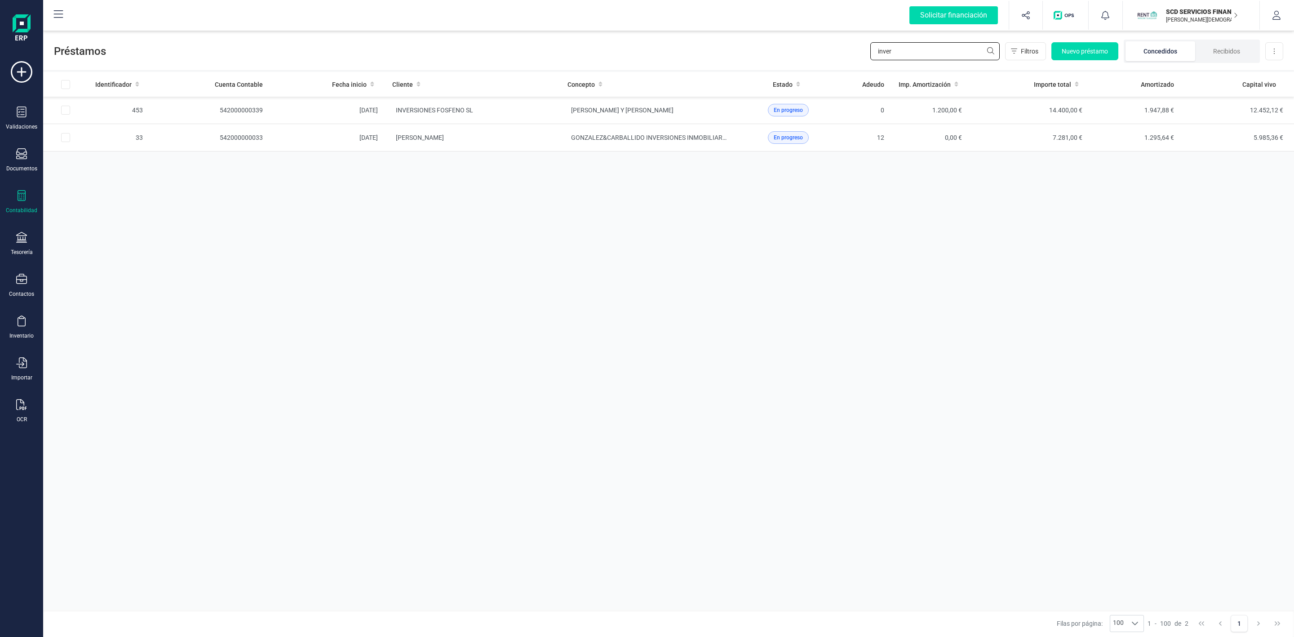
type input "inver"
click at [566, 114] on td "[PERSON_NAME] Y [PERSON_NAME]" at bounding box center [647, 110] width 175 height 27
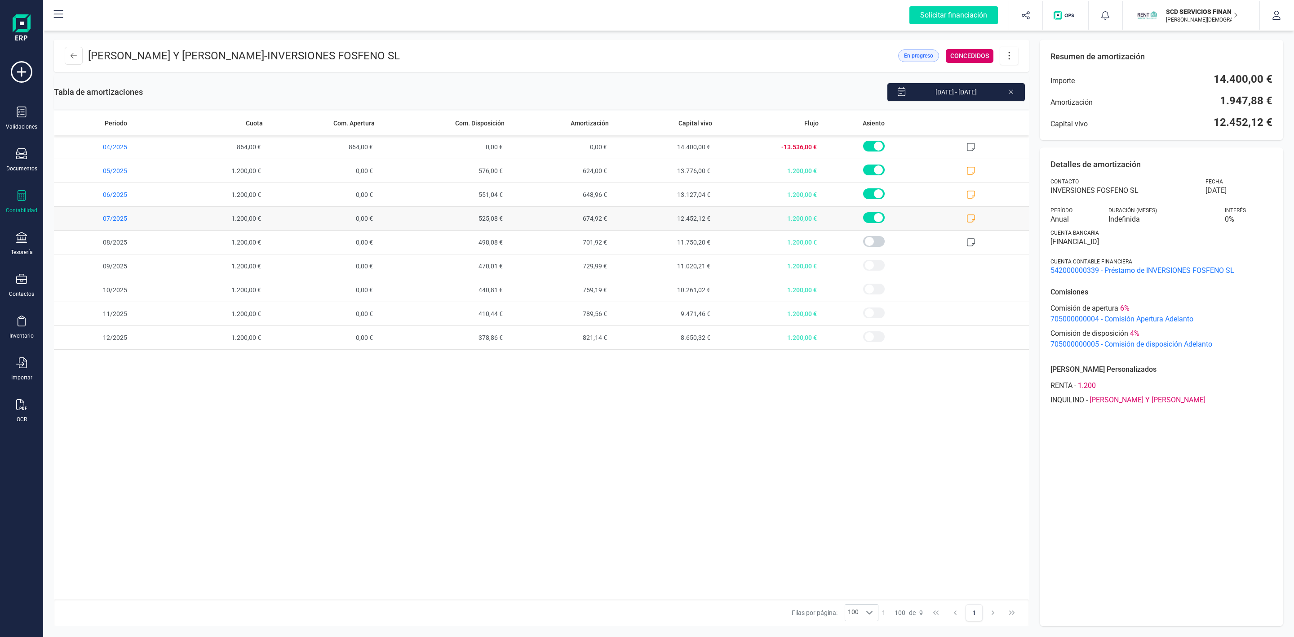
click at [969, 221] on icon at bounding box center [970, 218] width 9 height 9
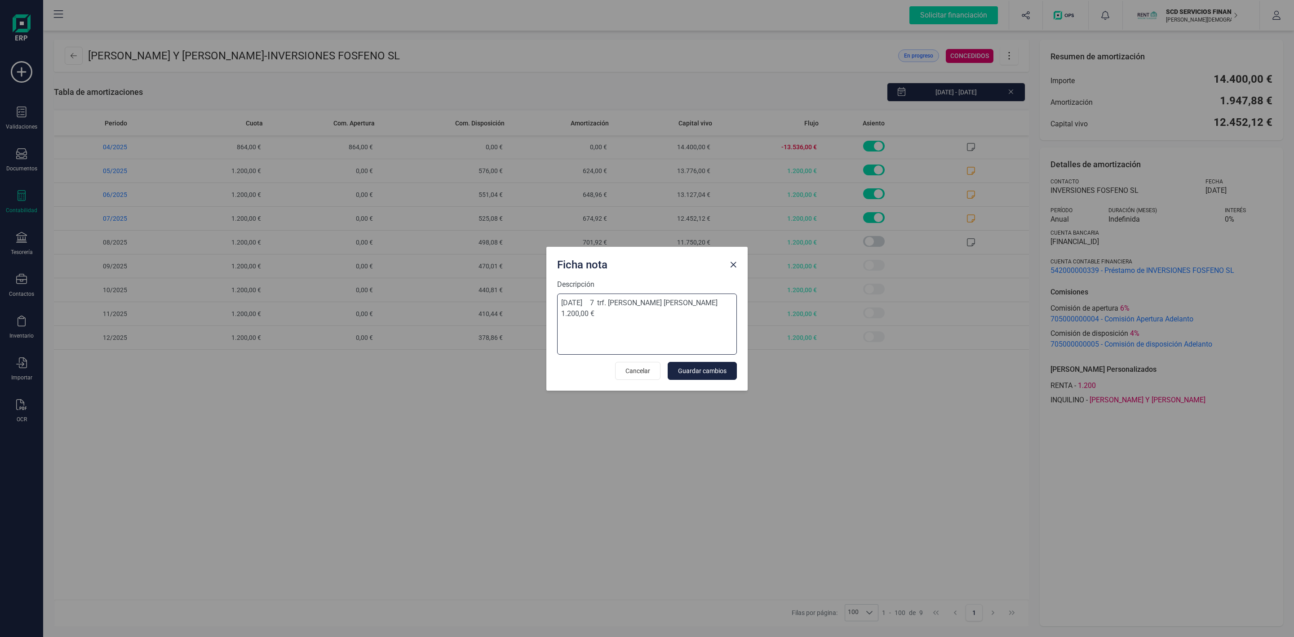
drag, startPoint x: 622, startPoint y: 302, endPoint x: 720, endPoint y: 303, distance: 98.0
click at [720, 303] on textarea "11/07/2025 7 trf. laura katerine pinzon espinosa 1.200,00 €" at bounding box center [647, 323] width 180 height 61
click at [732, 266] on span "Close" at bounding box center [733, 264] width 7 height 7
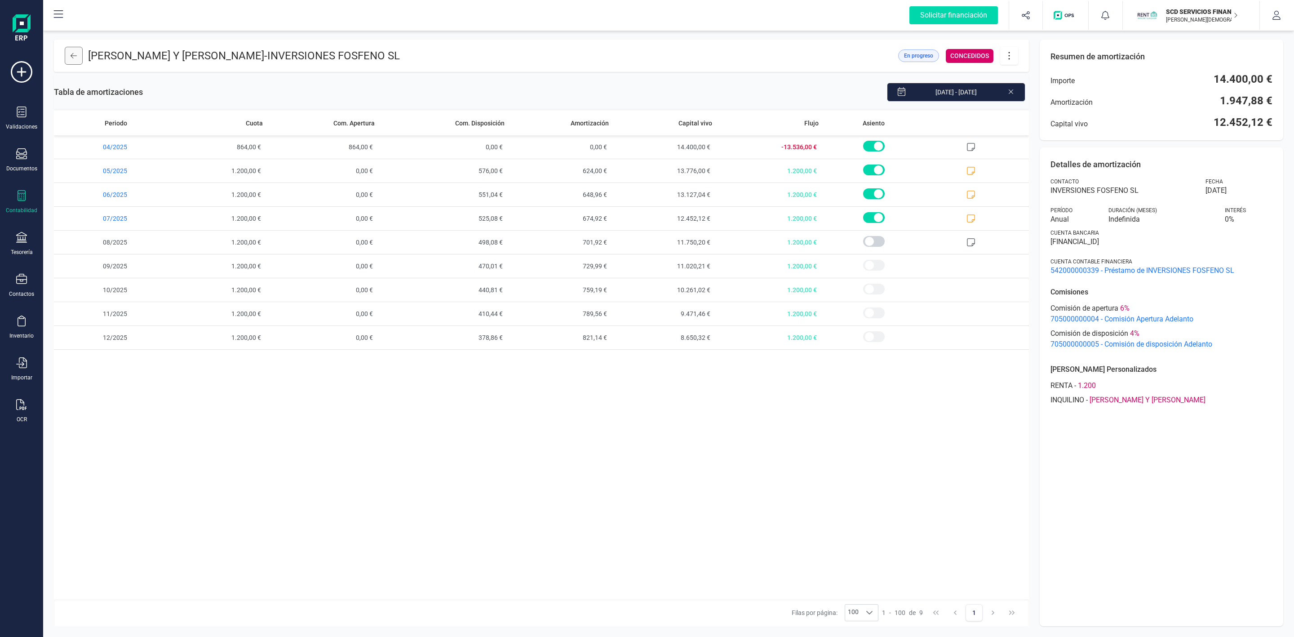
click at [75, 54] on icon at bounding box center [74, 55] width 6 height 7
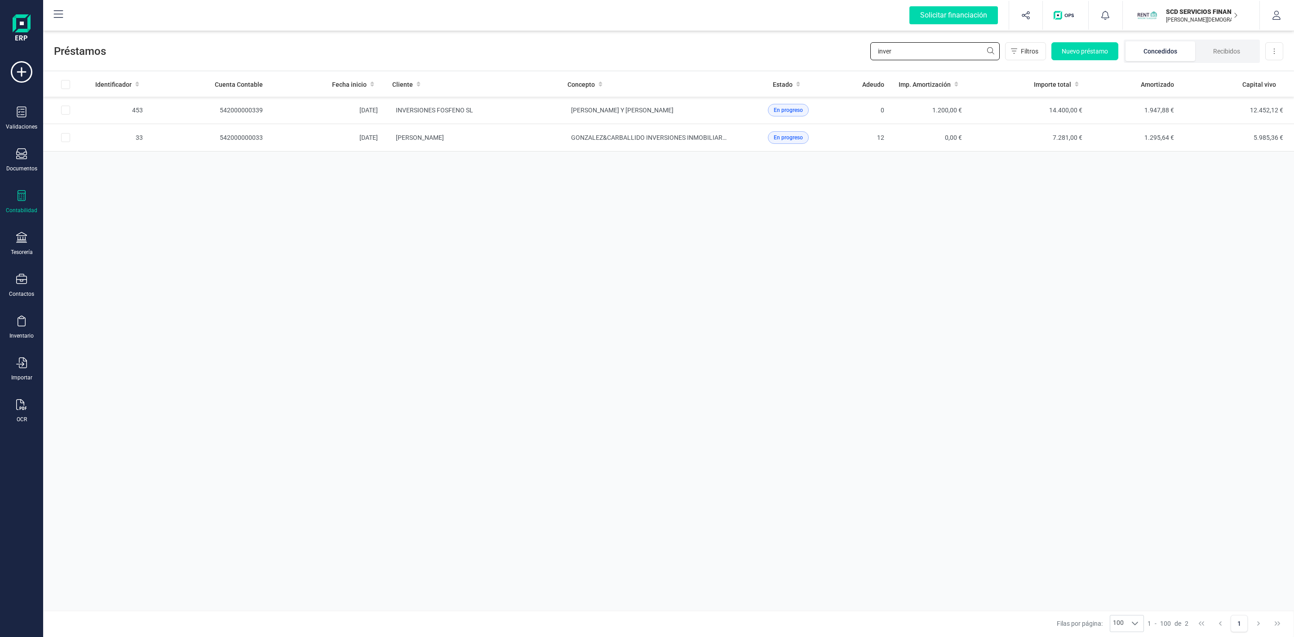
drag, startPoint x: 910, startPoint y: 53, endPoint x: 802, endPoint y: 57, distance: 108.3
click at [852, 52] on div "Préstamos inver Filtros Nuevo préstamo Concedidos Recibidos Descargar Excel" at bounding box center [668, 49] width 1251 height 41
type input "jose maria"
click at [569, 171] on td "DEBORAH DELIAH GONZALEZ LOPEZ" at bounding box center [647, 164] width 175 height 27
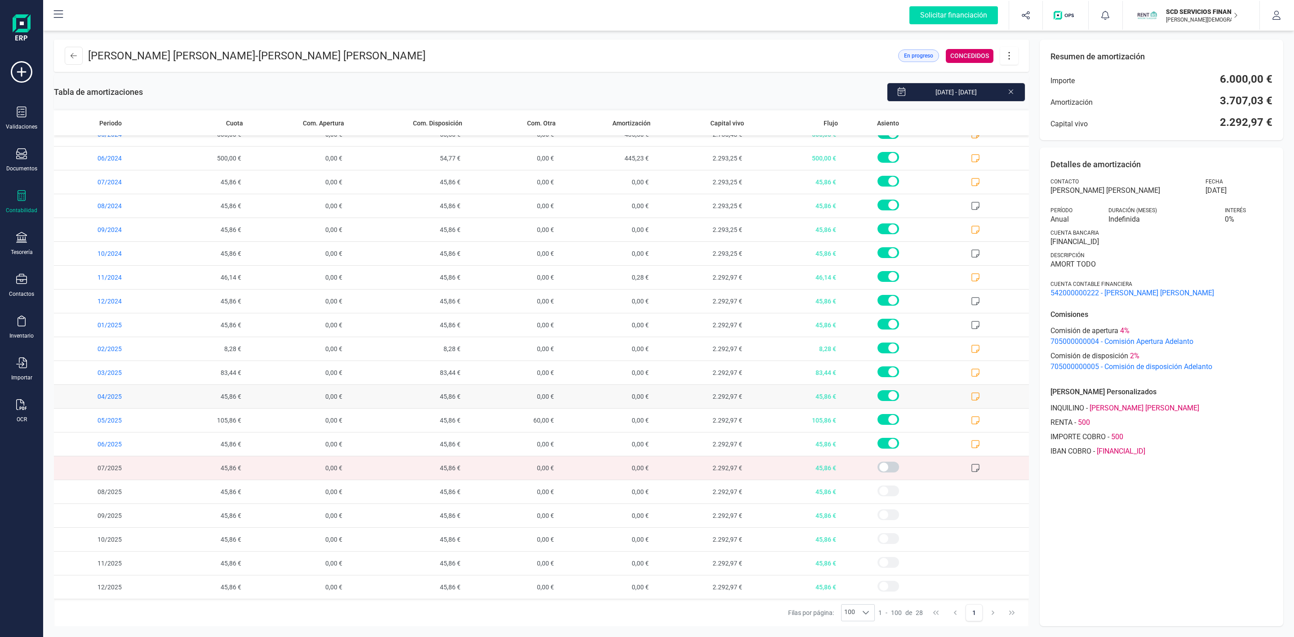
scroll to position [209, 0]
click at [972, 445] on icon at bounding box center [976, 444] width 8 height 8
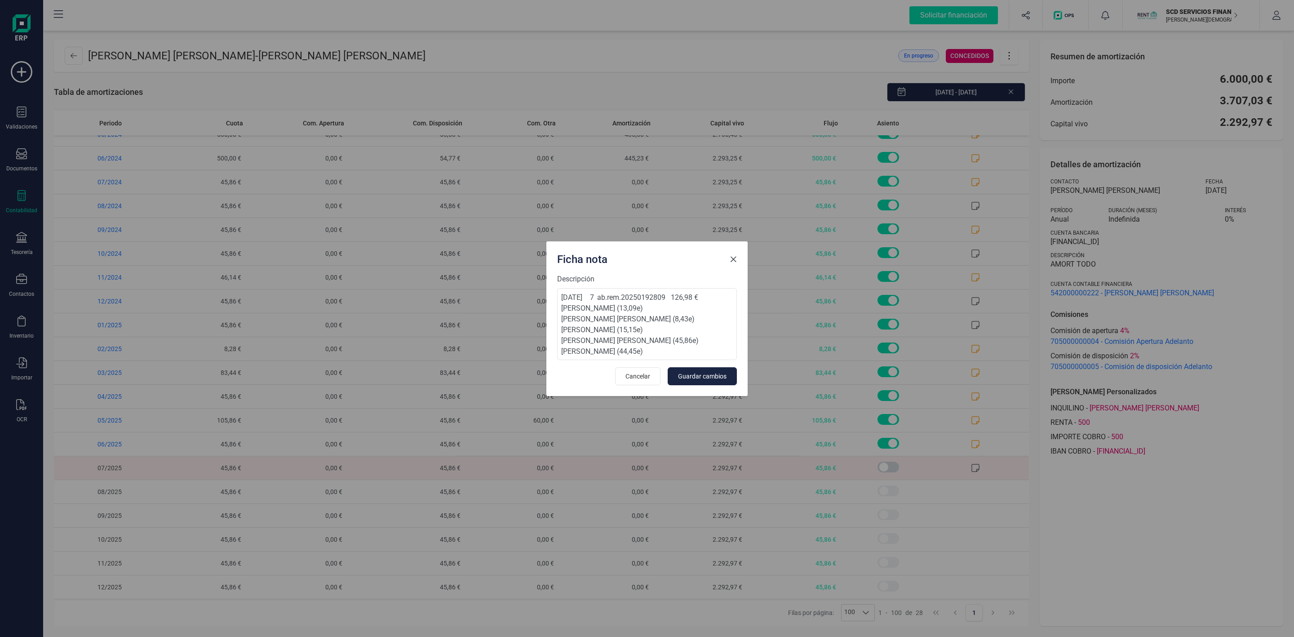
click at [732, 257] on span "Close" at bounding box center [733, 259] width 7 height 7
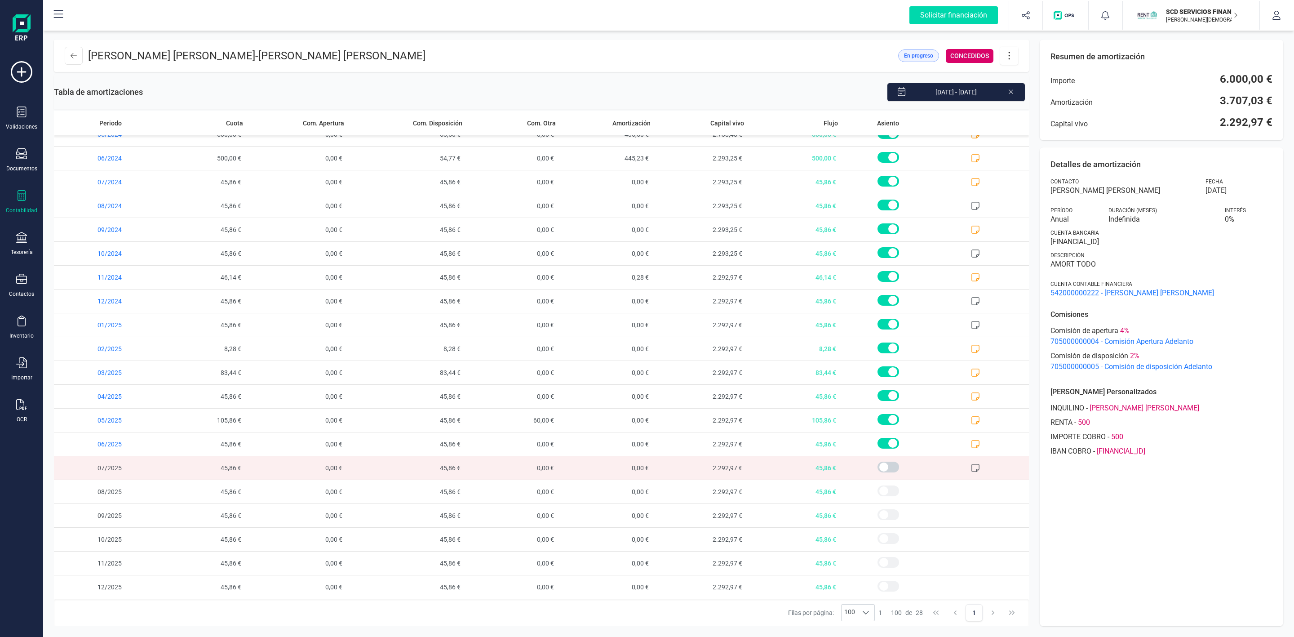
click at [1010, 54] on icon at bounding box center [1009, 56] width 17 height 10
click at [1042, 117] on span "Descargar en PDF" at bounding box center [1059, 118] width 83 height 7
click at [69, 57] on button at bounding box center [74, 56] width 18 height 18
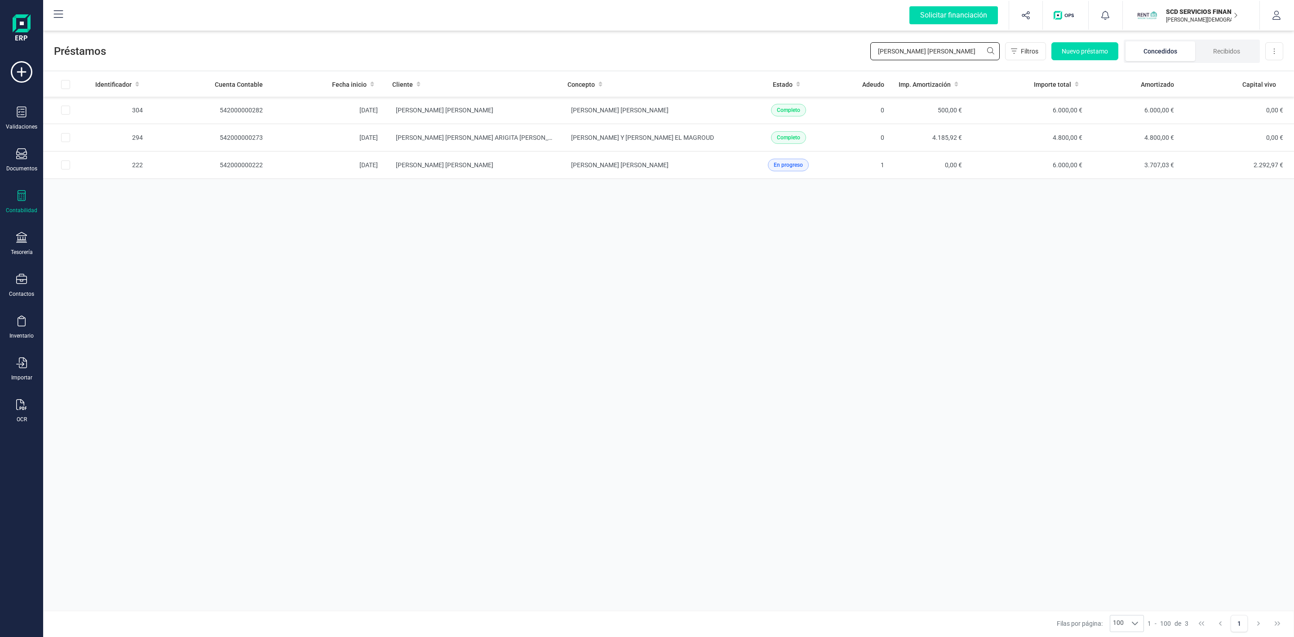
drag, startPoint x: 898, startPoint y: 49, endPoint x: 805, endPoint y: 58, distance: 93.4
click at [815, 57] on div "Préstamos jose maria Filtros Nuevo préstamo Concedidos Recibidos Descargar Excel" at bounding box center [668, 49] width 1251 height 41
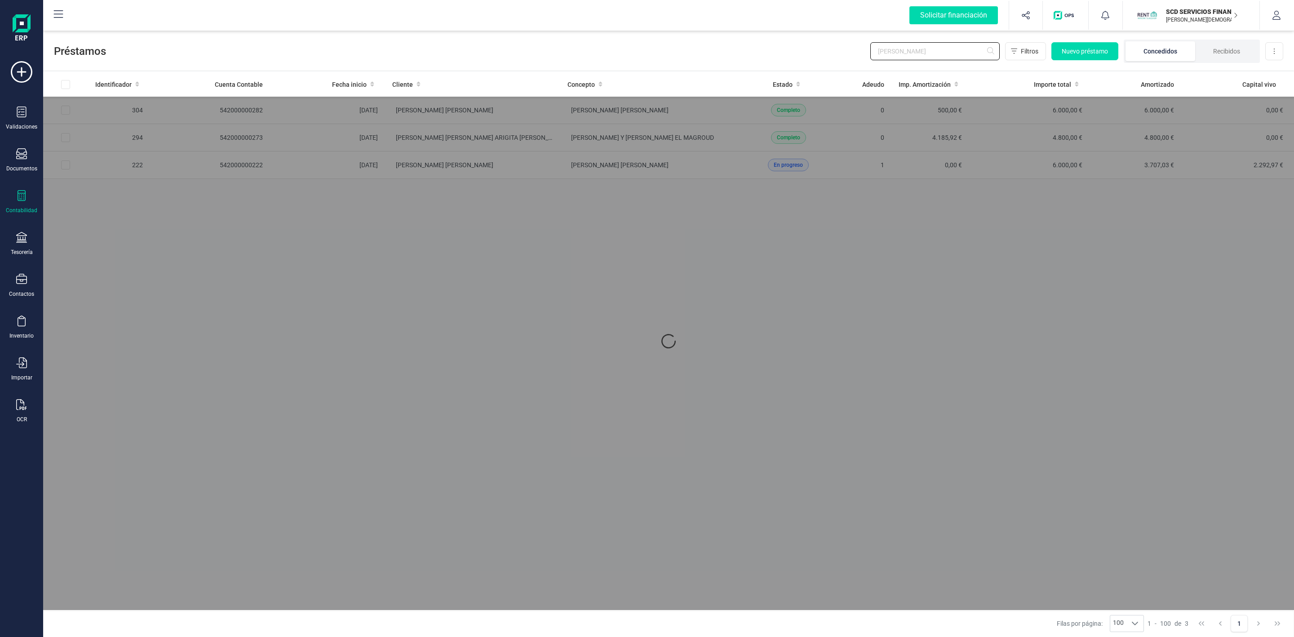
type input "roberto"
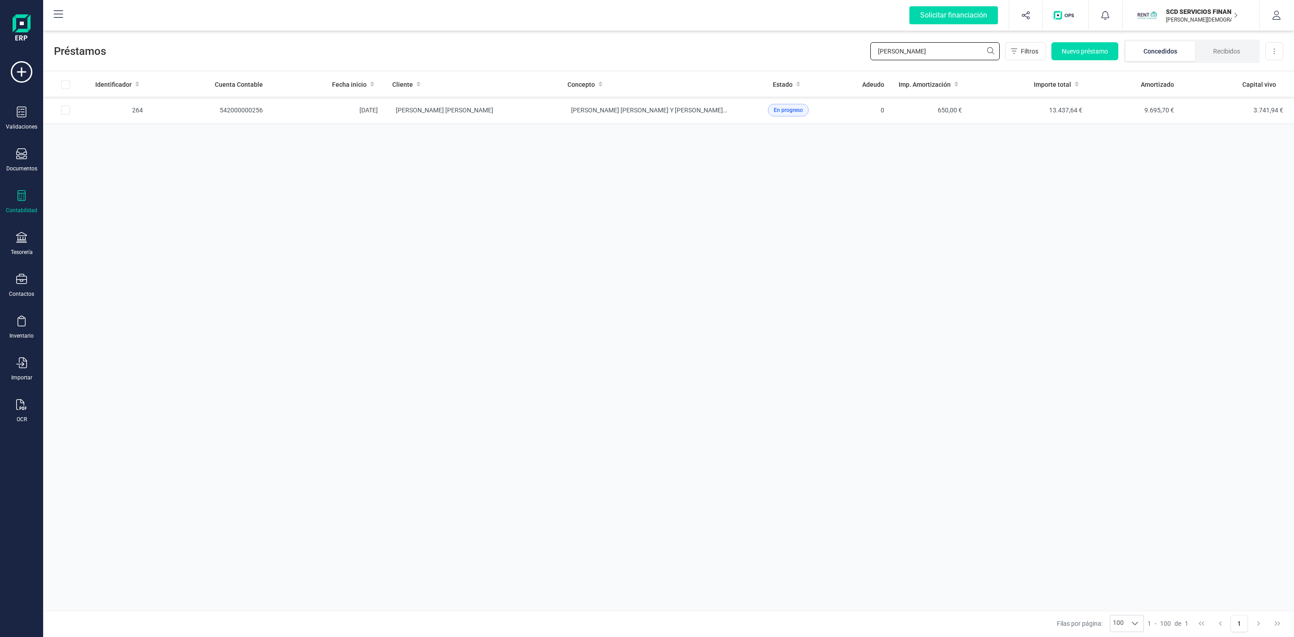
drag, startPoint x: 917, startPoint y: 53, endPoint x: 799, endPoint y: 52, distance: 117.3
click at [815, 51] on div "Préstamos roberto Filtros Nuevo préstamo Concedidos Recibidos Descargar Excel" at bounding box center [668, 49] width 1251 height 41
type input "prego"
click at [712, 118] on td "[PERSON_NAME] [PERSON_NAME]" at bounding box center [647, 110] width 175 height 27
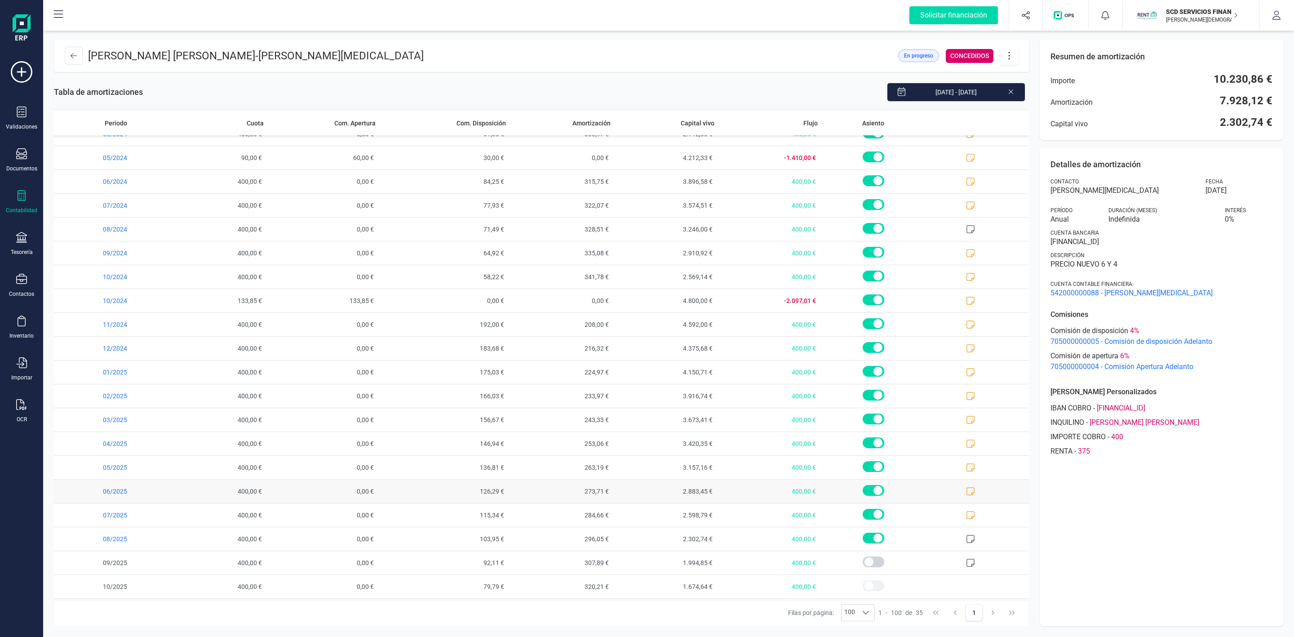
scroll to position [377, 0]
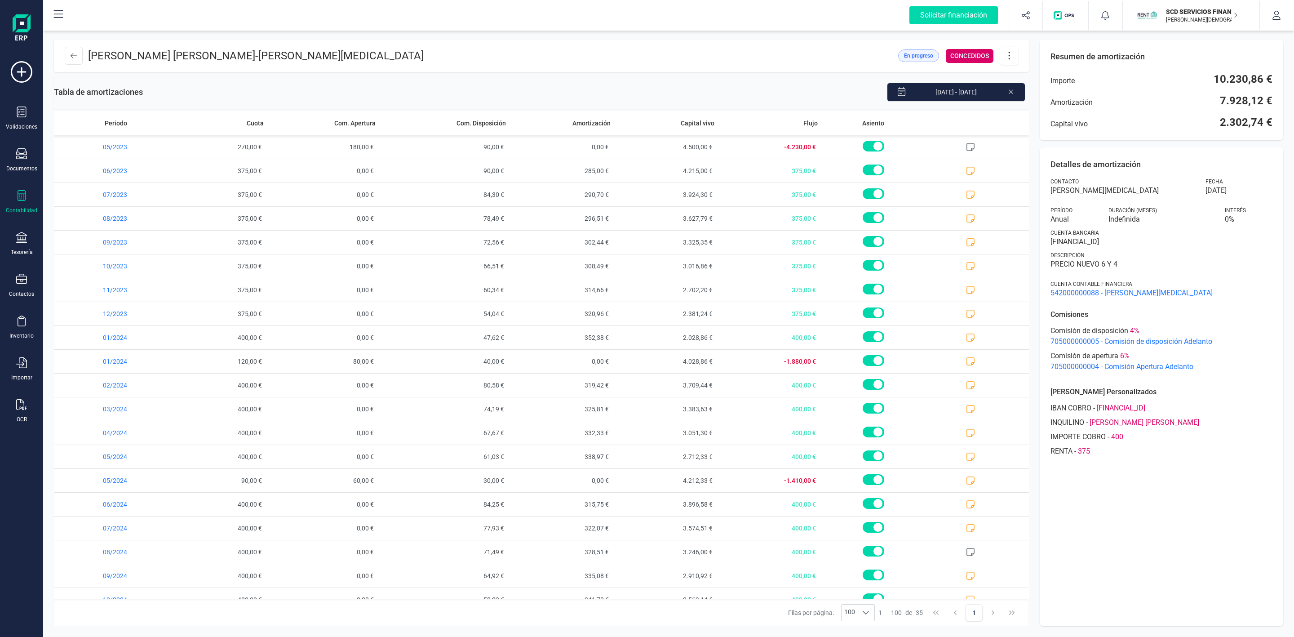
scroll to position [377, 0]
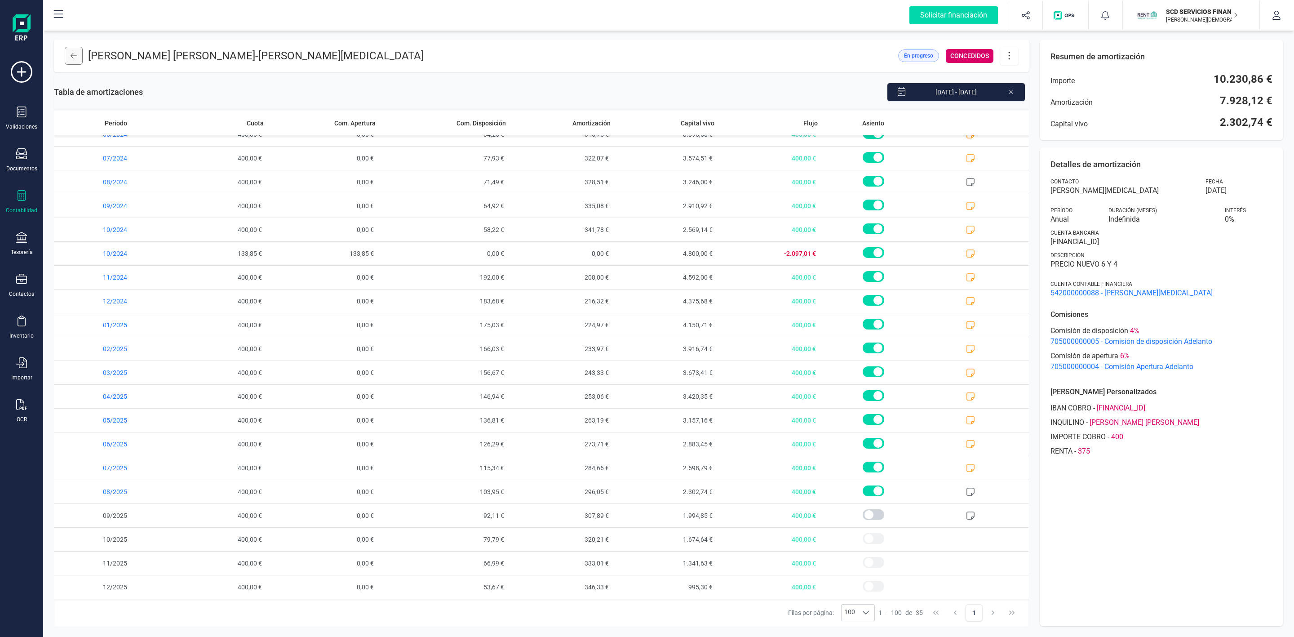
click at [77, 57] on button at bounding box center [74, 56] width 18 height 18
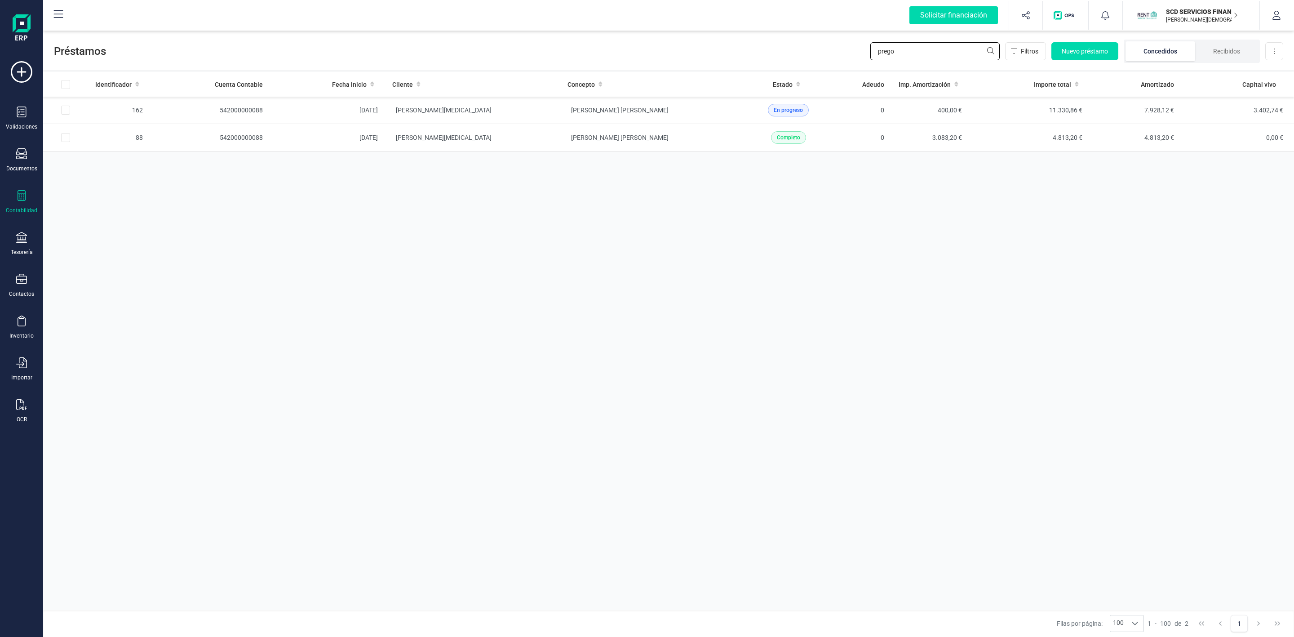
drag, startPoint x: 902, startPoint y: 50, endPoint x: 707, endPoint y: 53, distance: 195.5
click at [713, 51] on div "Préstamos prego Filtros Nuevo préstamo Concedidos Recibidos Descargar Excel" at bounding box center [668, 49] width 1251 height 41
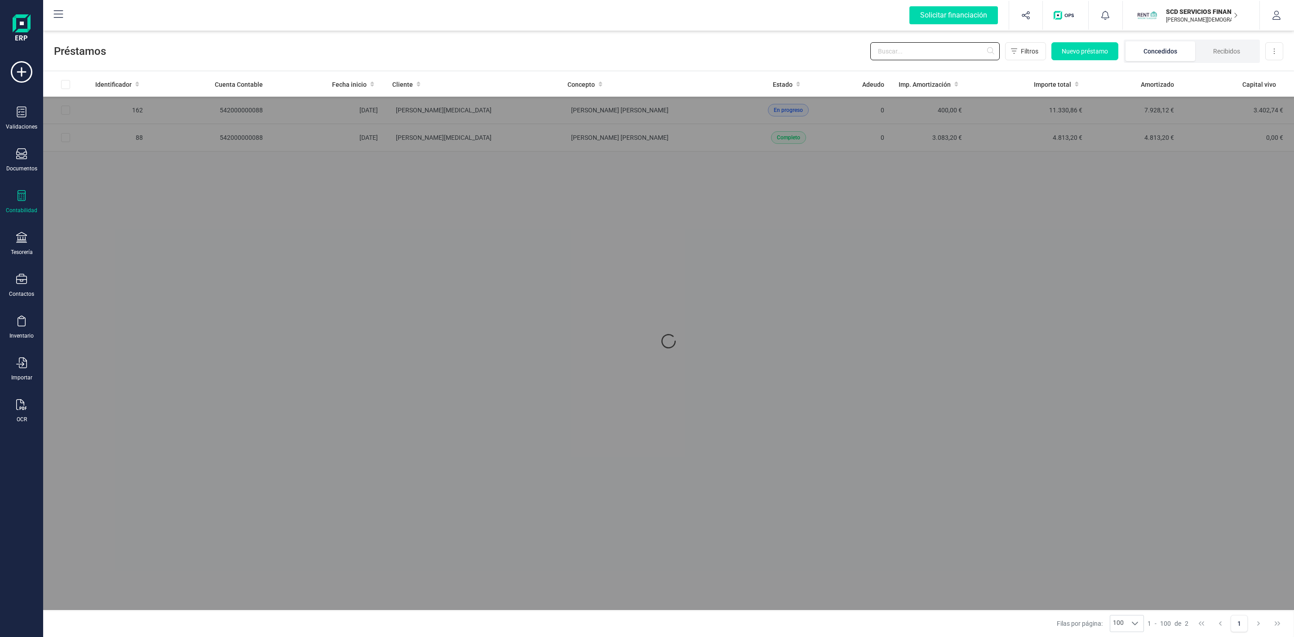
type input "I"
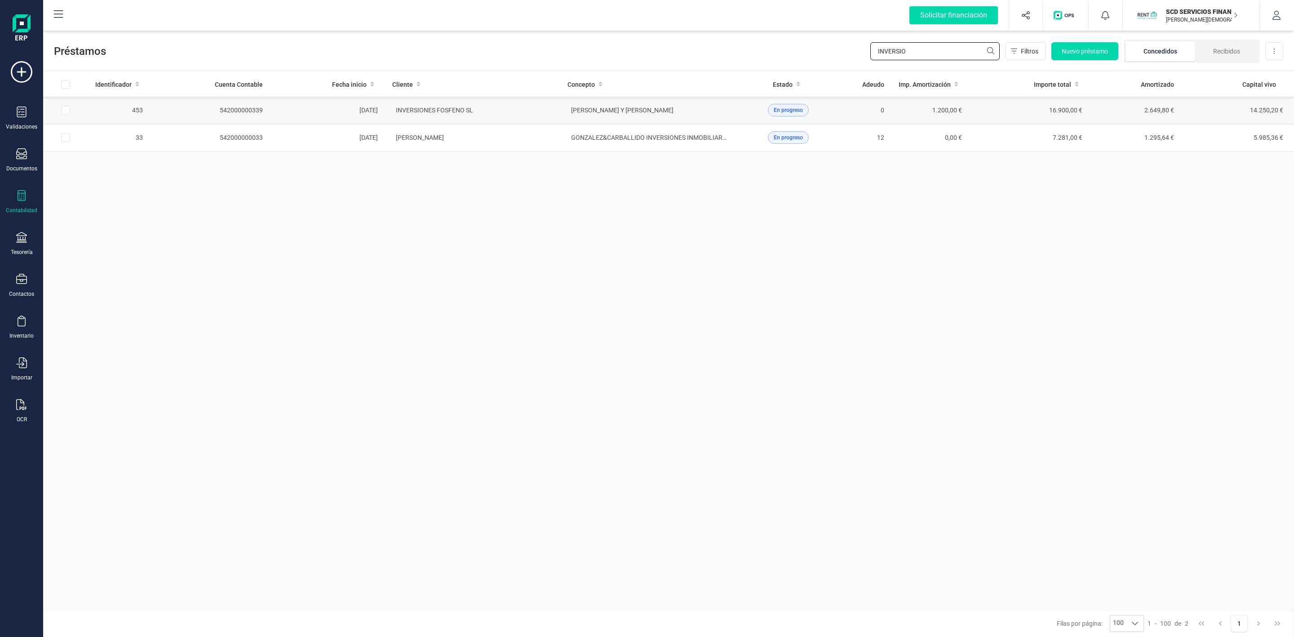
type input "INVERSIO"
click at [617, 111] on span "[PERSON_NAME] Y [PERSON_NAME]" at bounding box center [622, 109] width 102 height 7
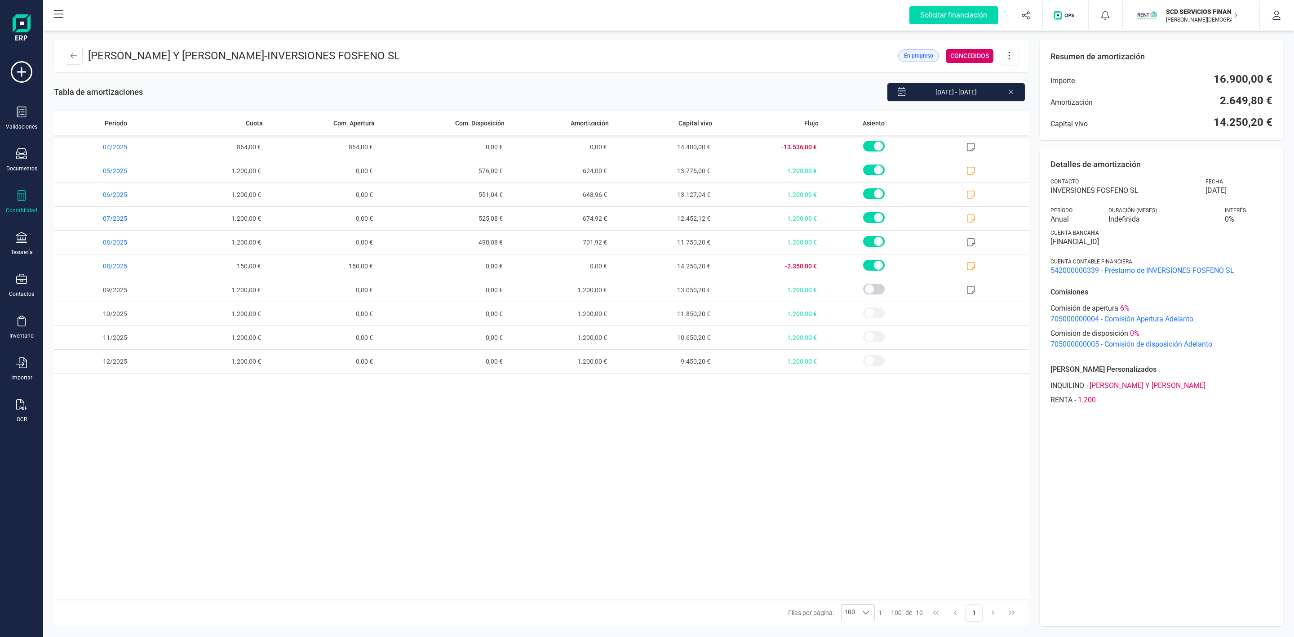
click at [1010, 58] on icon at bounding box center [1009, 56] width 17 height 10
click at [1029, 79] on span "Editar préstamo" at bounding box center [1059, 82] width 83 height 7
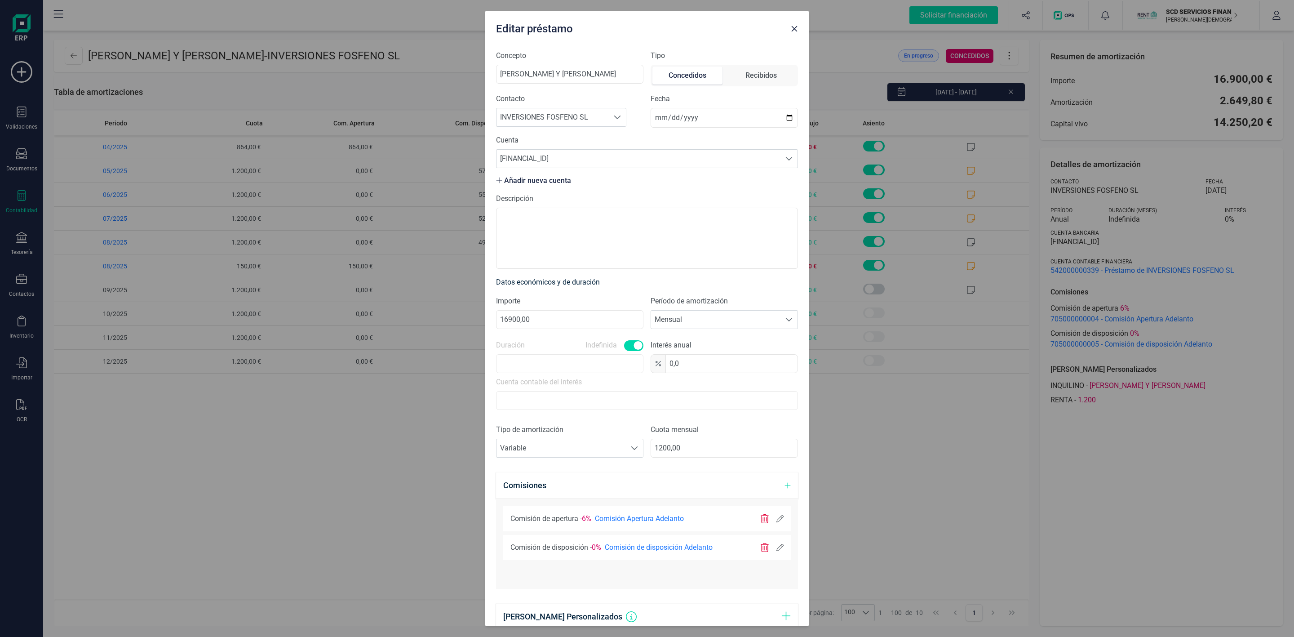
click at [776, 550] on icon at bounding box center [779, 547] width 7 height 7
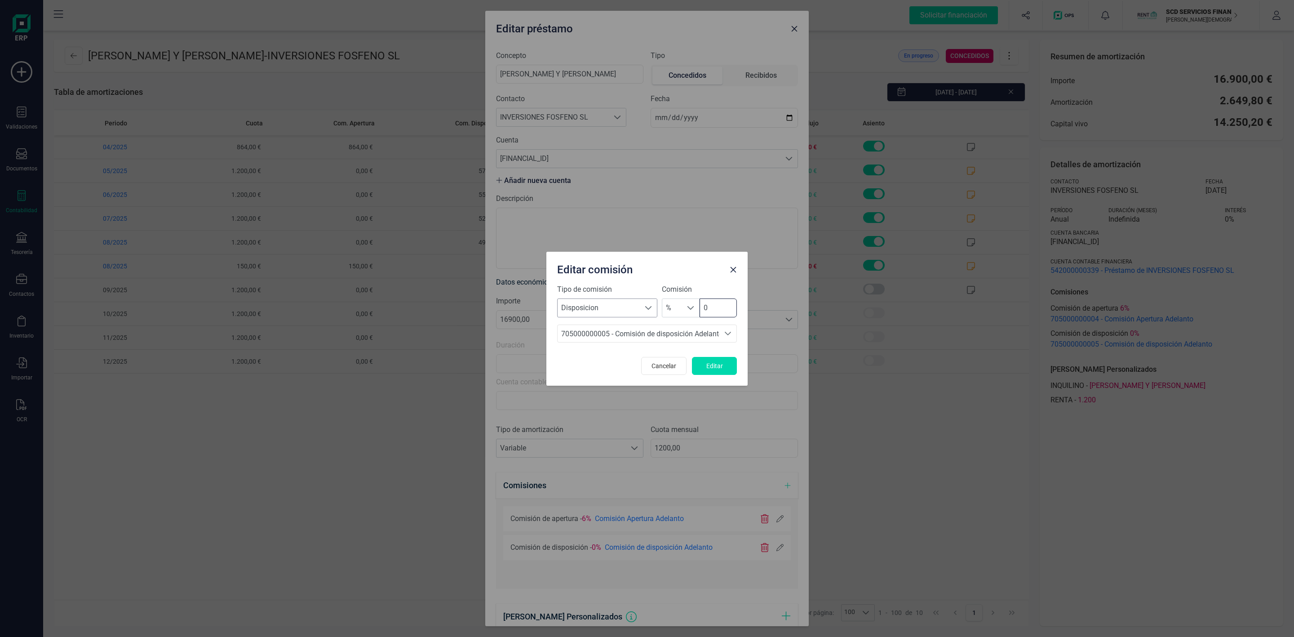
drag, startPoint x: 716, startPoint y: 306, endPoint x: 654, endPoint y: 302, distance: 61.7
click at [661, 302] on div "Tipo de comisión Seleccione un tipo Disposicion Disposicion Comisión % % 0" at bounding box center [647, 300] width 180 height 33
type input "4"
click at [721, 369] on span "Editar" at bounding box center [714, 365] width 24 height 9
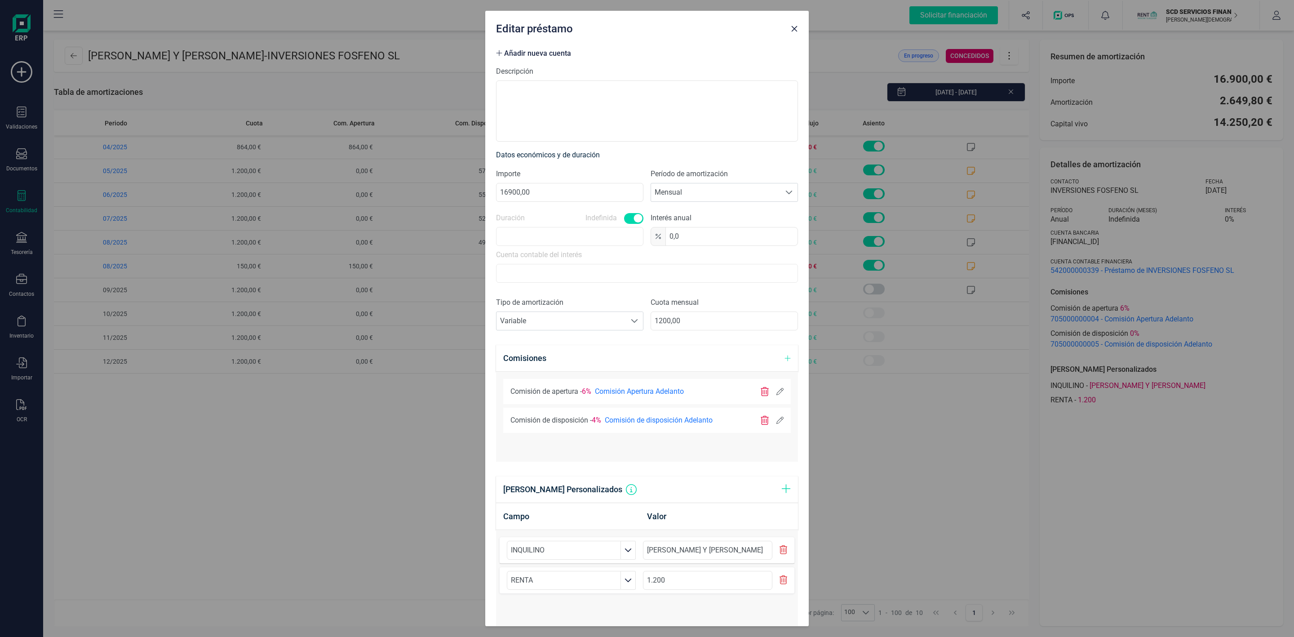
scroll to position [224, 0]
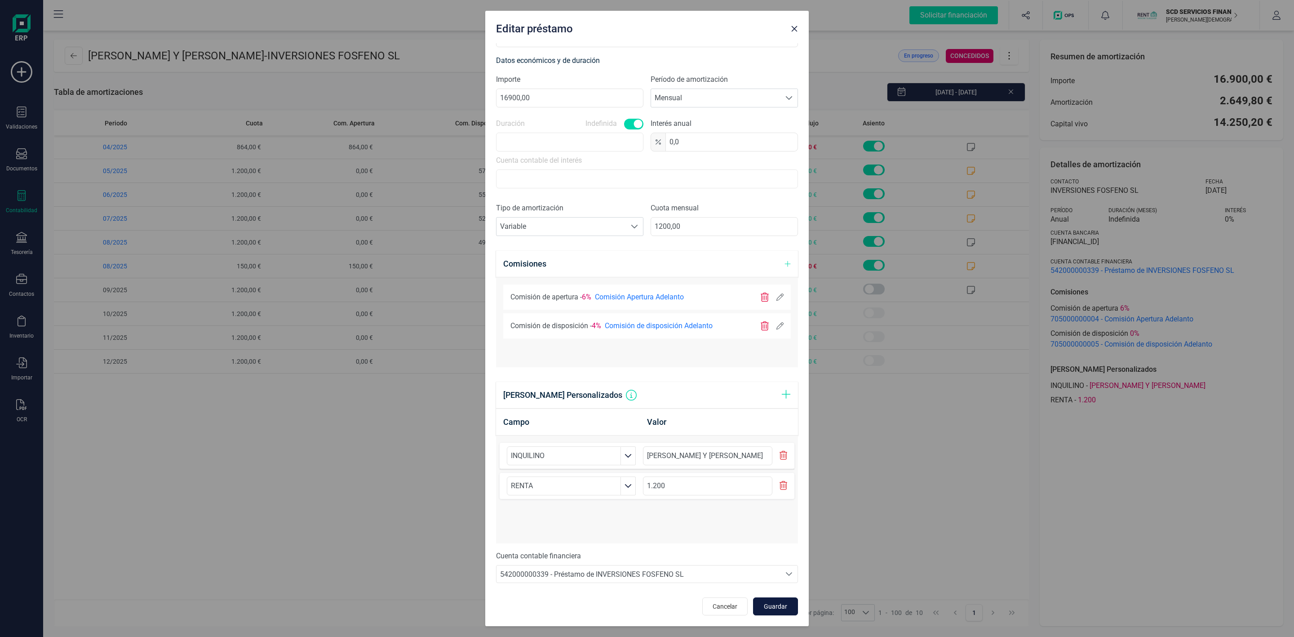
click at [775, 615] on button "Guardar" at bounding box center [775, 606] width 45 height 18
click at [770, 602] on span "Guardar" at bounding box center [775, 606] width 24 height 9
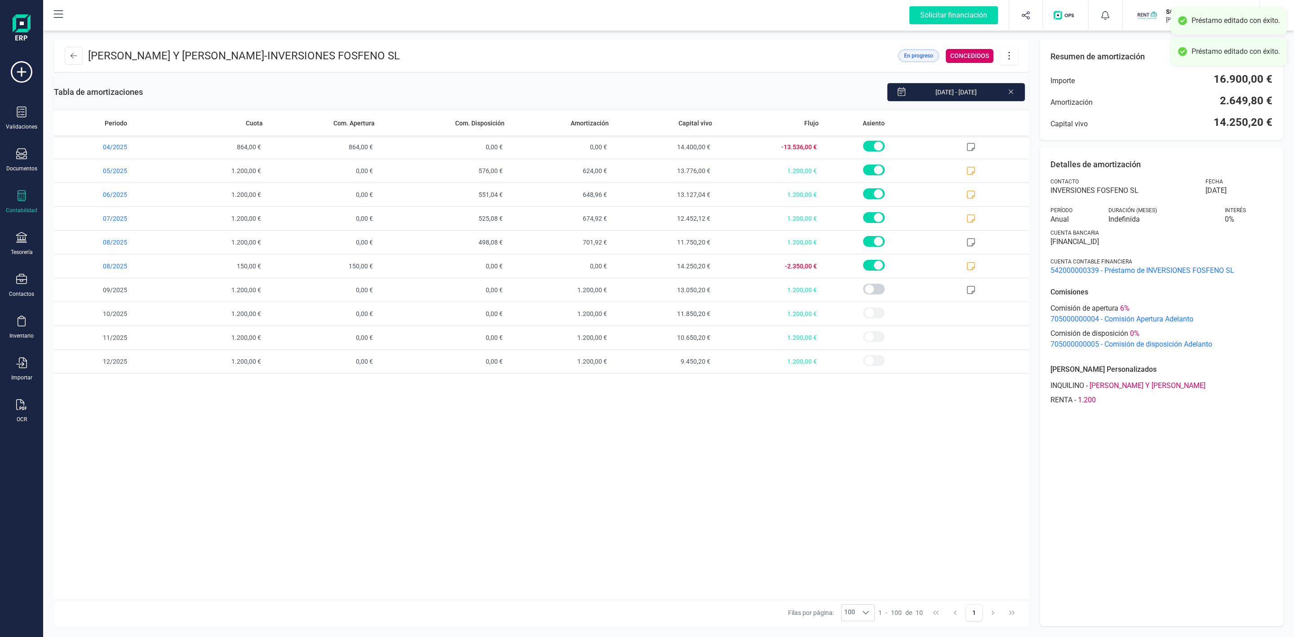
scroll to position [0, 0]
click at [68, 58] on button at bounding box center [74, 56] width 18 height 18
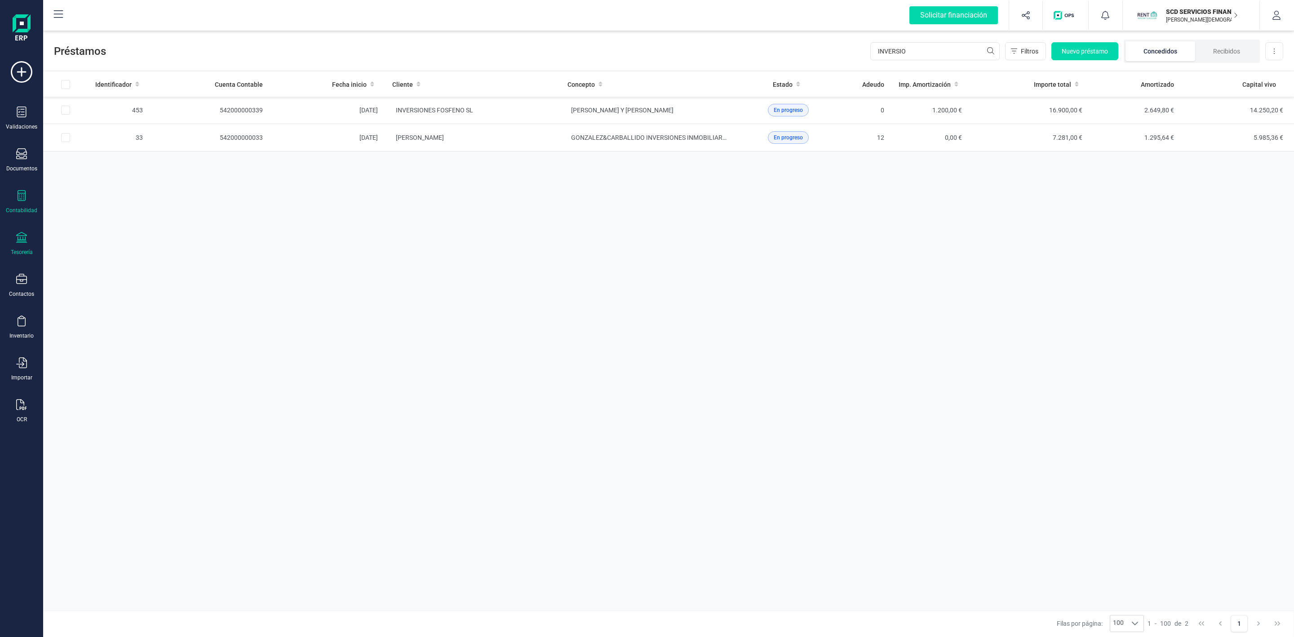
click at [22, 239] on icon at bounding box center [21, 237] width 11 height 11
drag, startPoint x: 106, startPoint y: 220, endPoint x: 111, endPoint y: 217, distance: 4.9
click at [106, 220] on div "Remesas" at bounding box center [111, 213] width 119 height 18
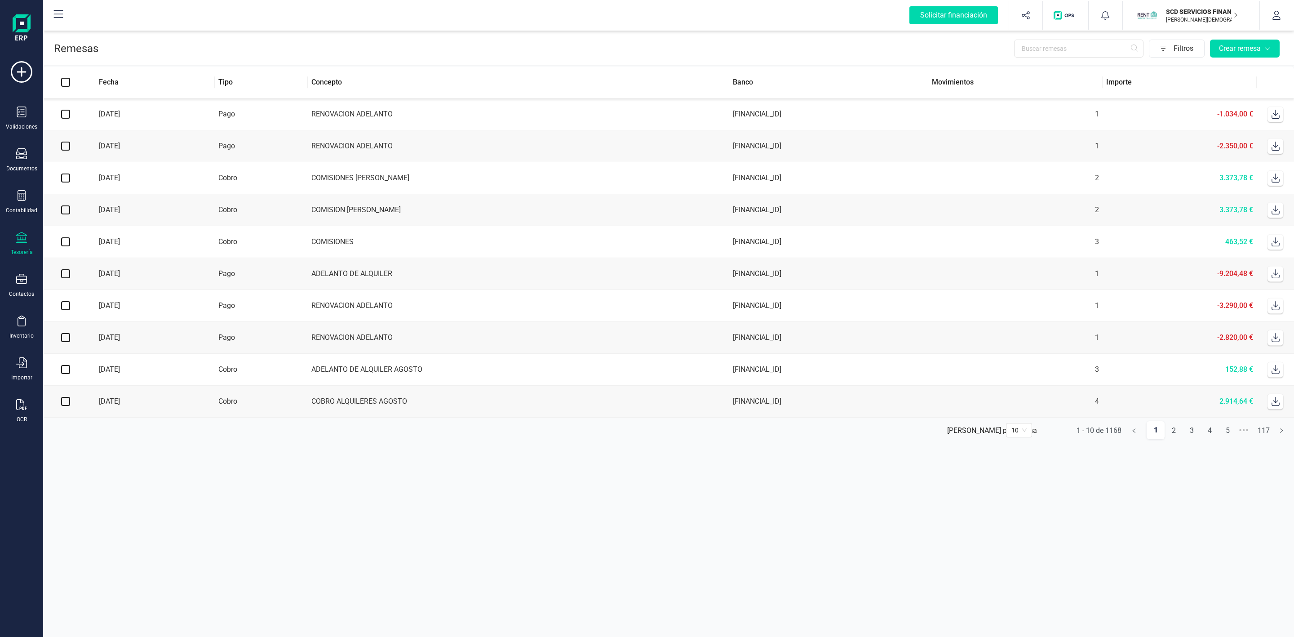
click at [1272, 147] on icon at bounding box center [1275, 146] width 9 height 9
click at [1278, 116] on icon at bounding box center [1275, 114] width 9 height 9
click at [1034, 586] on section "Remesas Filtros Crear remesa Fecha Tipo Concepto Banco Movimientos Importe [DAT…" at bounding box center [668, 333] width 1251 height 608
